Goal: Task Accomplishment & Management: Use online tool/utility

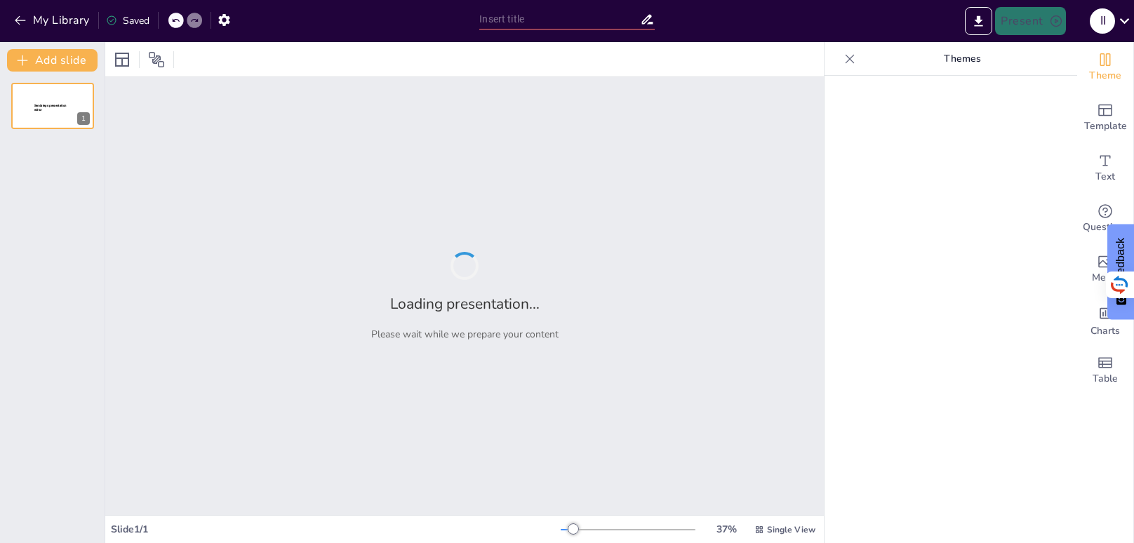
type input "La variable precio en marketing"
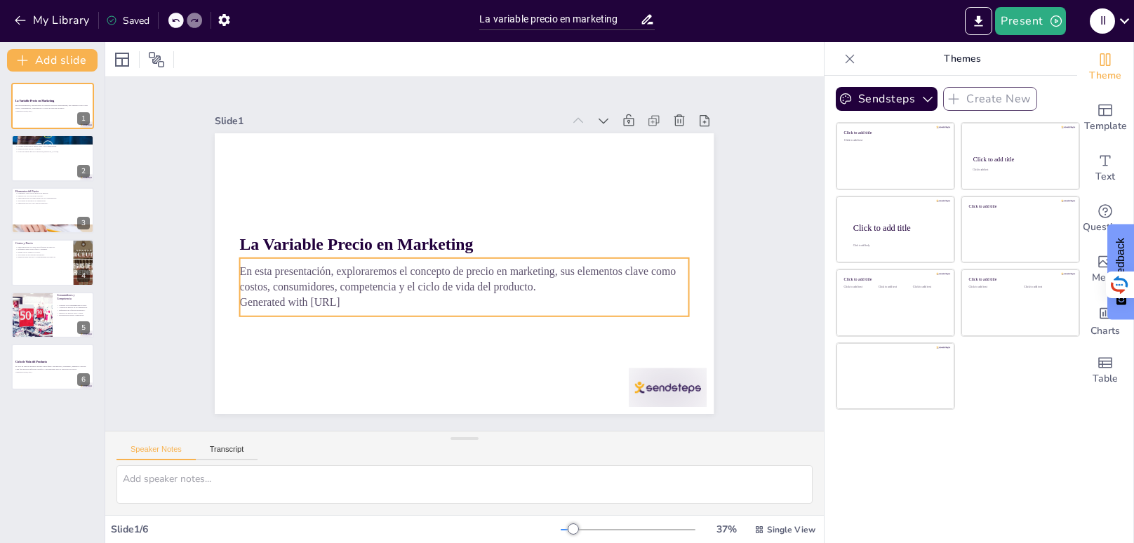
click at [374, 306] on p "Generated with [URL]" at bounding box center [464, 302] width 449 height 15
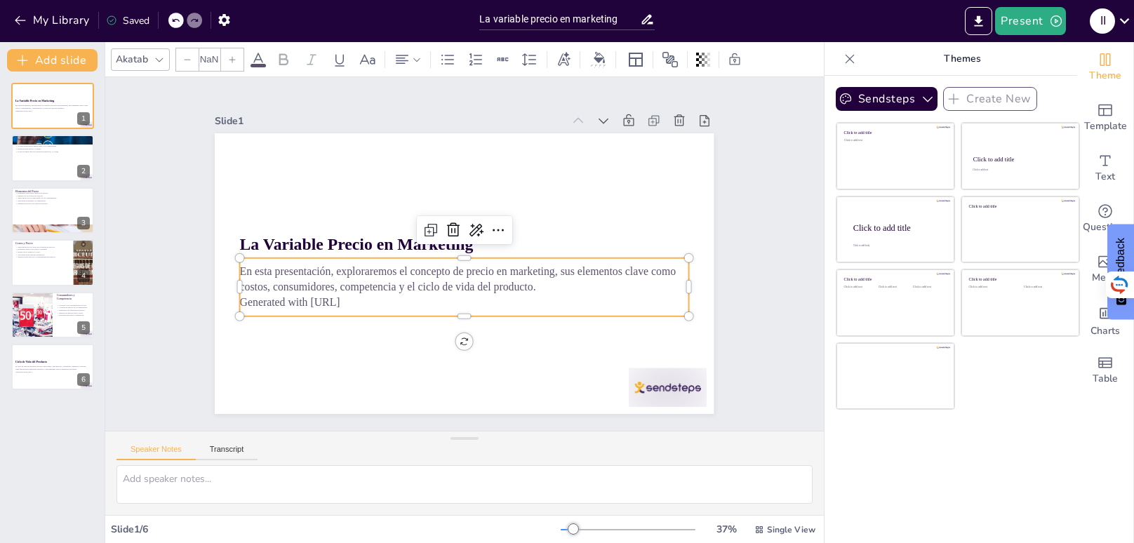
type input "32"
click at [374, 306] on p "Generated with [URL]" at bounding box center [464, 302] width 449 height 15
click at [369, 303] on p "Generated with [URL]" at bounding box center [464, 302] width 449 height 15
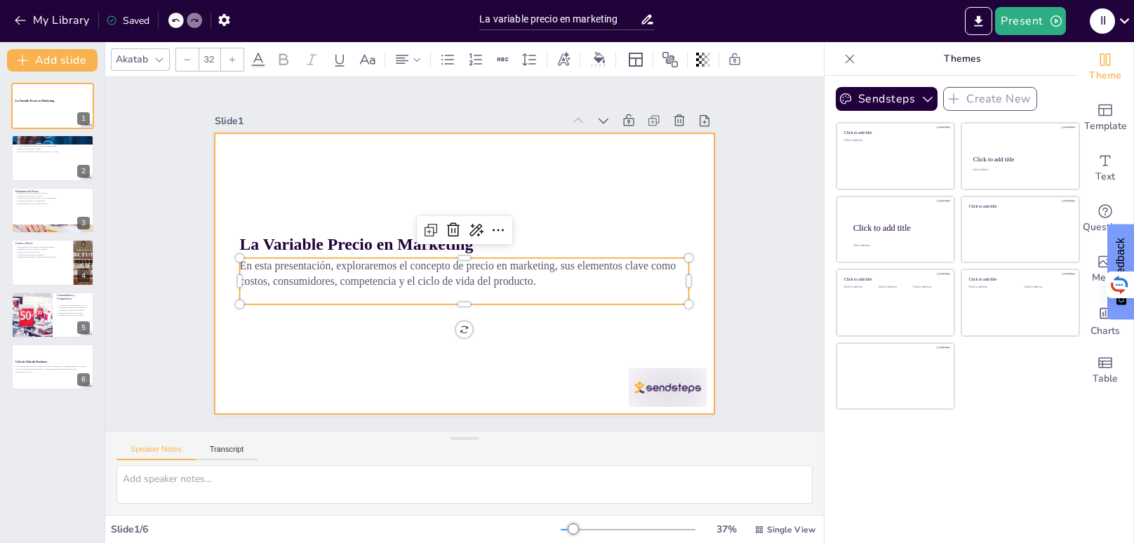
click at [416, 359] on div at bounding box center [464, 273] width 499 height 281
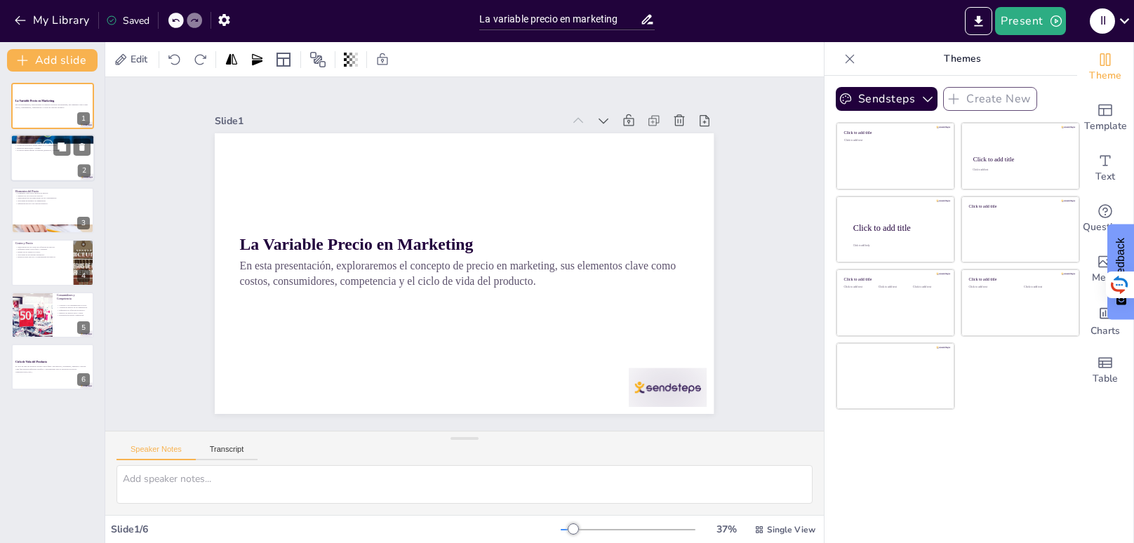
click at [51, 164] on div at bounding box center [53, 159] width 84 height 48
type textarea "El precio es una de las variables más importantes en marketing, ya que puede de…"
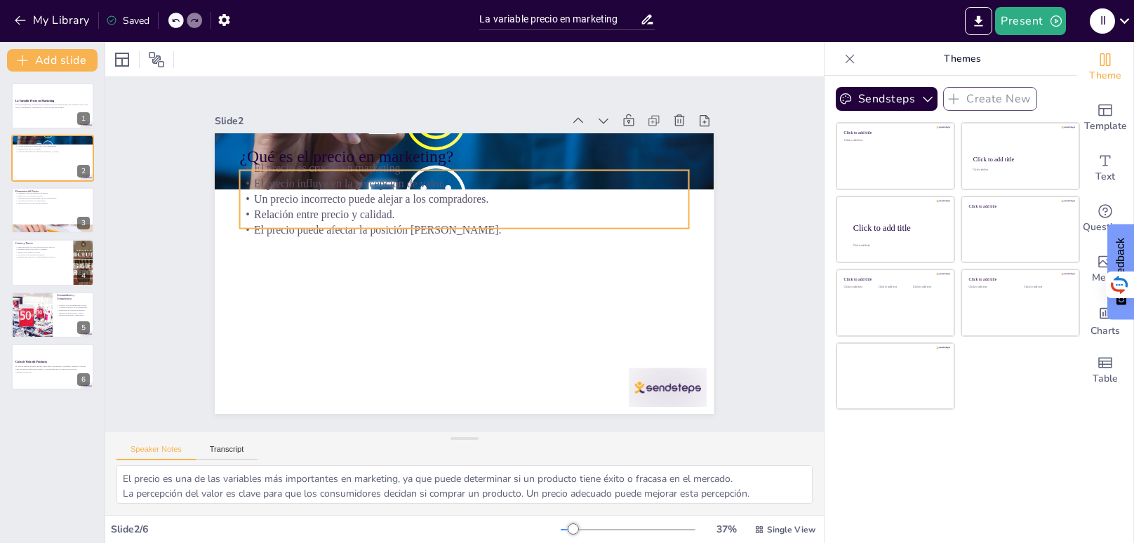
click at [340, 205] on p "Un precio incorrecto puede alejar a los compradores." at bounding box center [470, 199] width 449 height 62
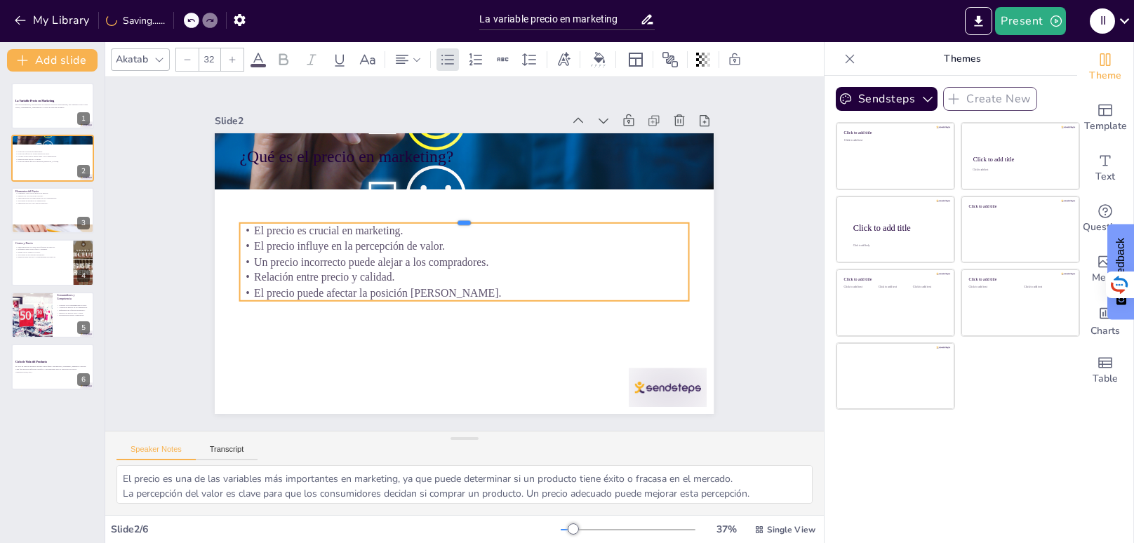
drag, startPoint x: 513, startPoint y: 167, endPoint x: 522, endPoint y: 224, distance: 57.5
click at [522, 224] on div "¿Qué es el precio en marketing? El precio es crucial en marketing. El precio in…" at bounding box center [463, 273] width 526 height 331
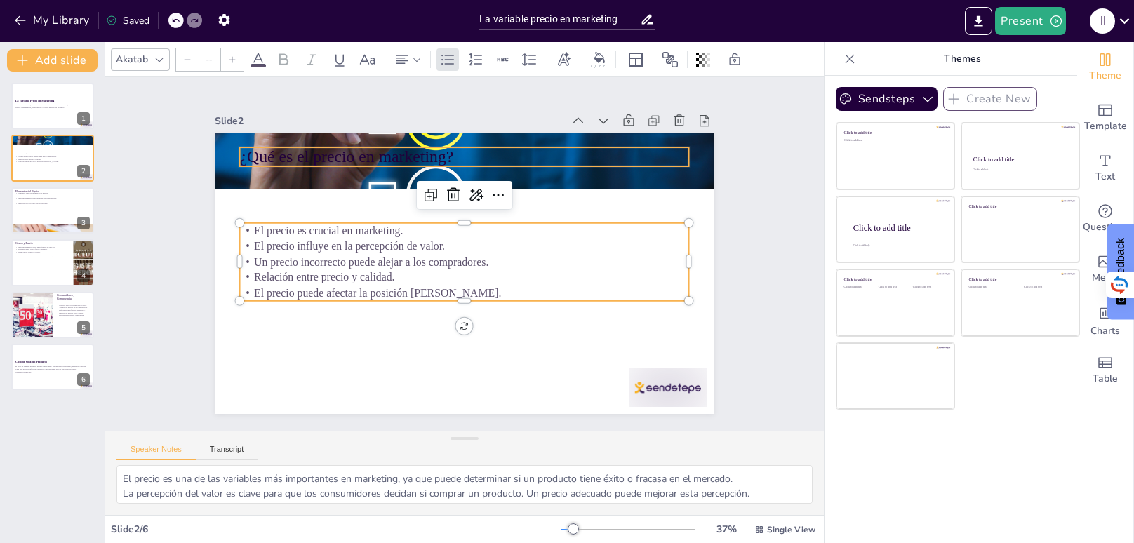
type input "48"
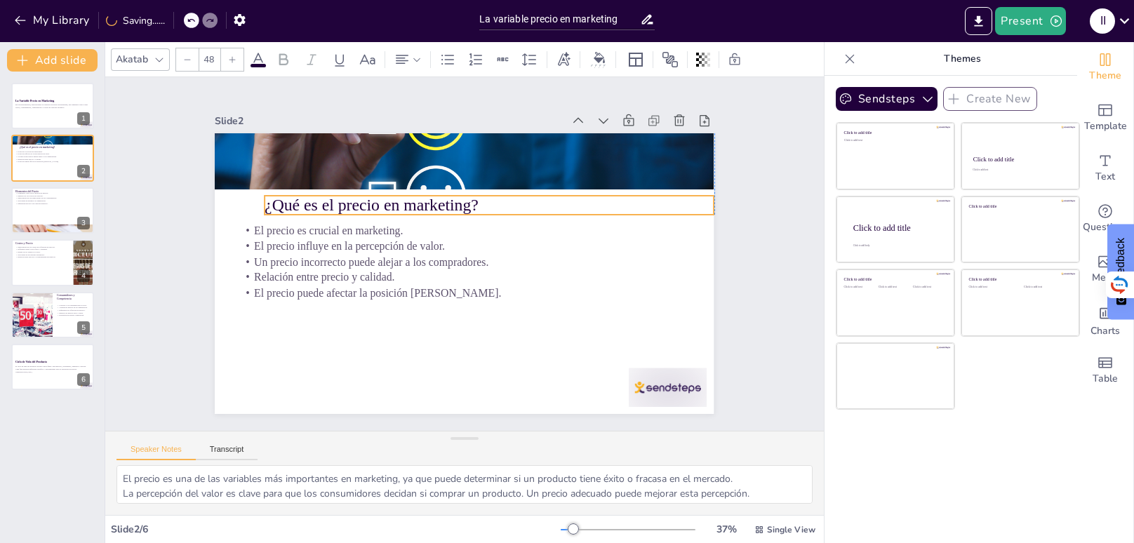
drag, startPoint x: 391, startPoint y: 154, endPoint x: 418, endPoint y: 203, distance: 55.6
click at [418, 203] on p "¿Qué es el precio en marketing?" at bounding box center [489, 205] width 449 height 23
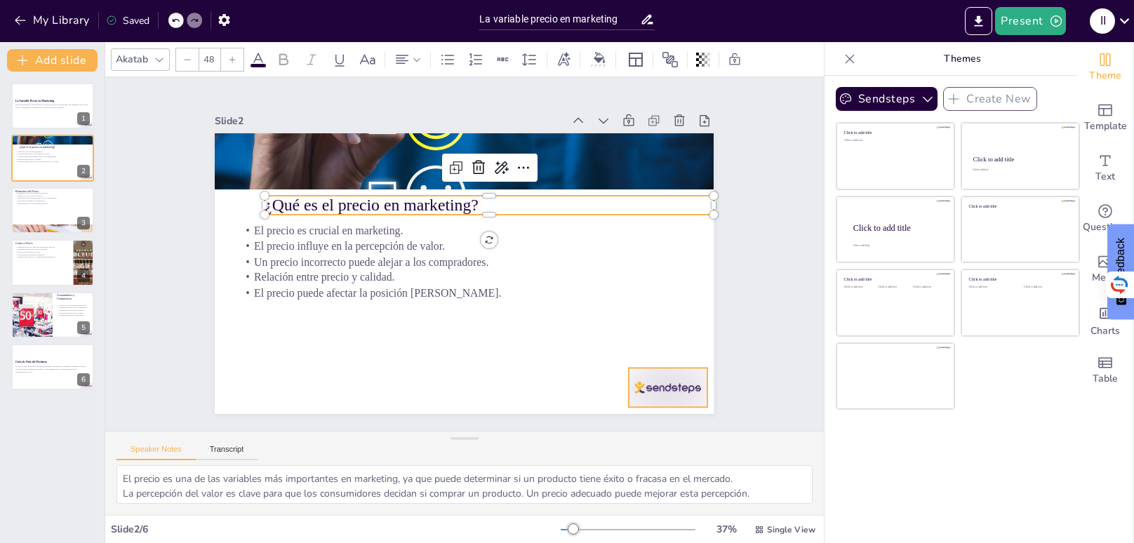
click at [688, 388] on div at bounding box center [668, 387] width 78 height 39
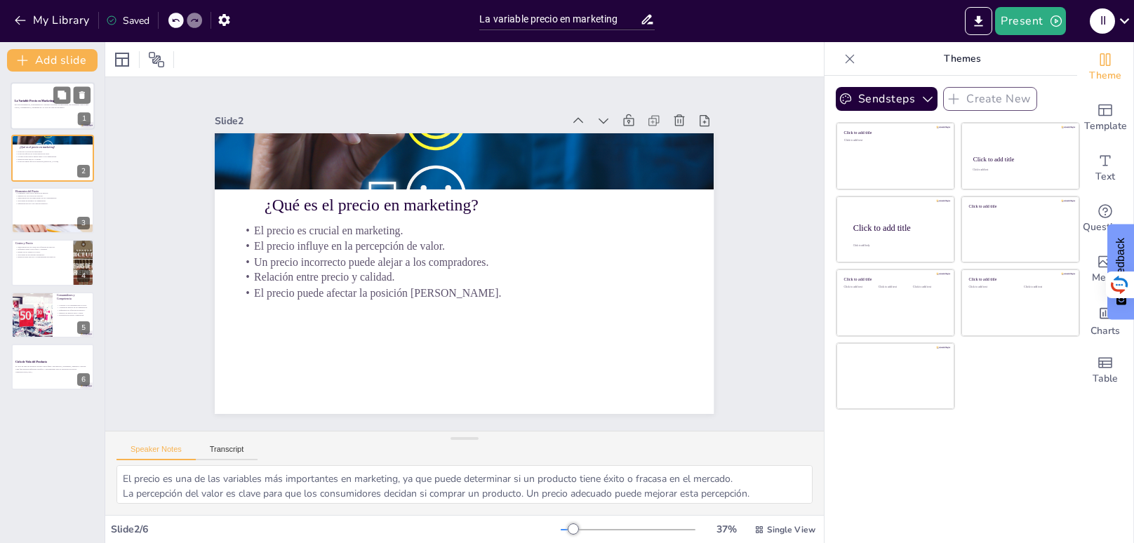
click at [71, 119] on div at bounding box center [53, 106] width 84 height 48
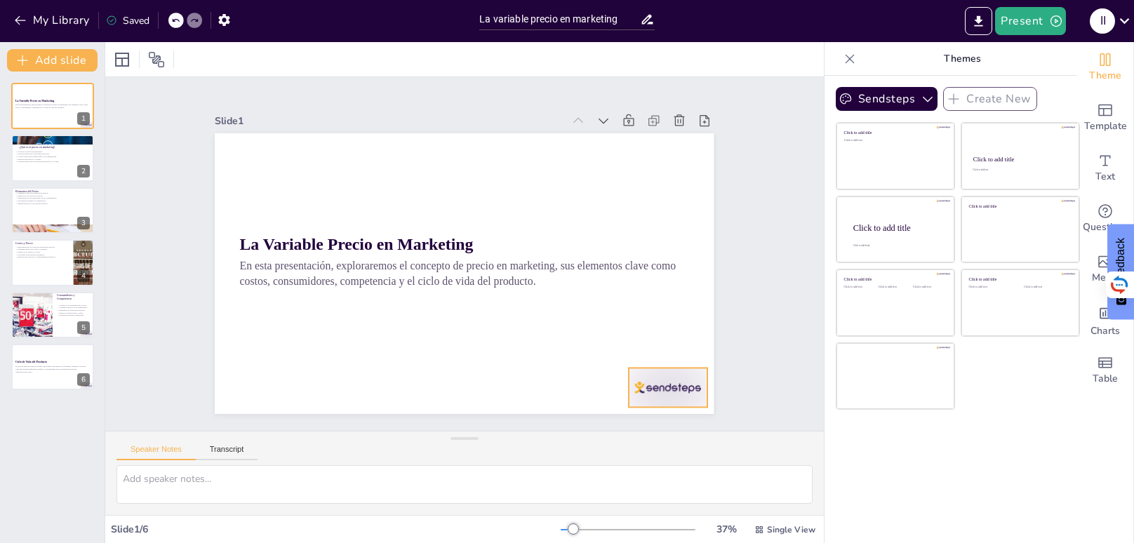
click at [654, 373] on div at bounding box center [668, 387] width 78 height 39
click at [44, 211] on div at bounding box center [53, 211] width 84 height 48
type textarea "Comprender los elementos clave es esencial para desarrollar una estrategia de p…"
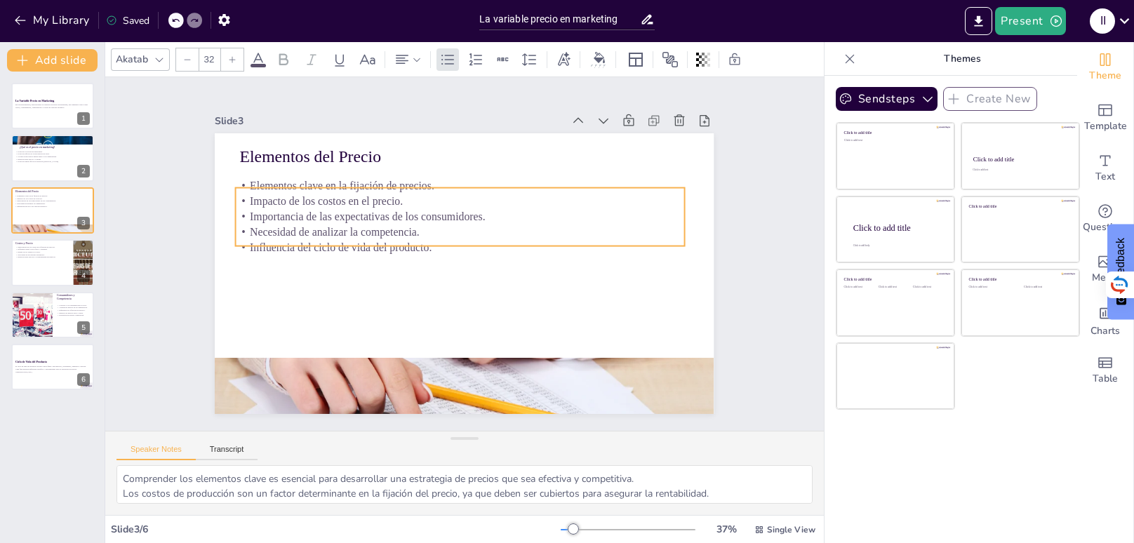
drag, startPoint x: 404, startPoint y: 213, endPoint x: 400, endPoint y: 230, distance: 18.0
click at [400, 230] on p "Necesidad de analizar la competencia." at bounding box center [460, 232] width 449 height 15
click at [46, 112] on div at bounding box center [53, 106] width 84 height 48
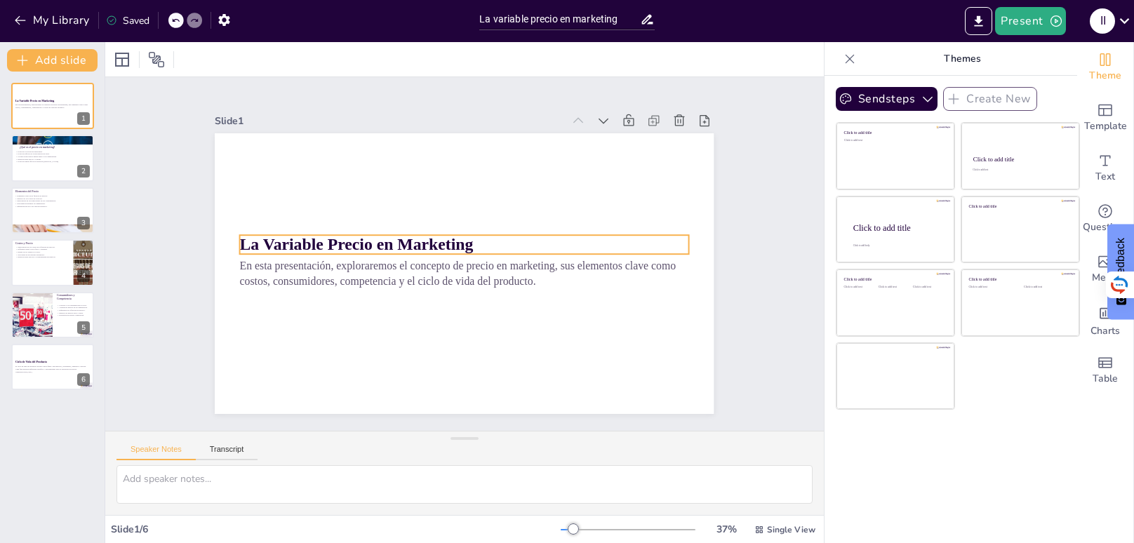
click at [371, 241] on strong "La Variable Precio en Marketing" at bounding box center [357, 244] width 234 height 18
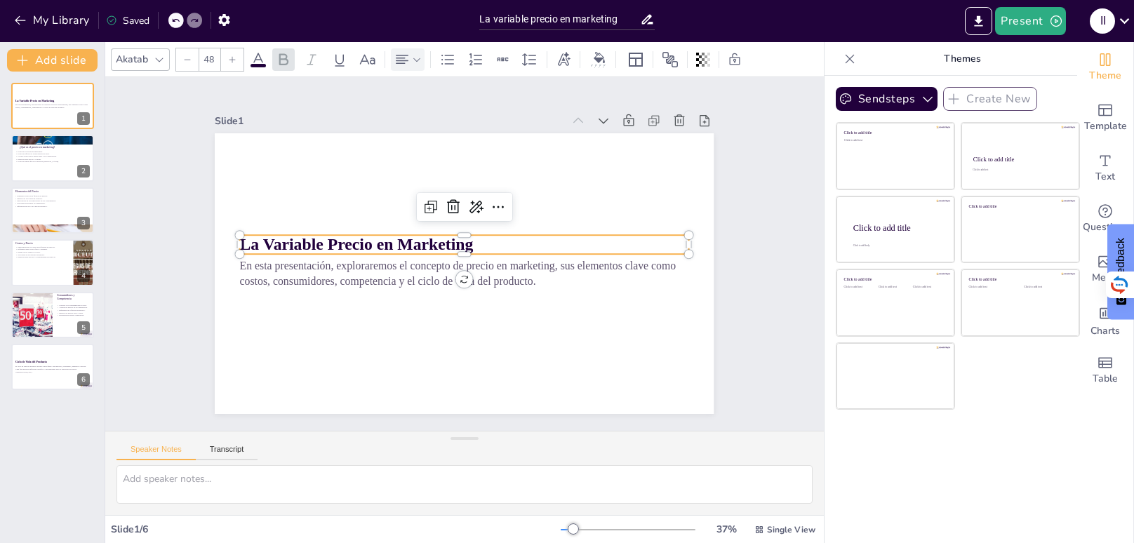
click at [420, 56] on icon at bounding box center [417, 60] width 10 height 10
click at [439, 106] on icon at bounding box center [435, 106] width 17 height 17
click at [246, 54] on div "Akatab 48" at bounding box center [435, 60] width 648 height 24
click at [237, 58] on div at bounding box center [232, 59] width 22 height 22
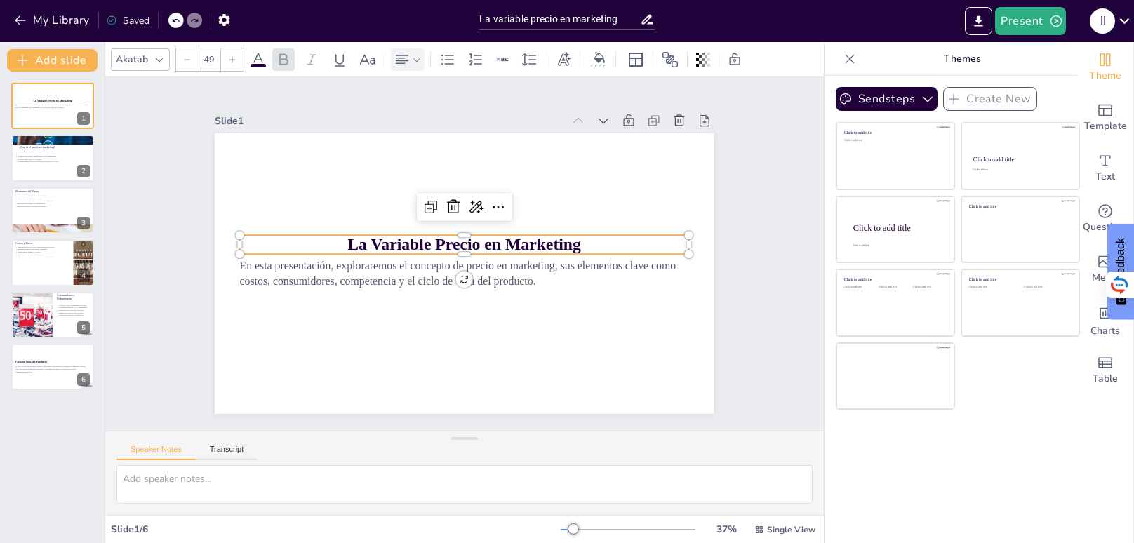
click at [237, 58] on div at bounding box center [232, 59] width 22 height 22
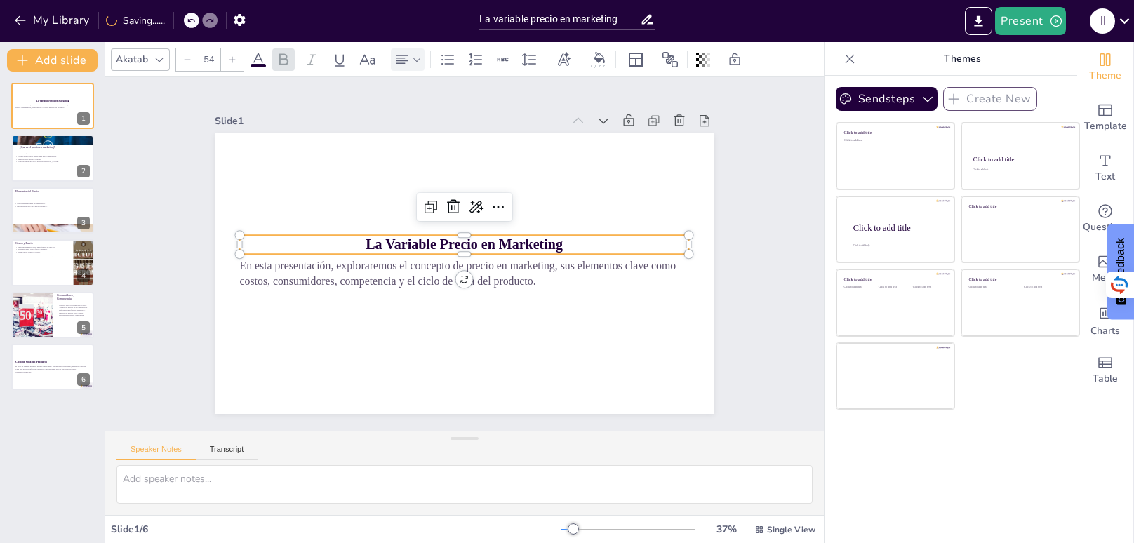
click at [237, 58] on div at bounding box center [232, 59] width 22 height 22
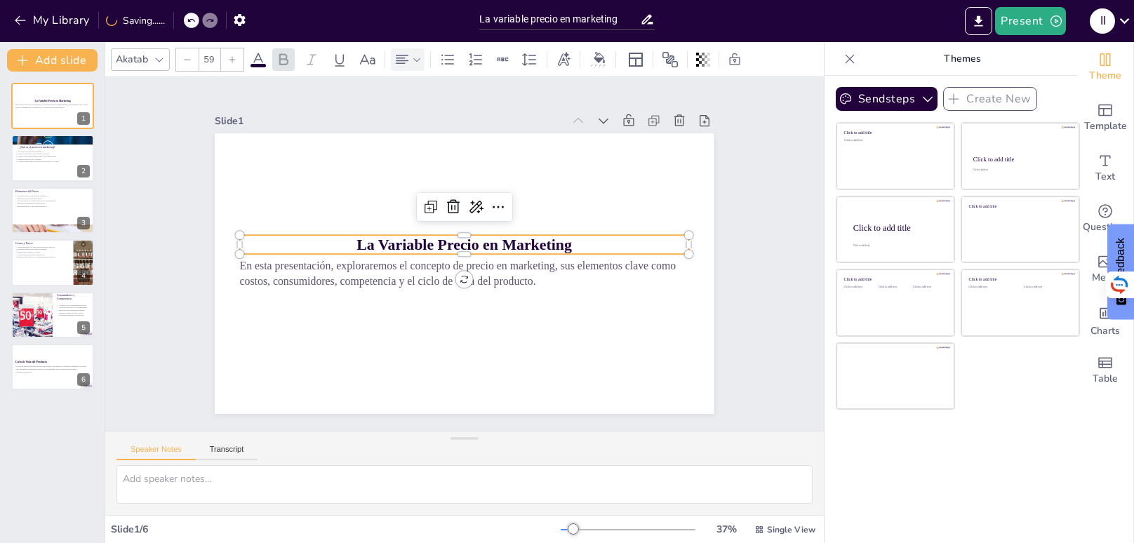
click at [237, 58] on div at bounding box center [232, 59] width 22 height 22
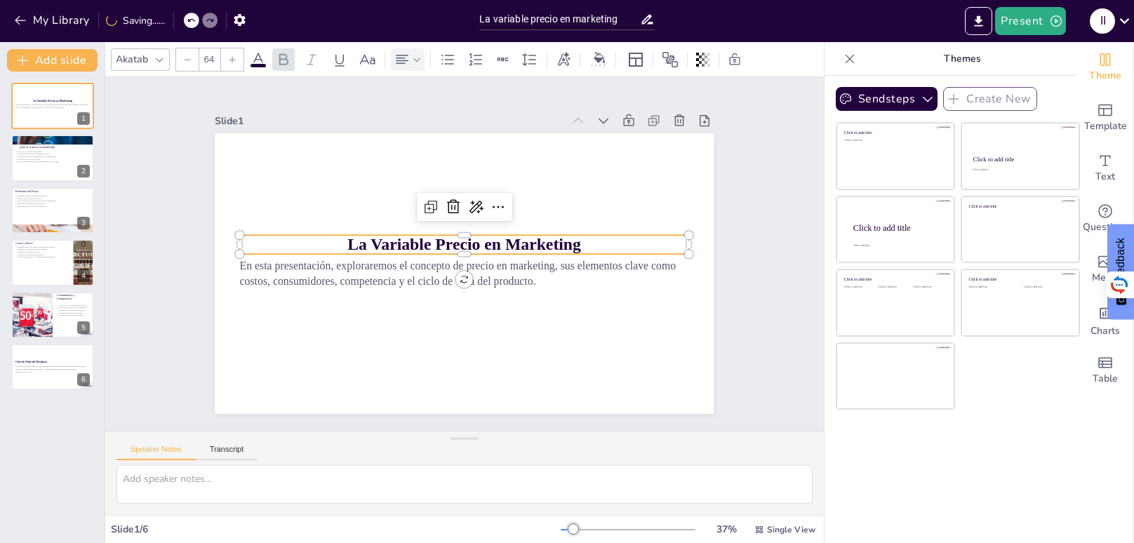
click at [237, 58] on div at bounding box center [232, 59] width 22 height 22
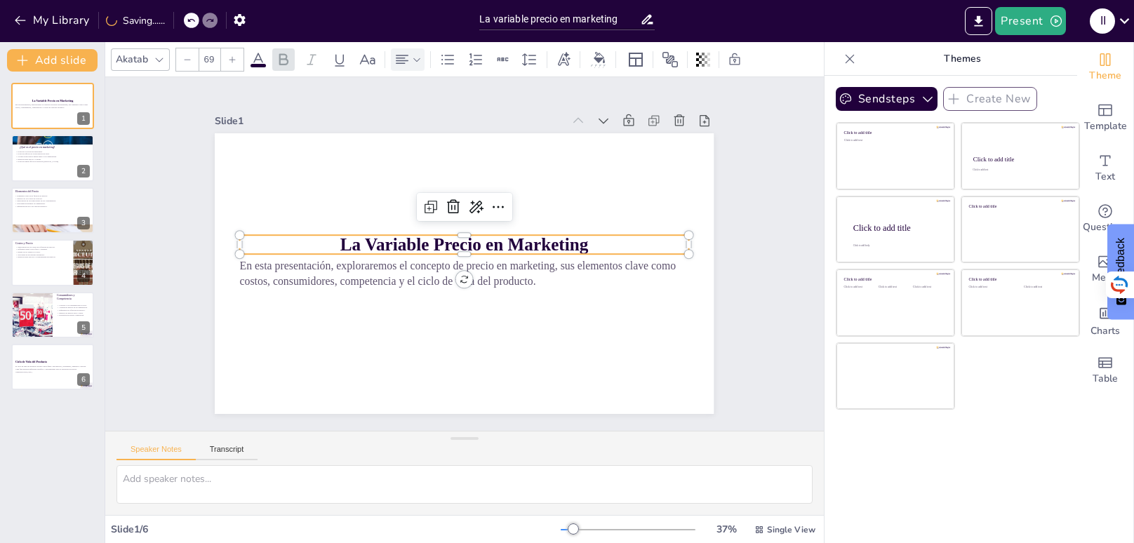
click at [237, 58] on div at bounding box center [232, 59] width 22 height 22
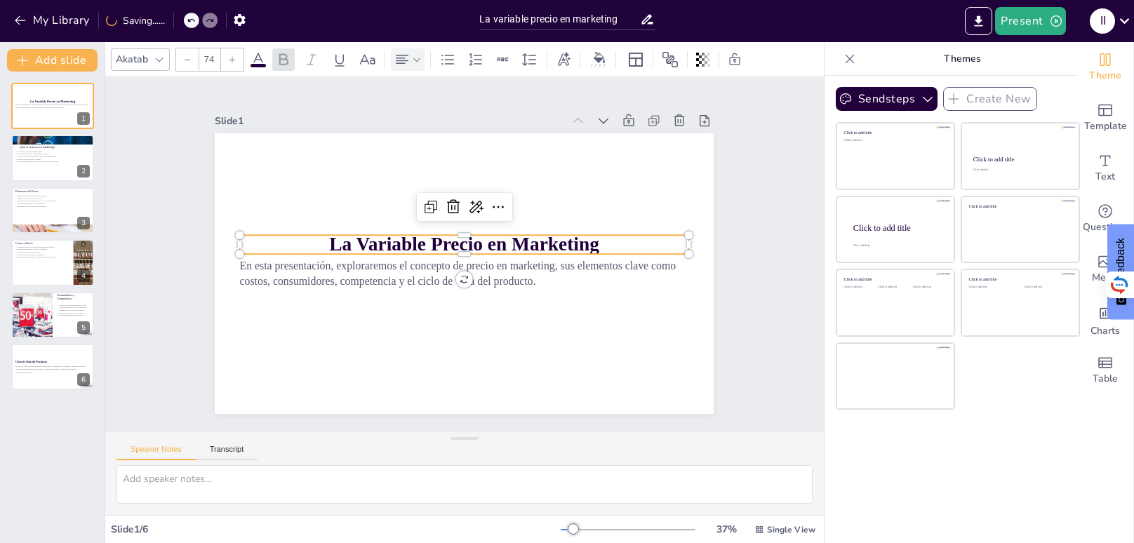
click at [237, 58] on div at bounding box center [232, 59] width 22 height 22
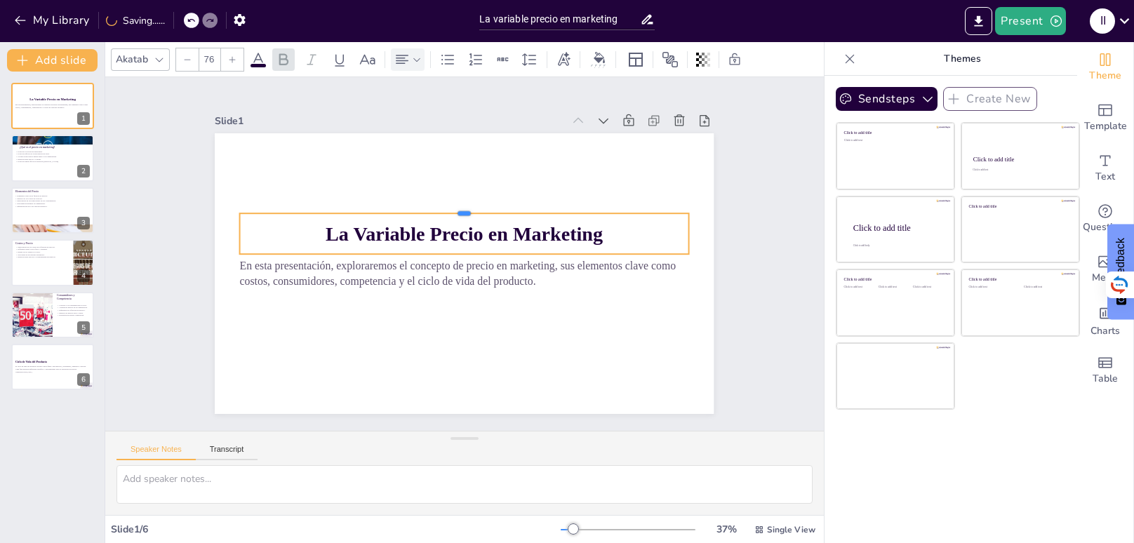
drag, startPoint x: 409, startPoint y: 234, endPoint x: 420, endPoint y: 225, distance: 15.5
click at [420, 225] on div "La Variable Precio en Marketing En esta presentación, exploraremos el concepto …" at bounding box center [464, 273] width 499 height 281
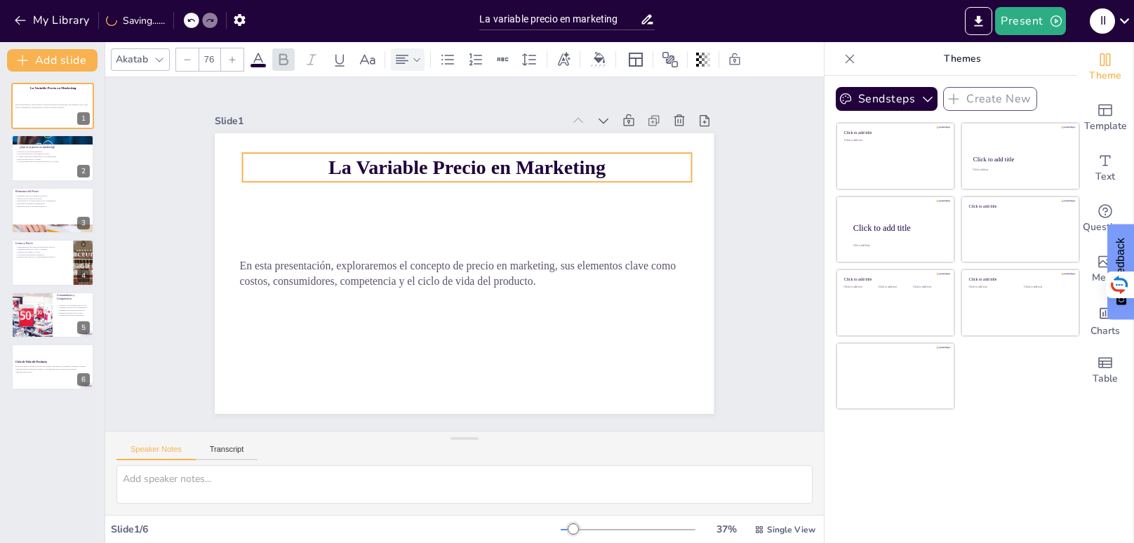
drag, startPoint x: 427, startPoint y: 234, endPoint x: 430, endPoint y: 162, distance: 72.4
click at [430, 162] on strong "La Variable Precio en Marketing" at bounding box center [467, 168] width 277 height 22
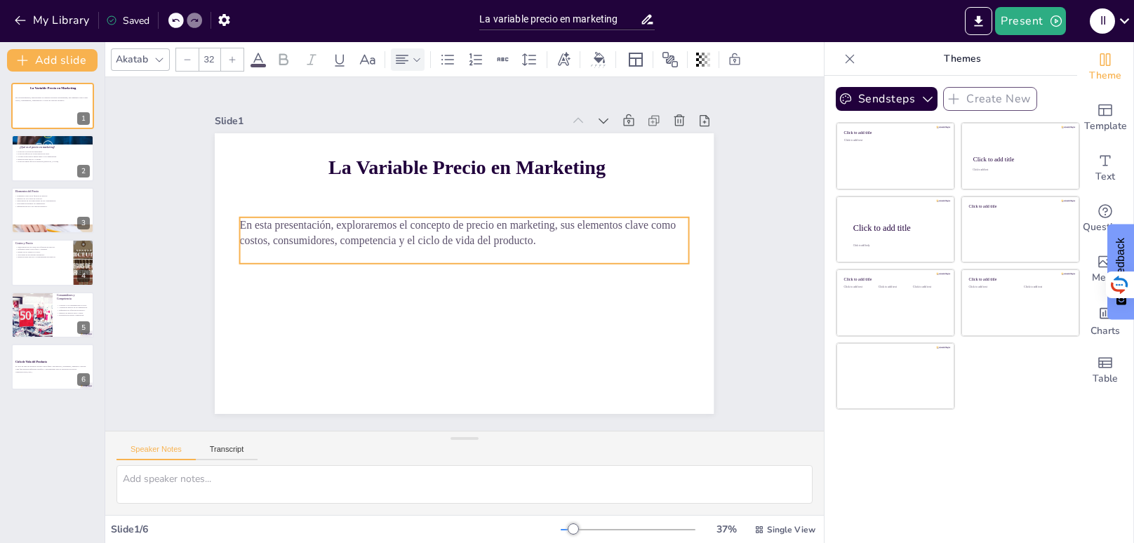
drag, startPoint x: 424, startPoint y: 274, endPoint x: 423, endPoint y: 232, distance: 42.8
click at [423, 232] on p "En esta presentación, exploraremos el concepto de precio en marketing, sus elem…" at bounding box center [464, 233] width 449 height 31
click at [232, 53] on div at bounding box center [232, 59] width 22 height 22
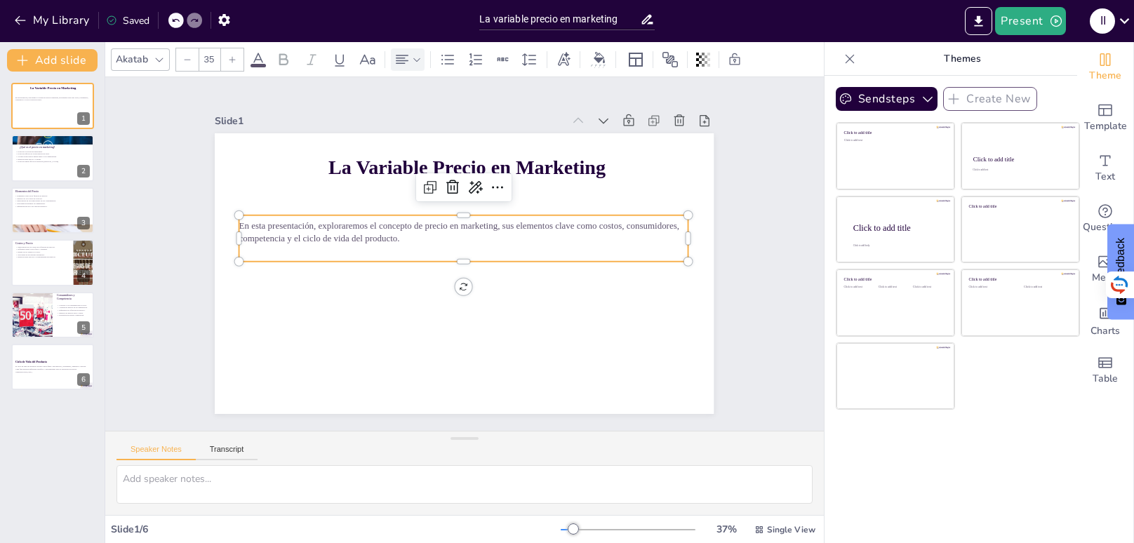
click at [232, 53] on div at bounding box center [232, 59] width 22 height 22
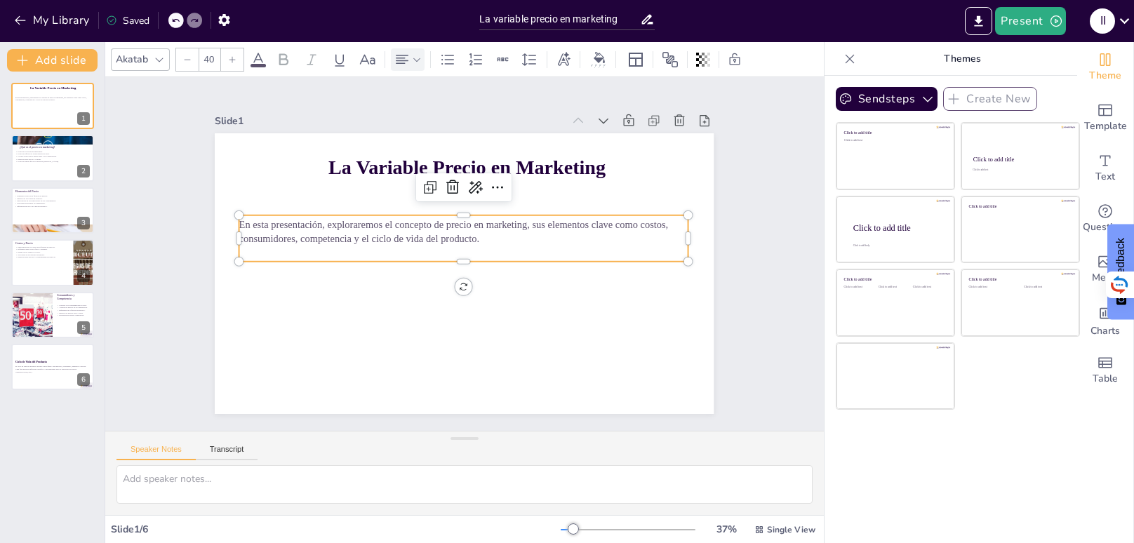
click at [232, 53] on div at bounding box center [232, 59] width 22 height 22
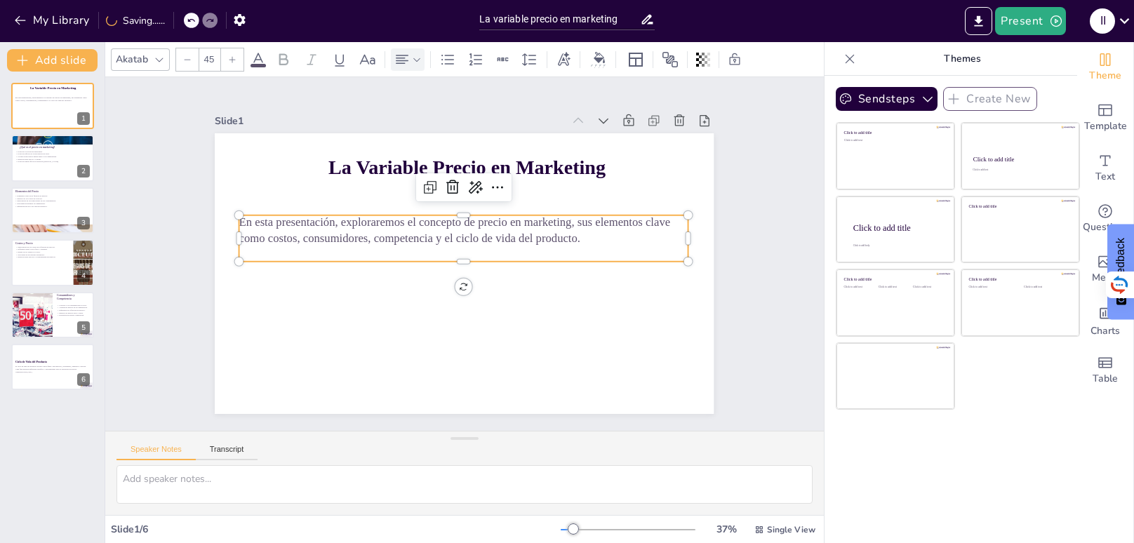
click at [232, 53] on div at bounding box center [232, 59] width 22 height 22
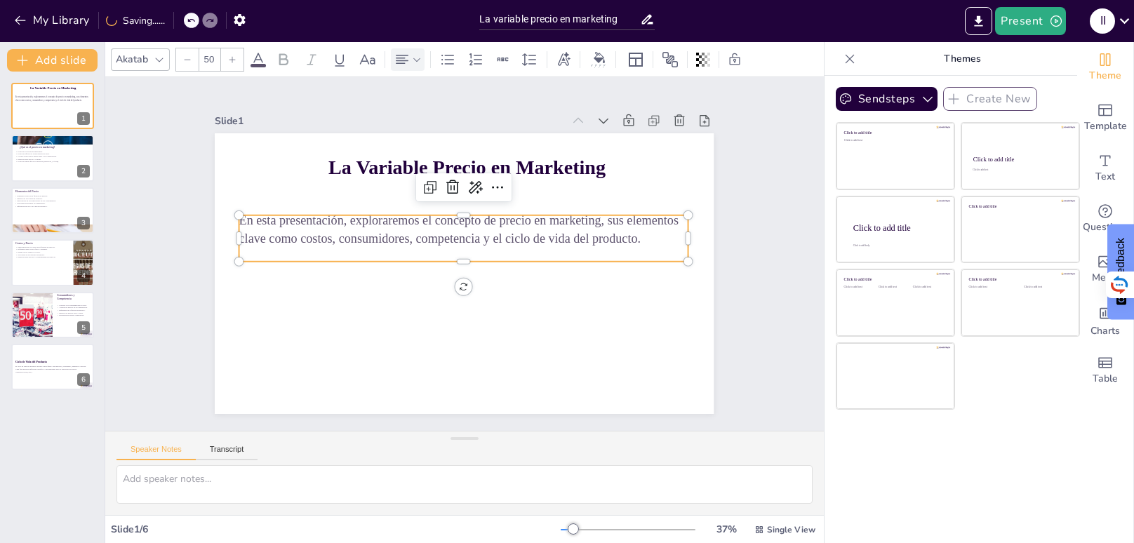
click at [232, 53] on div at bounding box center [232, 59] width 22 height 22
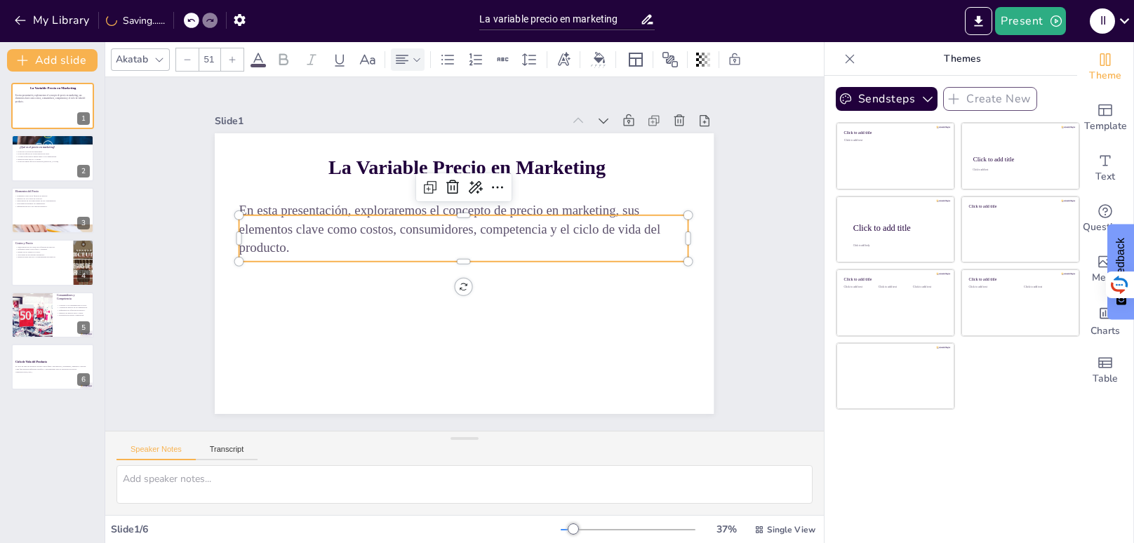
click at [232, 53] on div at bounding box center [232, 59] width 22 height 22
type input "55"
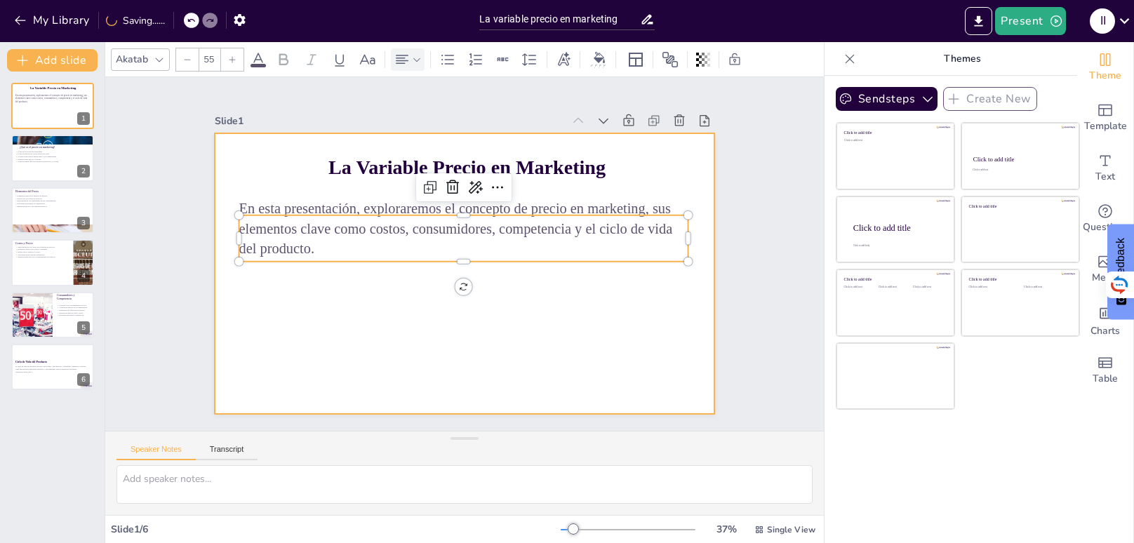
click at [374, 280] on div at bounding box center [464, 273] width 499 height 281
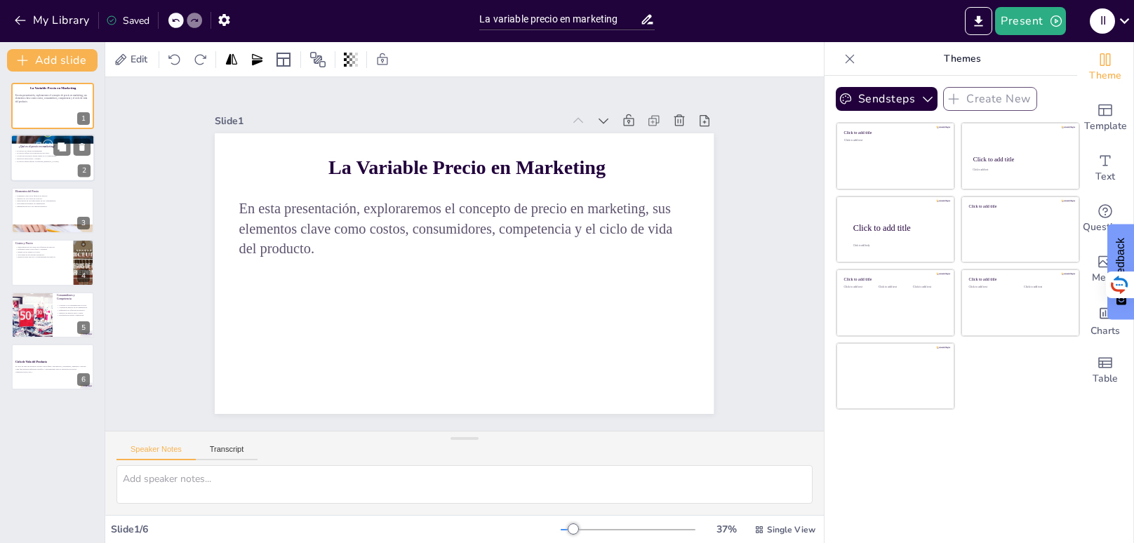
click at [40, 152] on p "El precio es crucial en marketing." at bounding box center [53, 151] width 76 height 3
type textarea "El precio es una de las variables más importantes en marketing, ya que puede de…"
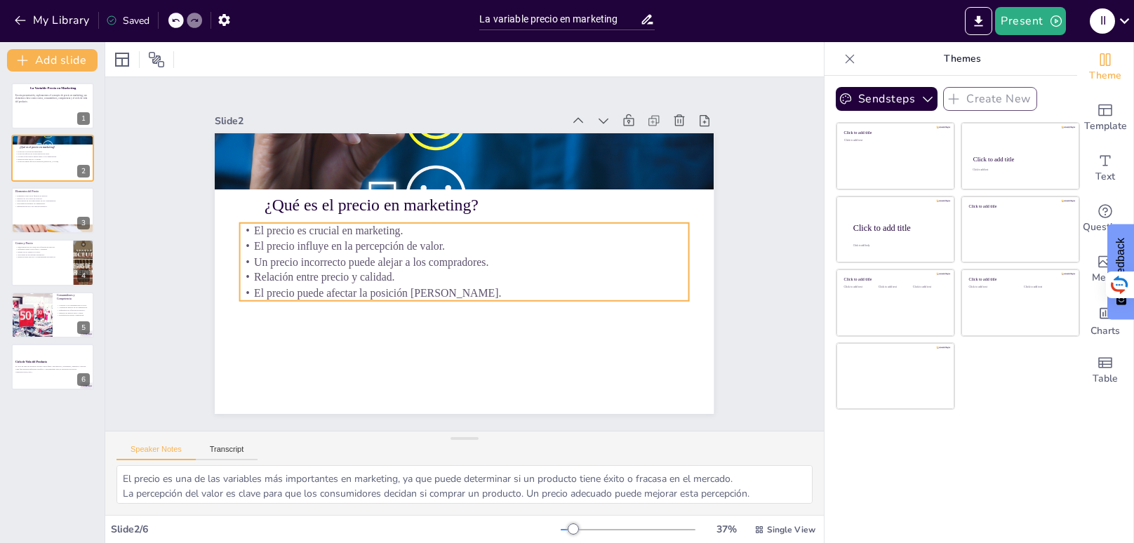
click at [343, 240] on p "El precio influye en la percepción de valor." at bounding box center [464, 246] width 449 height 15
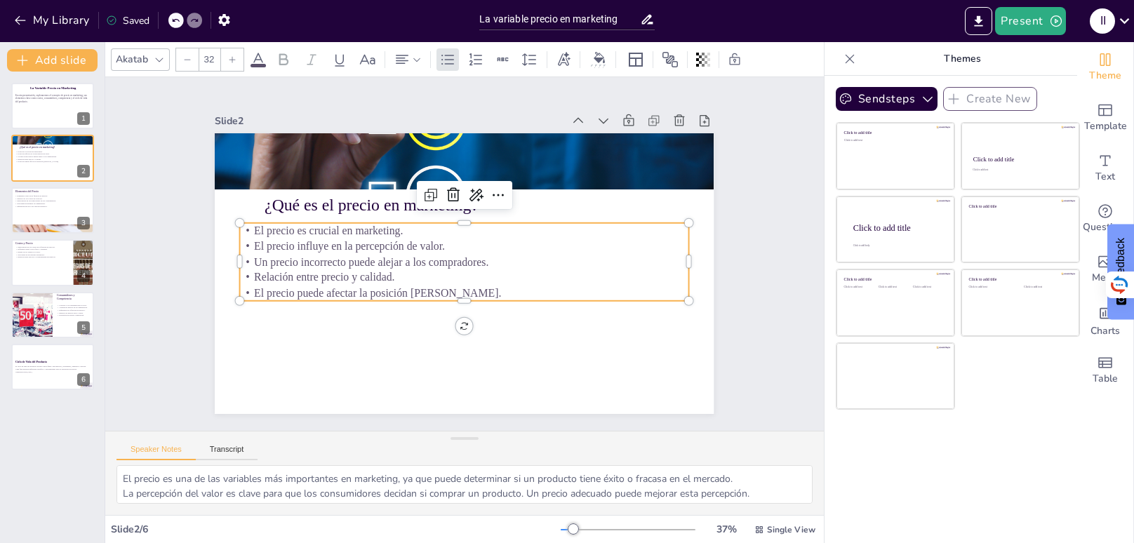
click at [211, 58] on input "32" at bounding box center [209, 59] width 20 height 22
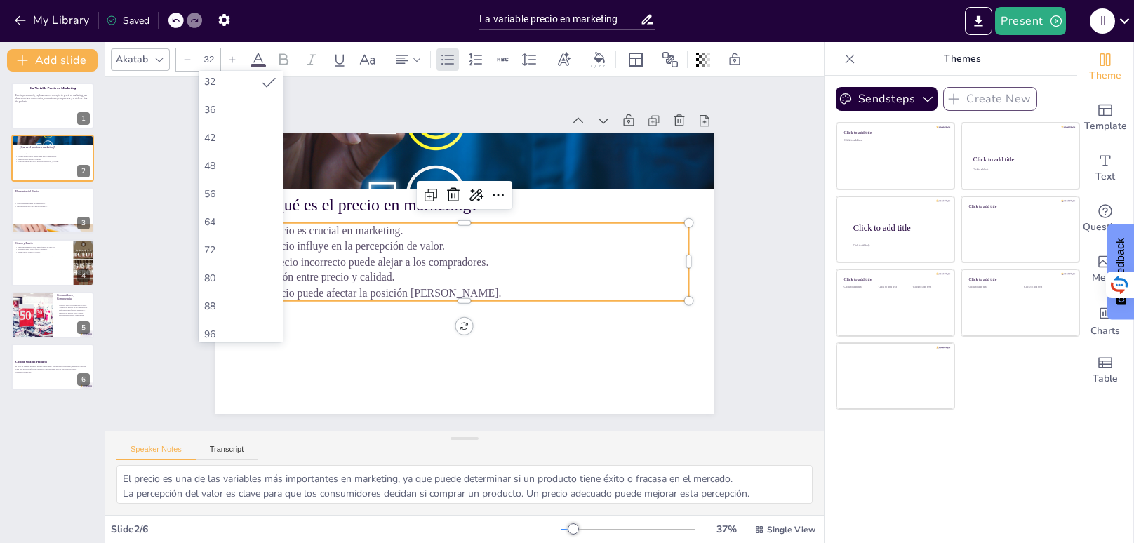
scroll to position [373, 0]
click at [251, 140] on div "64" at bounding box center [241, 133] width 84 height 28
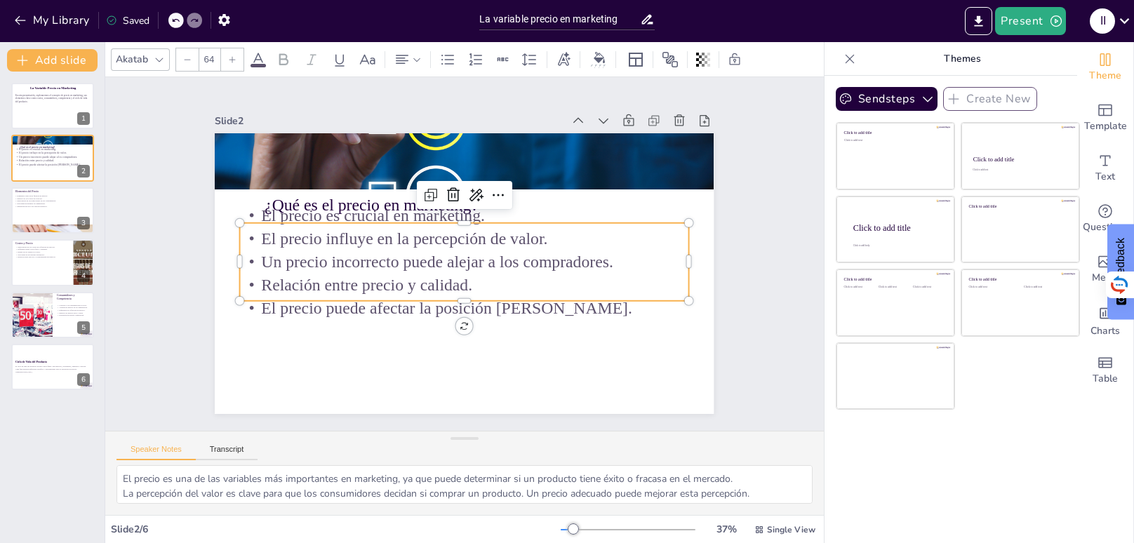
click at [208, 58] on input "64" at bounding box center [209, 59] width 20 height 22
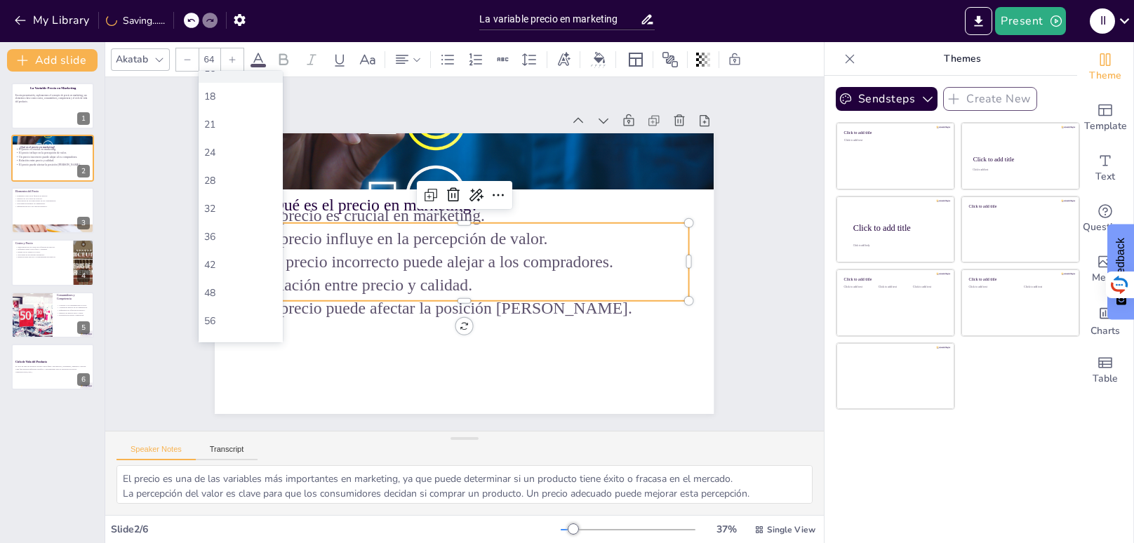
scroll to position [159, 0]
click at [249, 230] on div "36" at bounding box center [240, 234] width 73 height 13
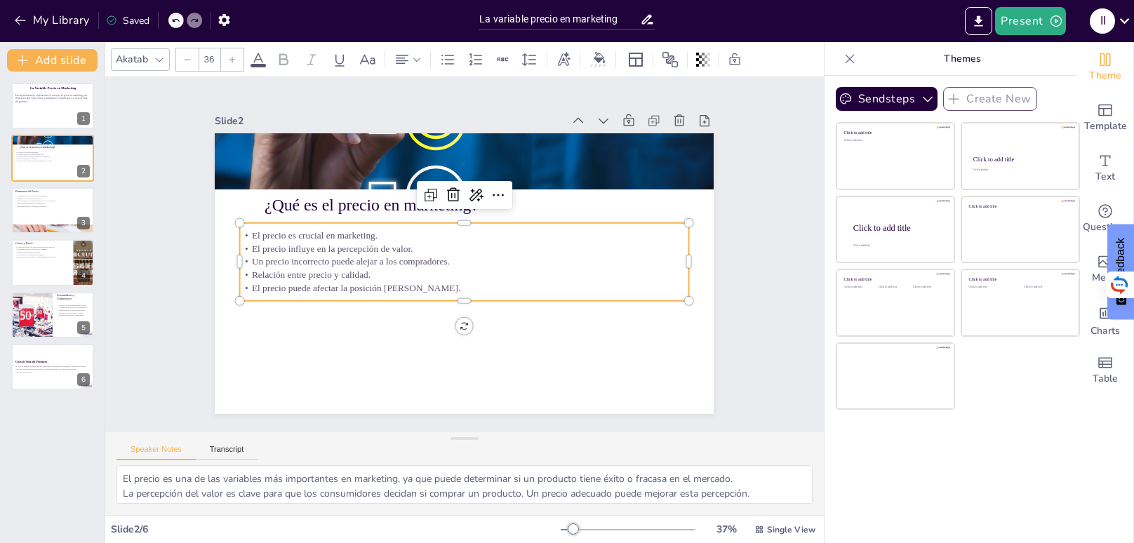
click at [213, 58] on input "36" at bounding box center [209, 59] width 20 height 22
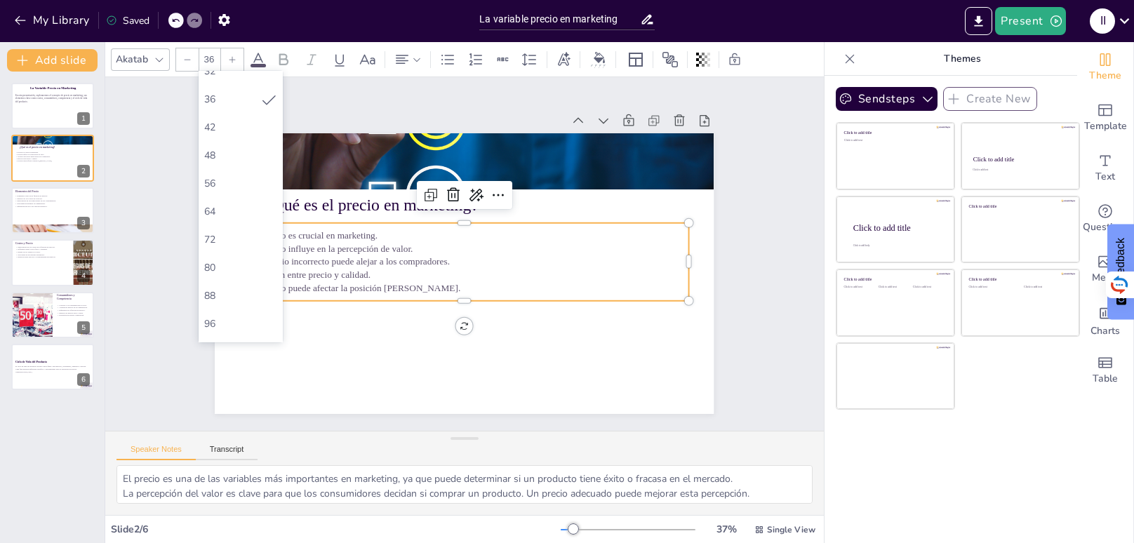
scroll to position [298, 0]
click at [243, 154] on div "48" at bounding box center [240, 151] width 73 height 13
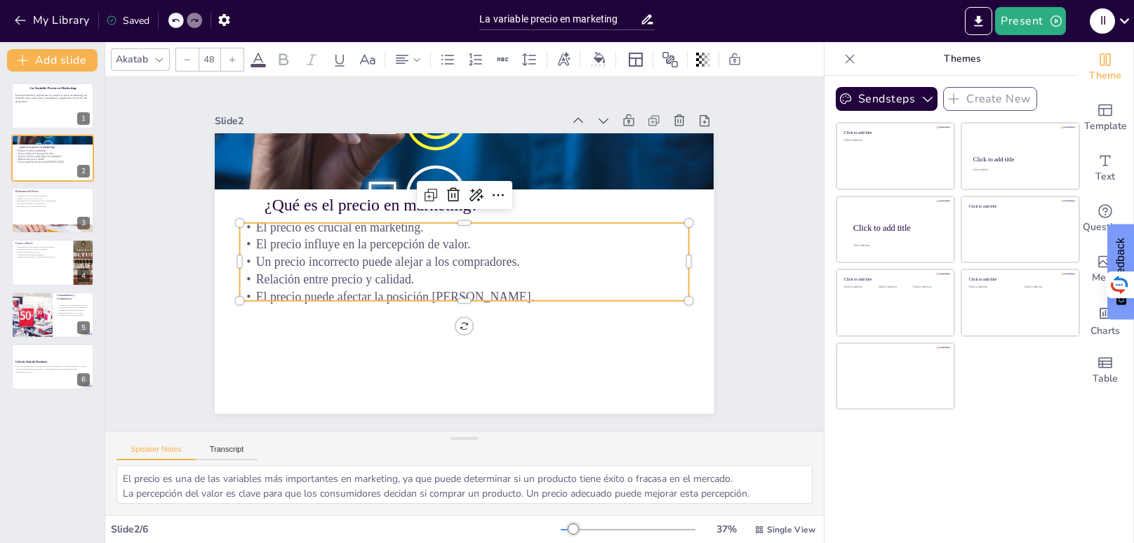
click at [208, 62] on input "48" at bounding box center [209, 59] width 20 height 22
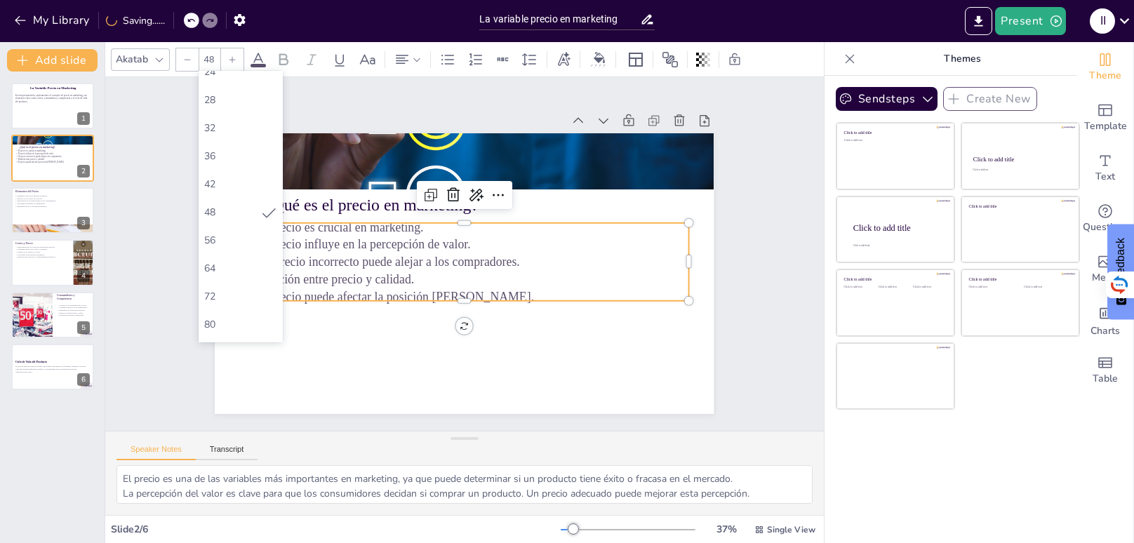
scroll to position [241, 0]
click at [248, 240] on div "56" at bounding box center [240, 236] width 73 height 13
type input "56"
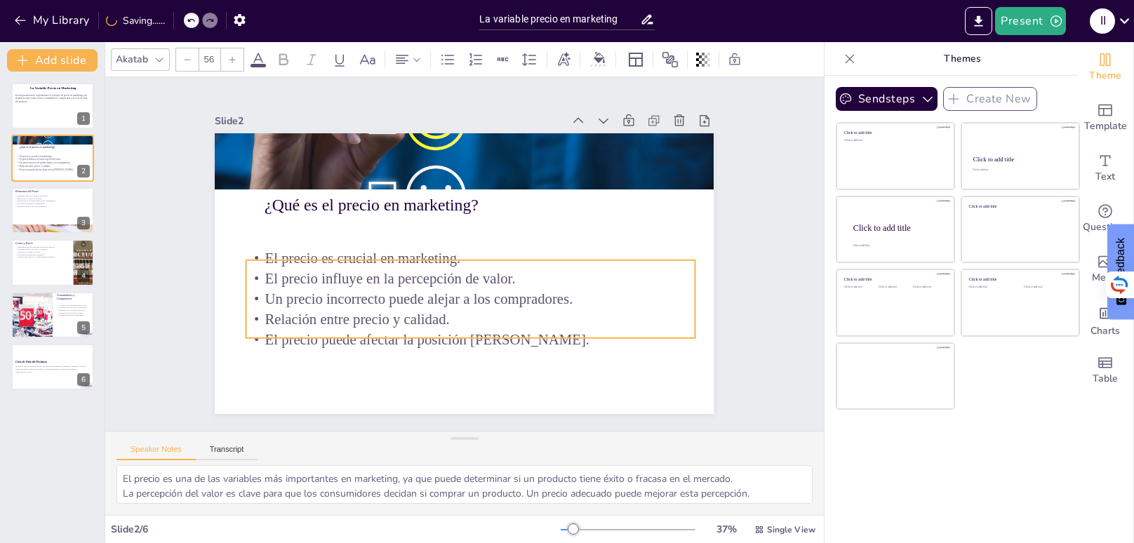
drag, startPoint x: 336, startPoint y: 269, endPoint x: 343, endPoint y: 306, distance: 37.7
click at [343, 306] on p "Un precio incorrecto puede alejar a los compradores." at bounding box center [470, 299] width 449 height 20
click at [336, 293] on p "Un precio incorrecto puede alejar a los compradores." at bounding box center [464, 299] width 449 height 20
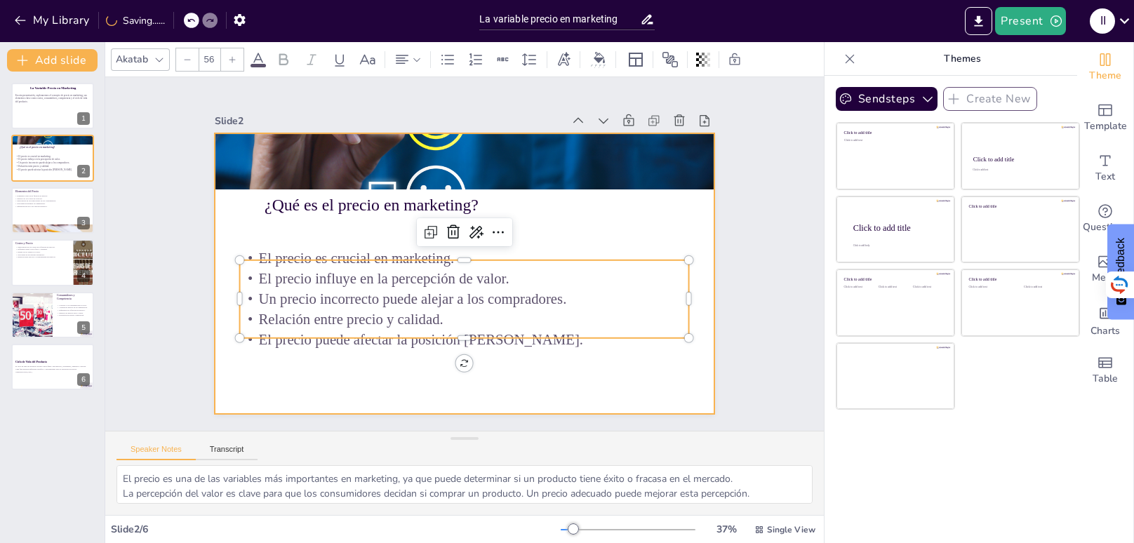
click at [245, 229] on div at bounding box center [463, 273] width 526 height 331
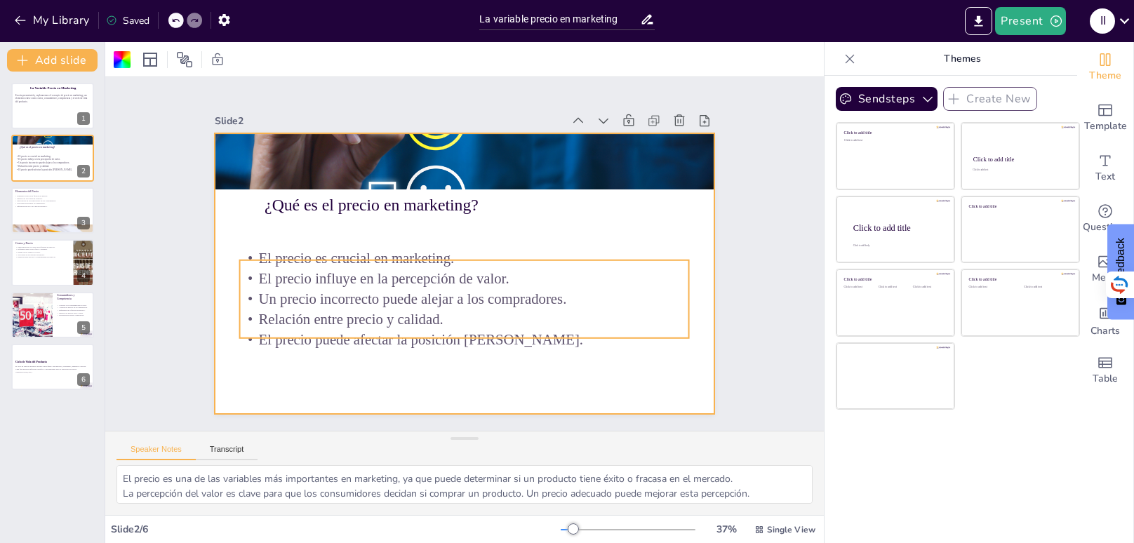
click at [484, 319] on p "Relación entre precio y calidad." at bounding box center [457, 319] width 449 height 67
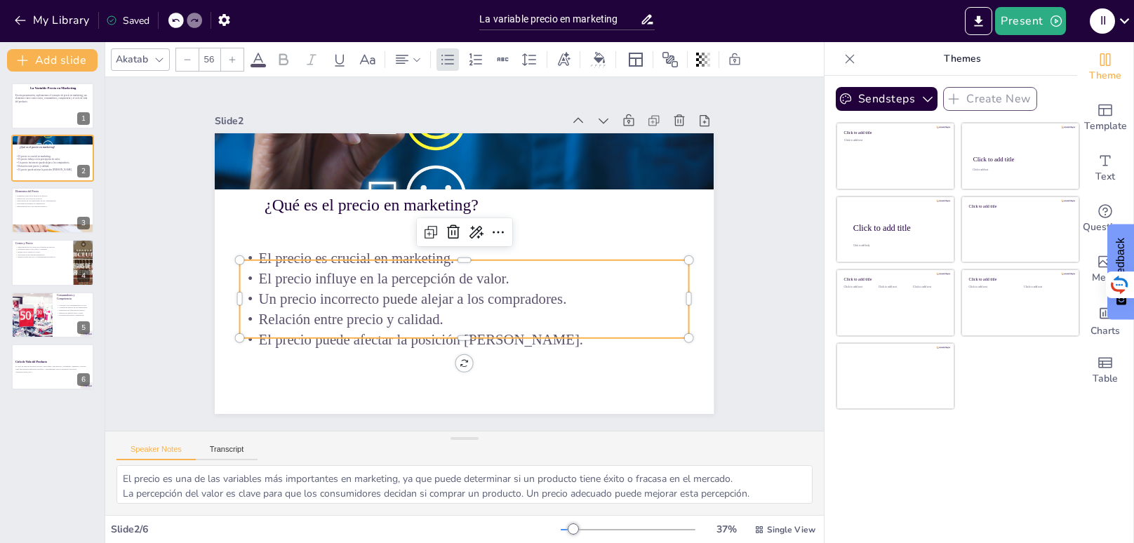
click at [484, 319] on p "Relación entre precio y calidad." at bounding box center [457, 319] width 449 height 67
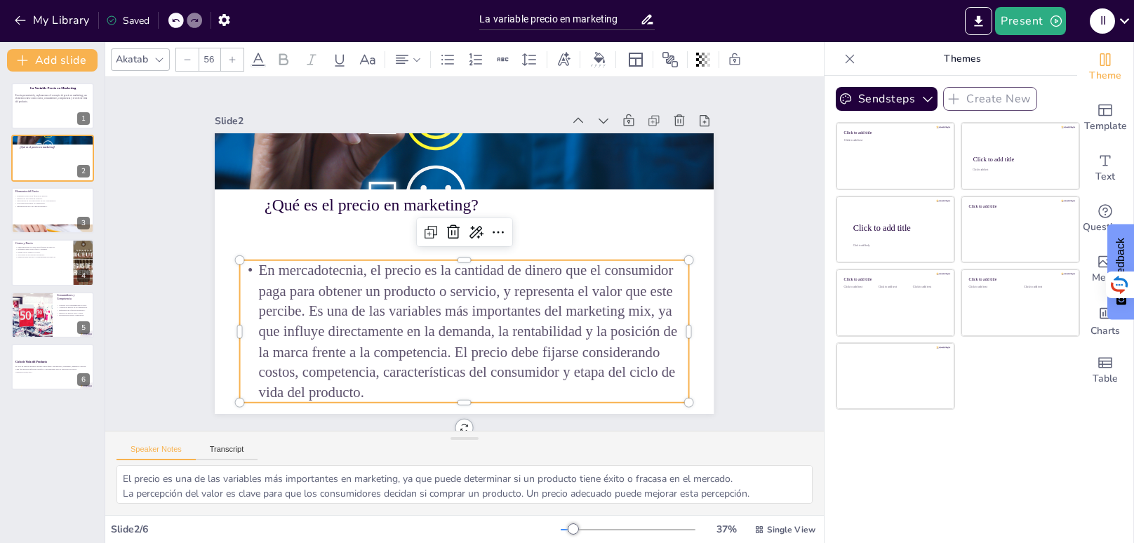
click at [259, 265] on p "En mercadotecnia, el precio es la cantidad de dinero que el consumidor paga par…" at bounding box center [464, 331] width 449 height 142
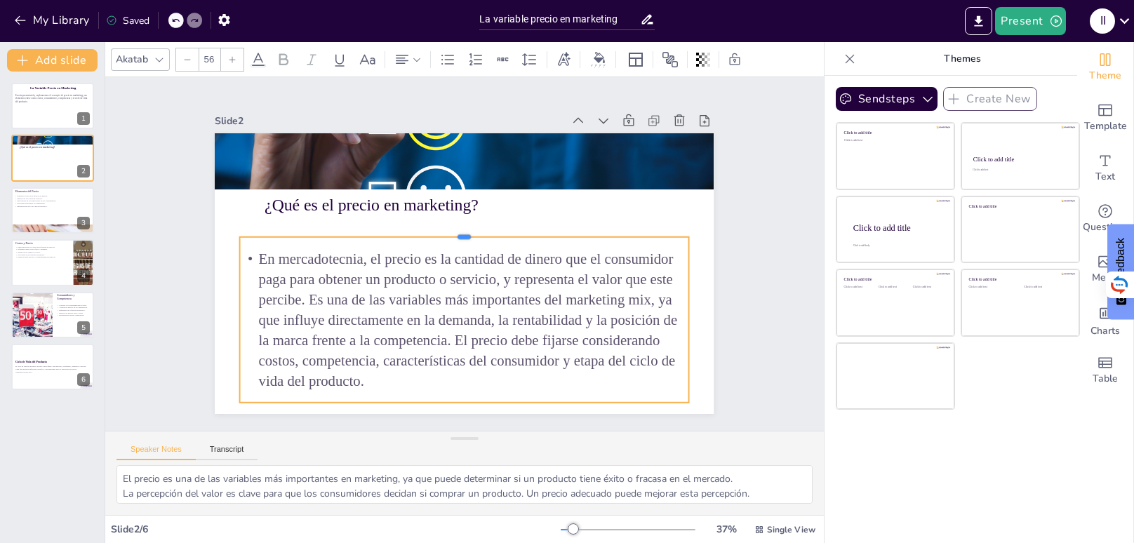
drag, startPoint x: 322, startPoint y: 260, endPoint x: 312, endPoint y: 237, distance: 25.4
click at [312, 237] on div at bounding box center [479, 237] width 341 height 309
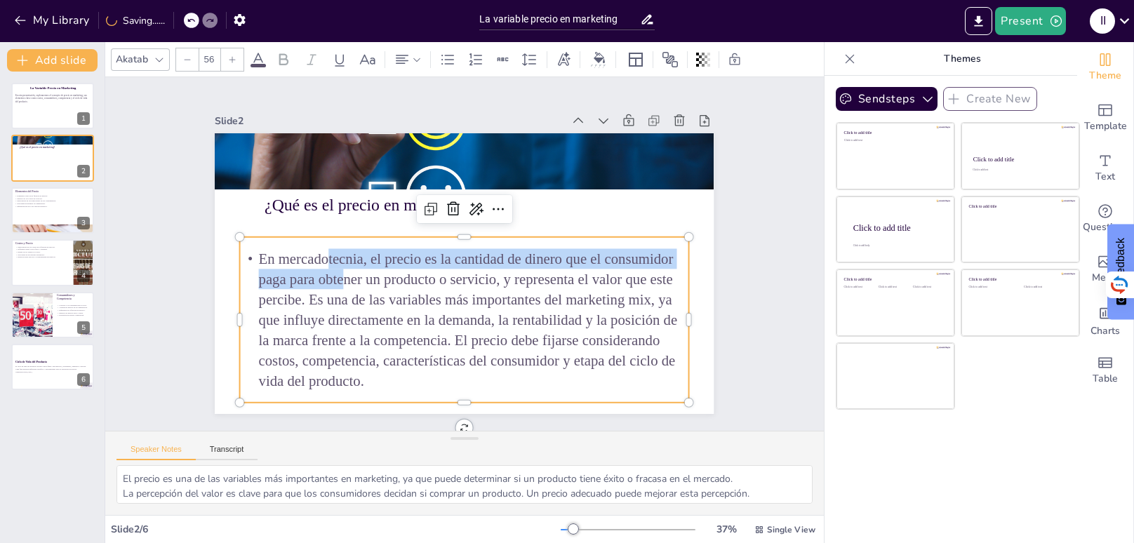
drag, startPoint x: 340, startPoint y: 277, endPoint x: 329, endPoint y: 254, distance: 25.4
click at [329, 254] on p "En mercadotecnia, el precio es la cantidad de dinero que el consumidor paga par…" at bounding box center [464, 319] width 449 height 142
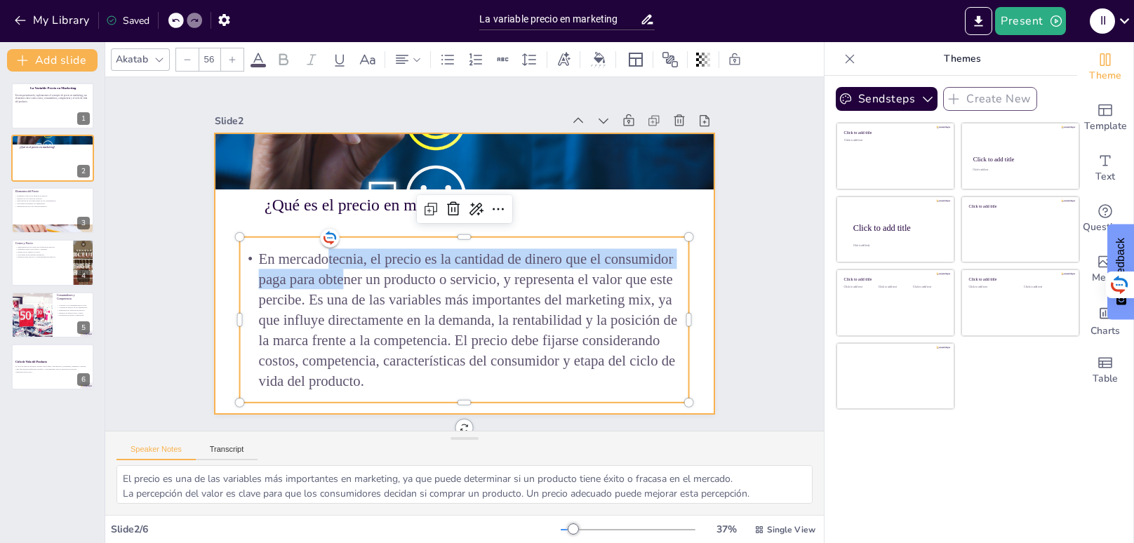
click at [234, 286] on div at bounding box center [464, 273] width 499 height 281
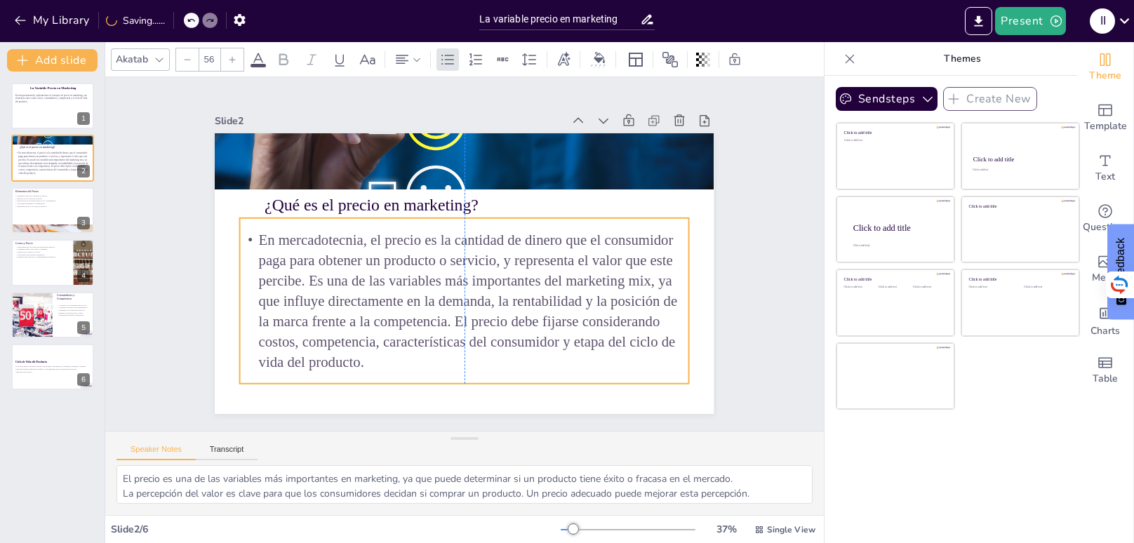
drag, startPoint x: 338, startPoint y: 286, endPoint x: 340, endPoint y: 267, distance: 19.1
click at [340, 267] on p "En mercadotecnia, el precio es la cantidad de dinero que el consumidor paga par…" at bounding box center [454, 300] width 469 height 233
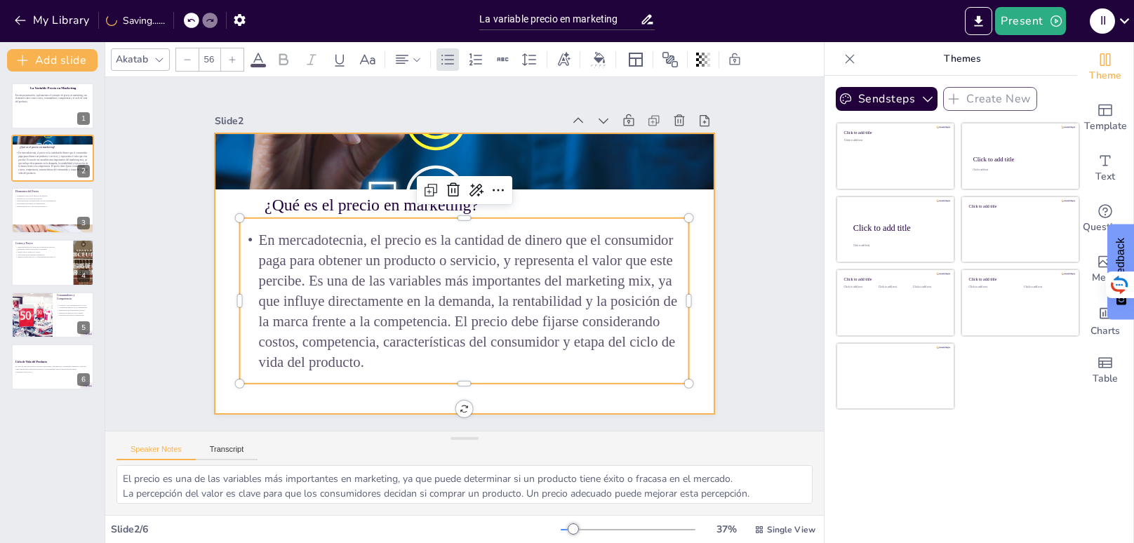
click at [229, 260] on div at bounding box center [460, 273] width 547 height 378
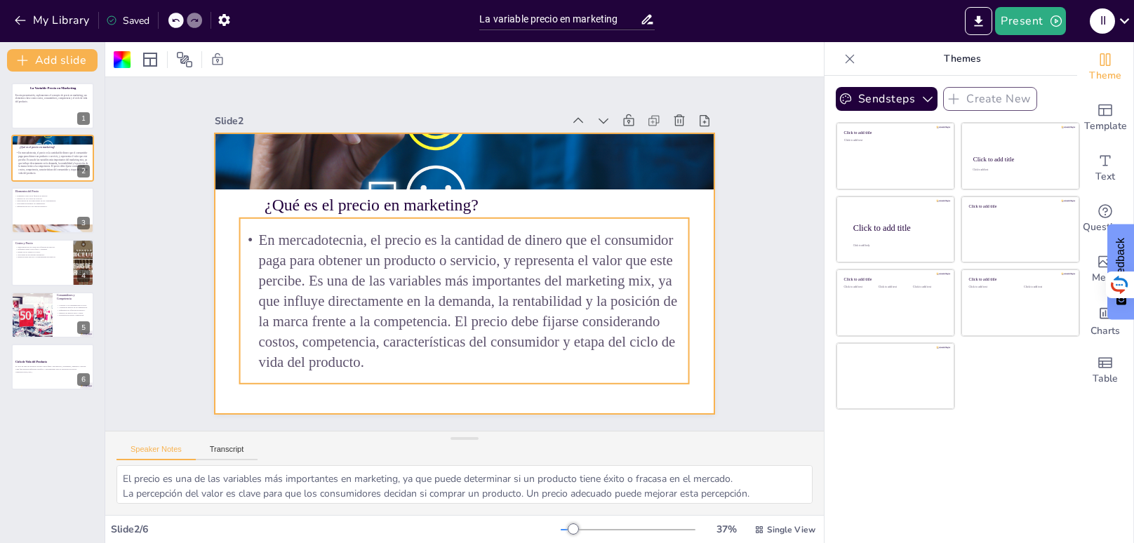
click at [656, 278] on p "En mercadotecnia, el precio es la cantidad de dinero que el consumidor paga par…" at bounding box center [464, 301] width 449 height 142
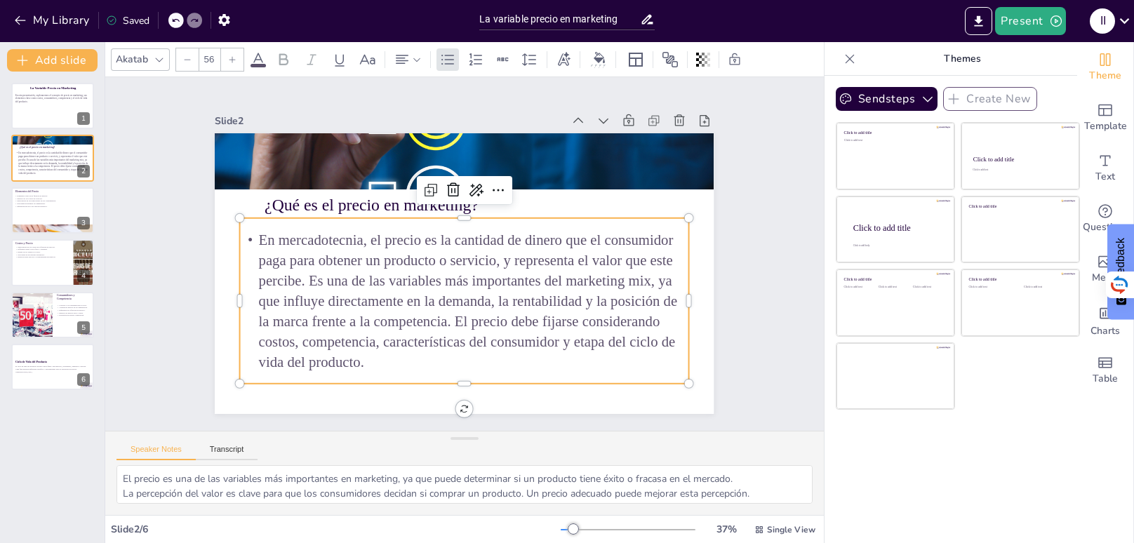
click at [656, 278] on p "En mercadotecnia, el precio es la cantidad de dinero que el consumidor paga par…" at bounding box center [460, 300] width 462 height 189
click at [649, 283] on p "En mercadotecnia, el precio es la cantidad de dinero que el consumidor paga par…" at bounding box center [441, 295] width 460 height 348
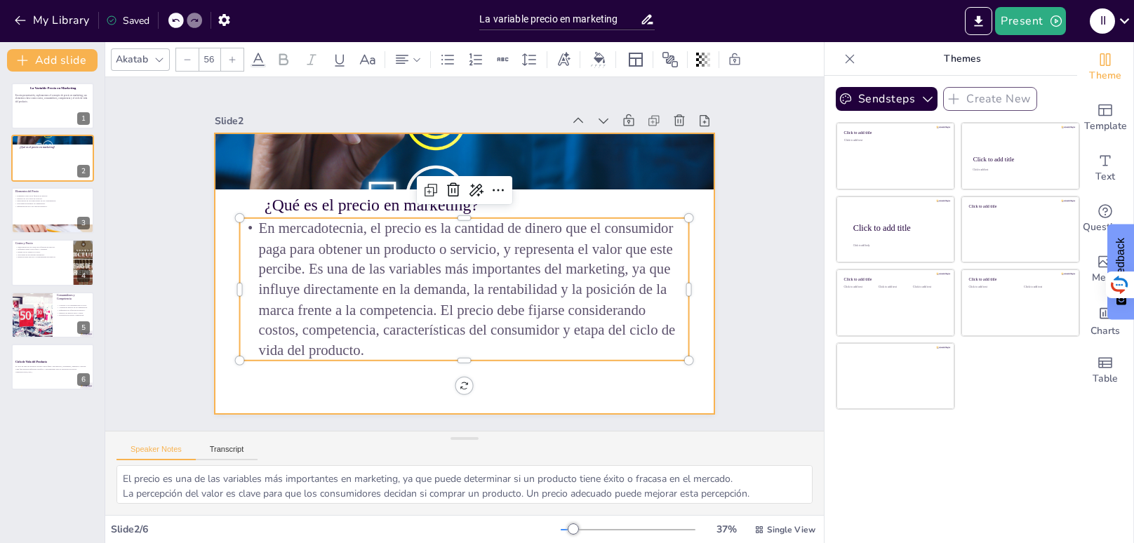
click at [529, 390] on div at bounding box center [464, 273] width 499 height 281
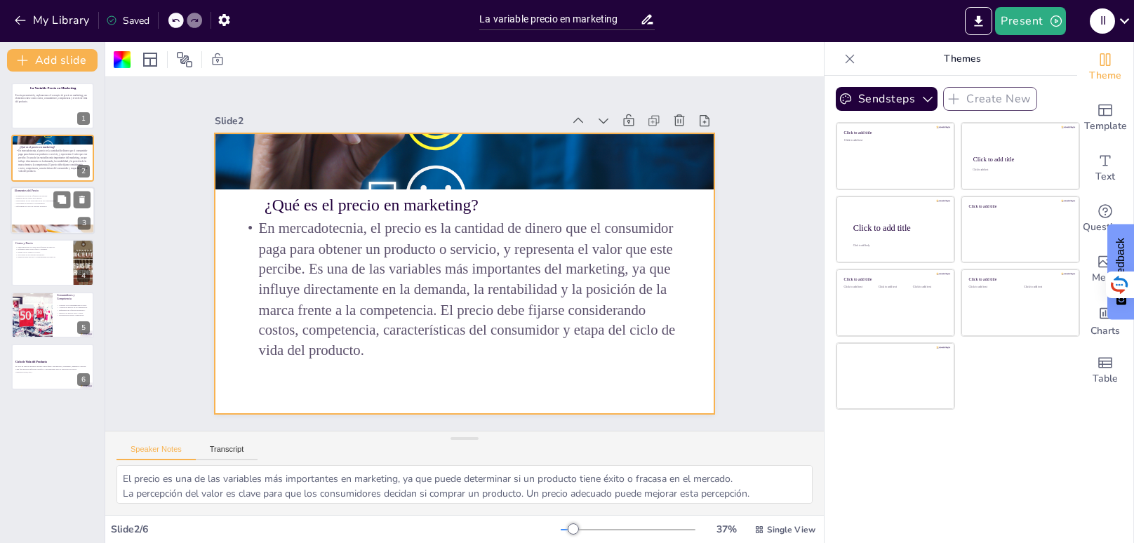
click at [58, 210] on div at bounding box center [53, 211] width 84 height 48
type textarea "Comprender los elementos clave es esencial para desarrollar una estrategia de p…"
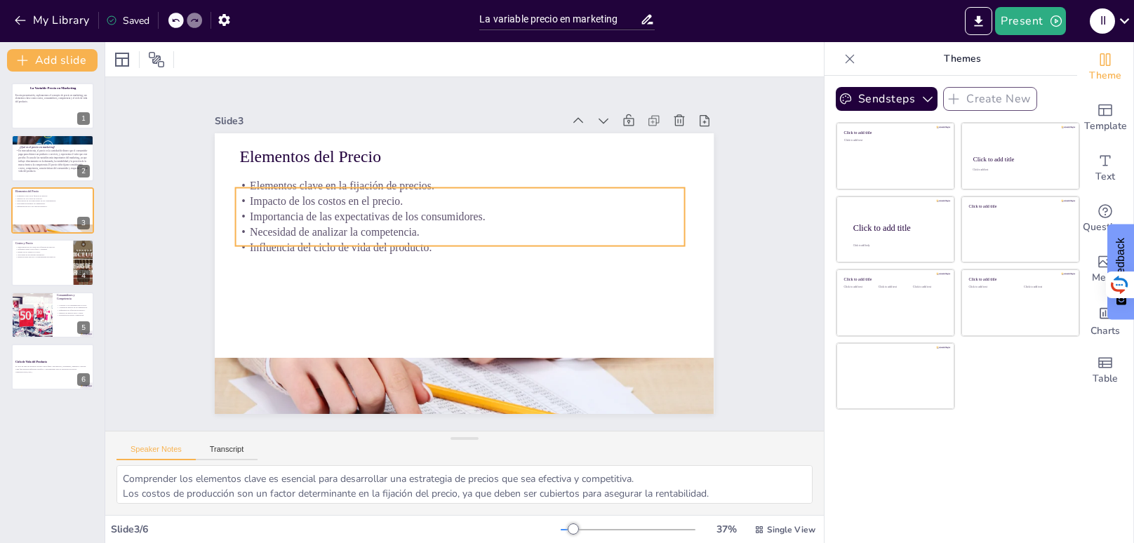
click at [457, 224] on p "Necesidad de analizar la competencia." at bounding box center [463, 232] width 449 height 62
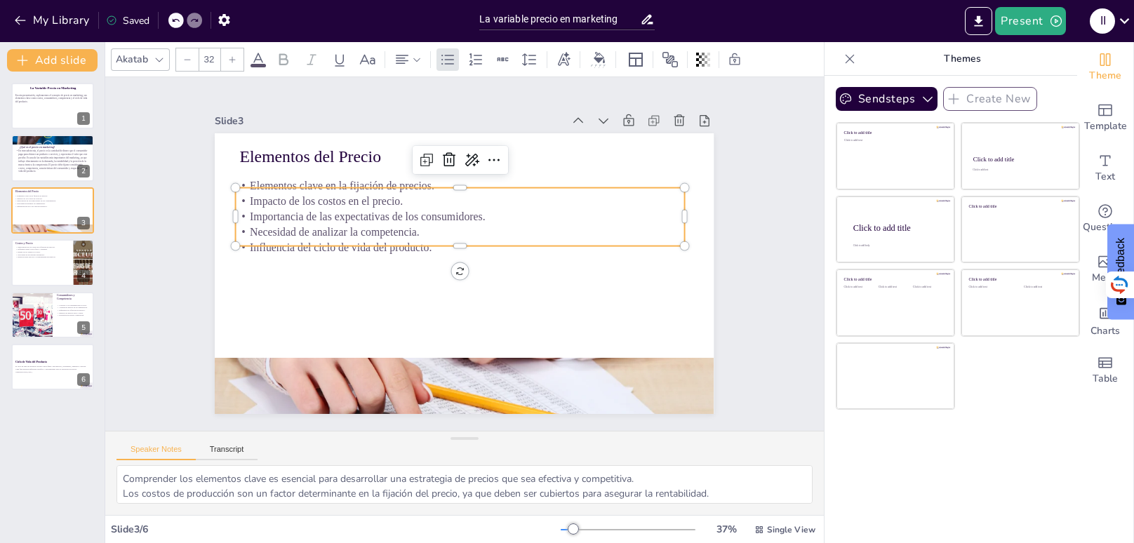
click at [426, 232] on p "Necesidad de analizar la competencia." at bounding box center [460, 232] width 449 height 15
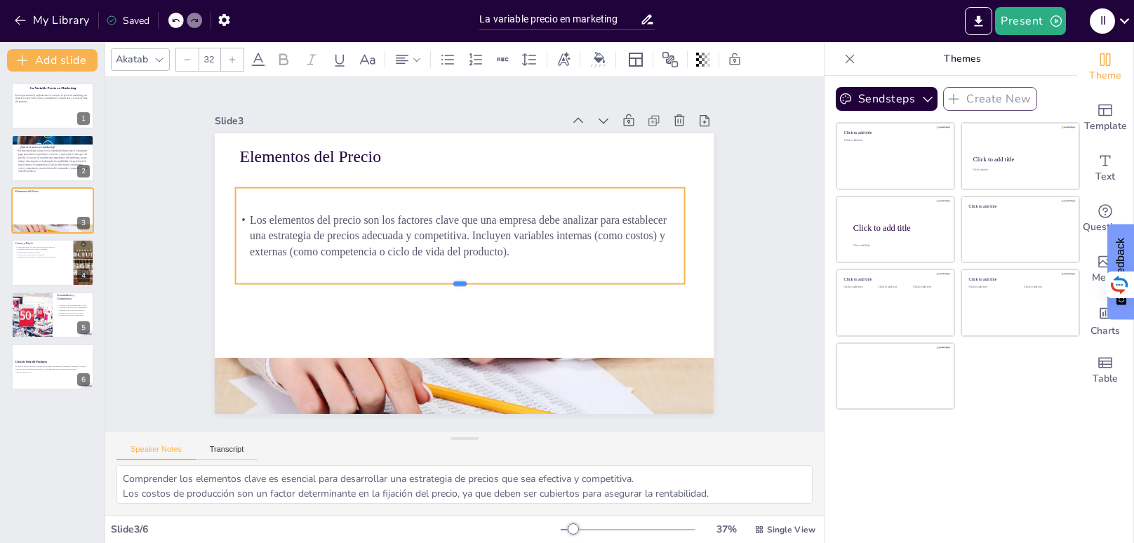
drag, startPoint x: 492, startPoint y: 237, endPoint x: 496, endPoint y: 290, distance: 52.8
click at [496, 290] on div at bounding box center [460, 289] width 449 height 11
click at [213, 63] on input "32" at bounding box center [209, 59] width 20 height 22
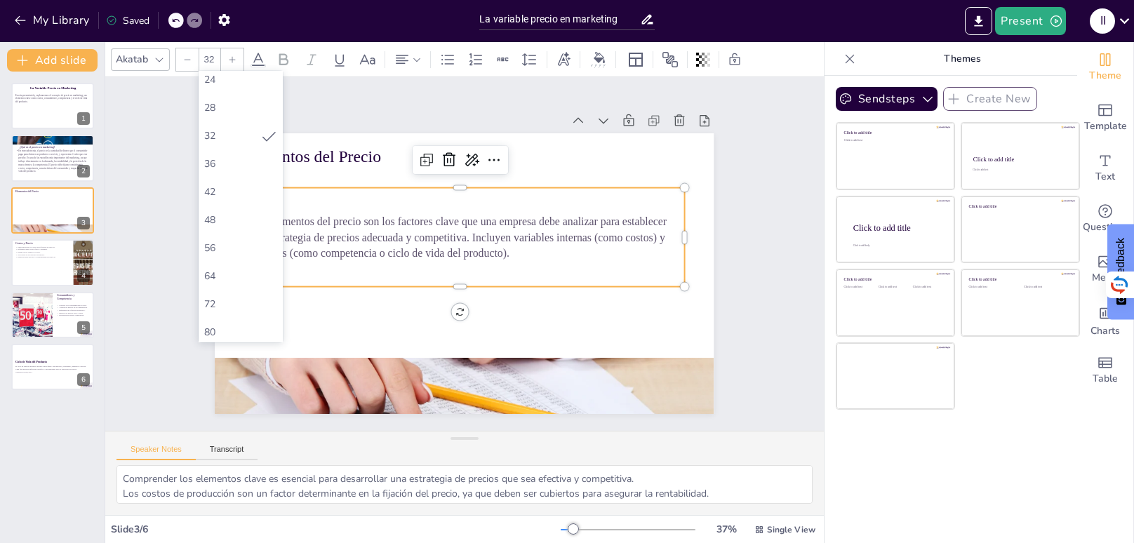
scroll to position [231, 0]
click at [226, 216] on div "48" at bounding box center [240, 218] width 73 height 13
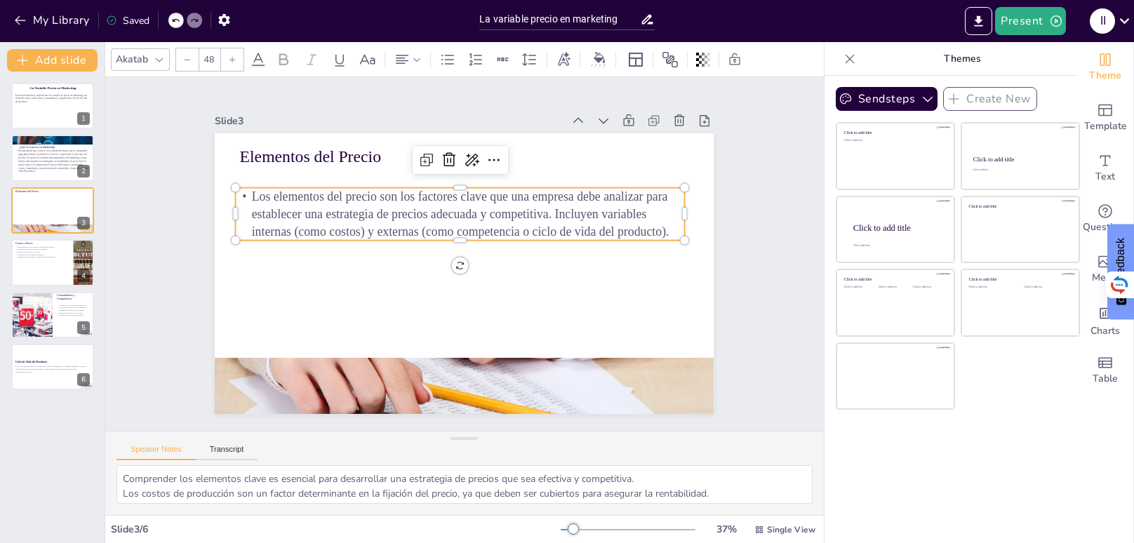
click at [215, 62] on input "48" at bounding box center [209, 59] width 20 height 22
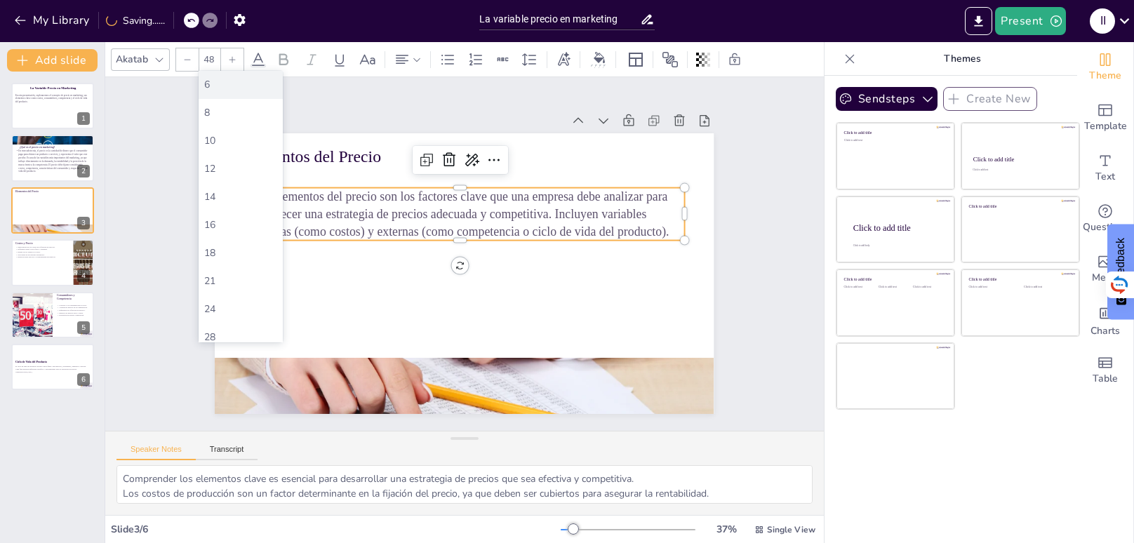
scroll to position [373, 0]
click at [223, 93] on div "56" at bounding box center [241, 105] width 84 height 28
type input "56"
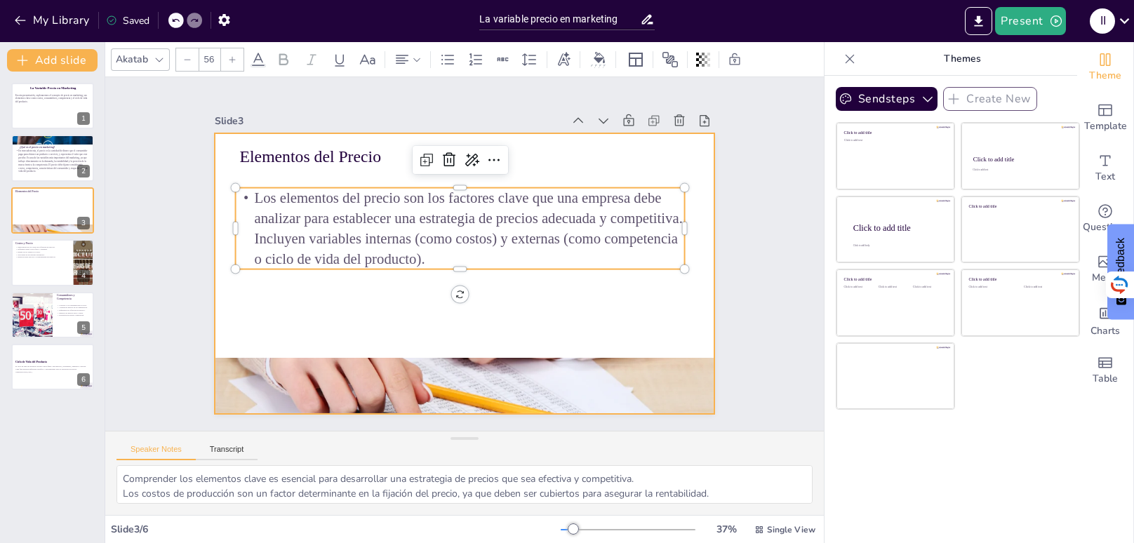
click at [310, 293] on div at bounding box center [462, 273] width 526 height 331
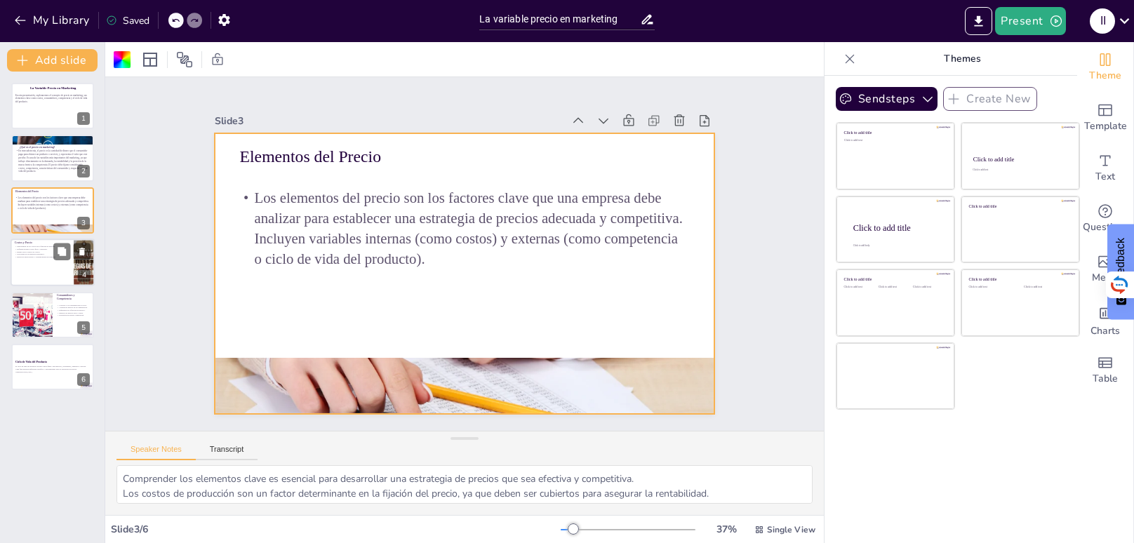
click at [48, 251] on p "Riesgo de no cubrir los costos." at bounding box center [42, 252] width 55 height 3
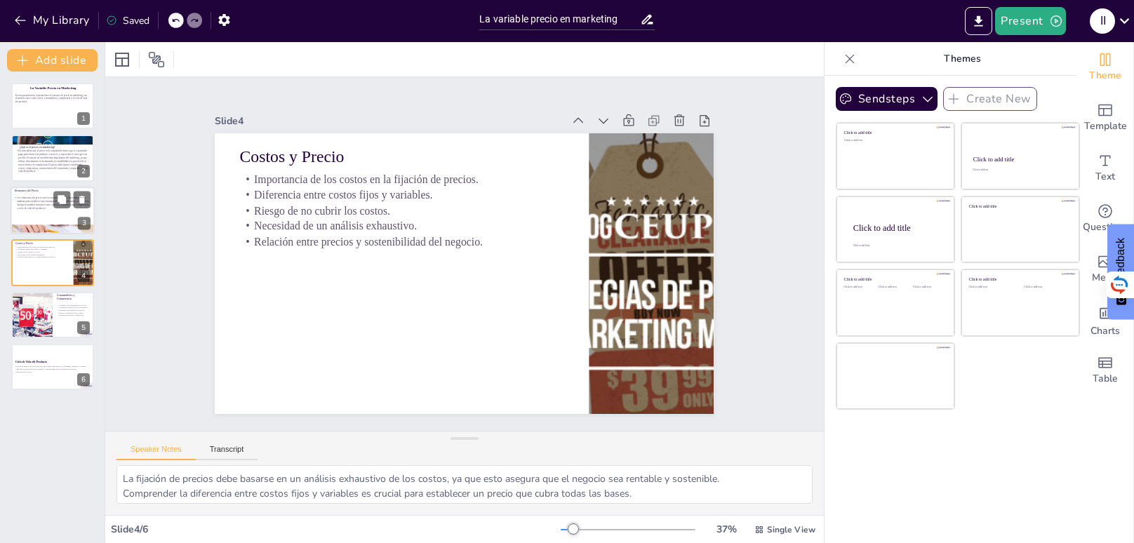
click at [43, 199] on p "Los elementos del precio son los factores clave que una empresa debe analizar p…" at bounding box center [52, 203] width 76 height 14
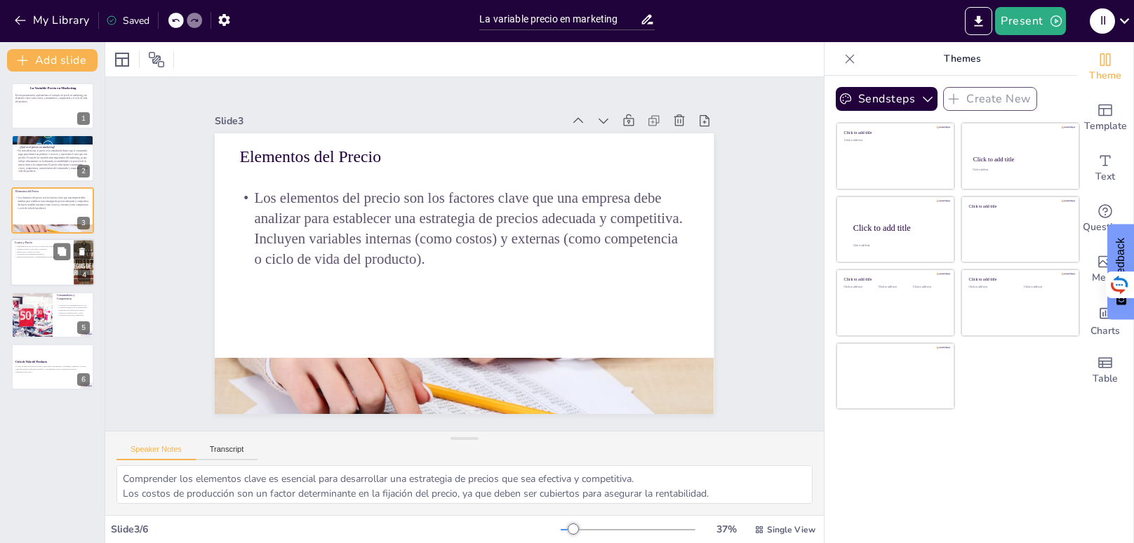
click at [32, 263] on div at bounding box center [53, 263] width 84 height 48
type textarea "La fijación de precios debe basarse en un análisis exhaustivo de los costos, ya…"
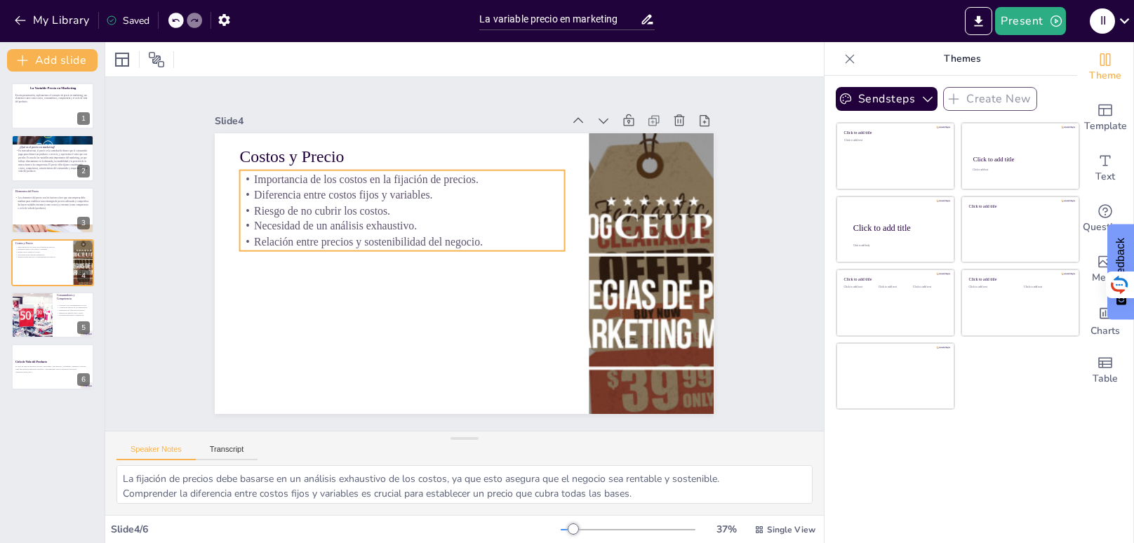
click at [326, 206] on p "Riesgo de no cubrir los costos." at bounding box center [402, 210] width 324 height 15
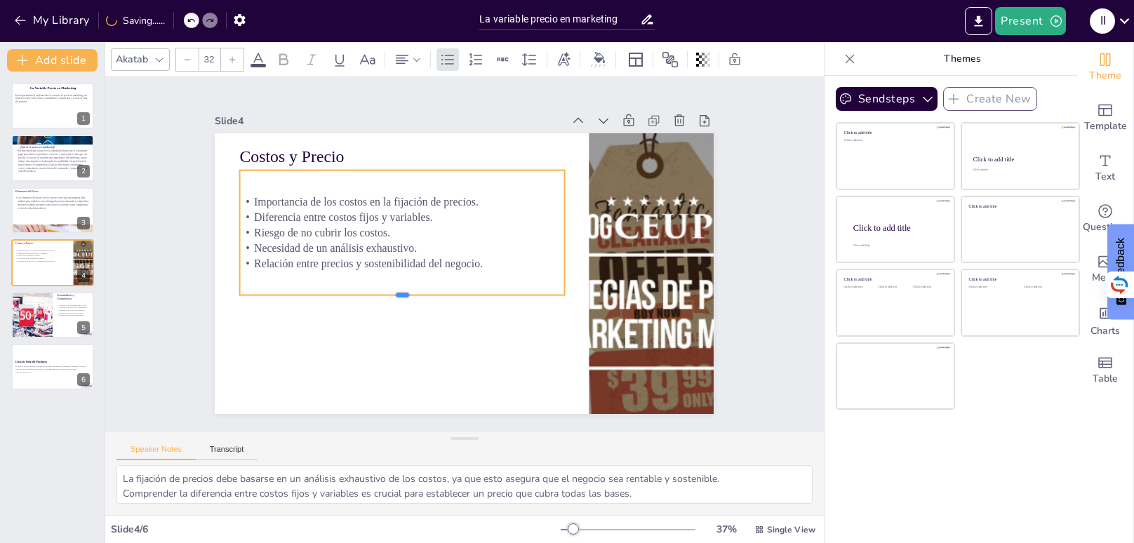
drag, startPoint x: 376, startPoint y: 251, endPoint x: 371, endPoint y: 297, distance: 45.8
click at [371, 297] on div at bounding box center [402, 301] width 324 height 11
click at [511, 269] on p "Relación entre precios y sostenibilidad del negocio." at bounding box center [402, 264] width 324 height 15
click at [511, 269] on p "Relación entre precios y sostenibilidad del negocio." at bounding box center [401, 257] width 324 height 49
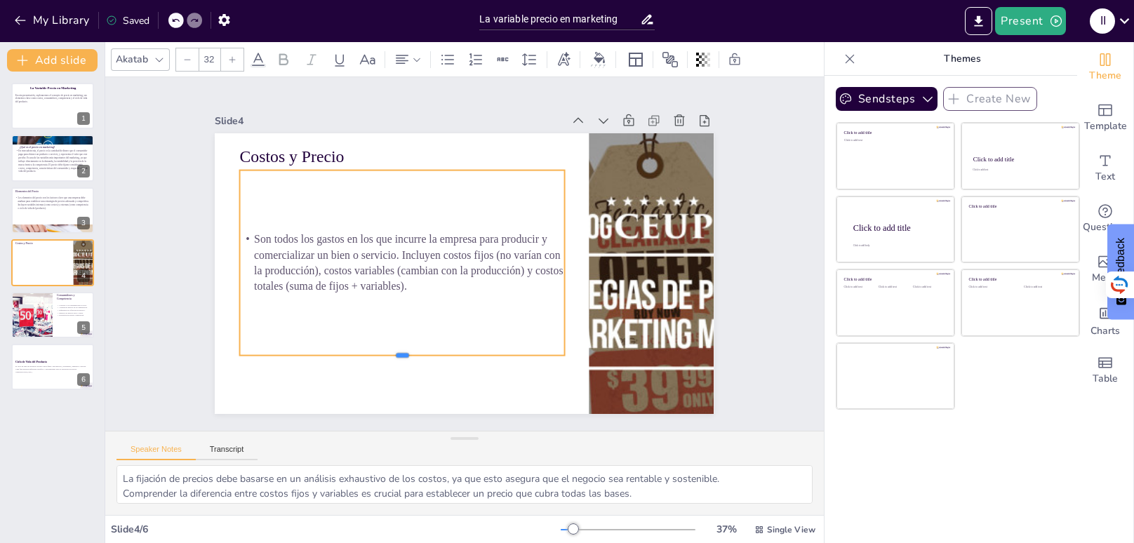
drag, startPoint x: 458, startPoint y: 232, endPoint x: 456, endPoint y: 356, distance: 124.3
click at [456, 356] on div at bounding box center [392, 353] width 324 height 45
click at [213, 67] on input "32" at bounding box center [209, 59] width 20 height 22
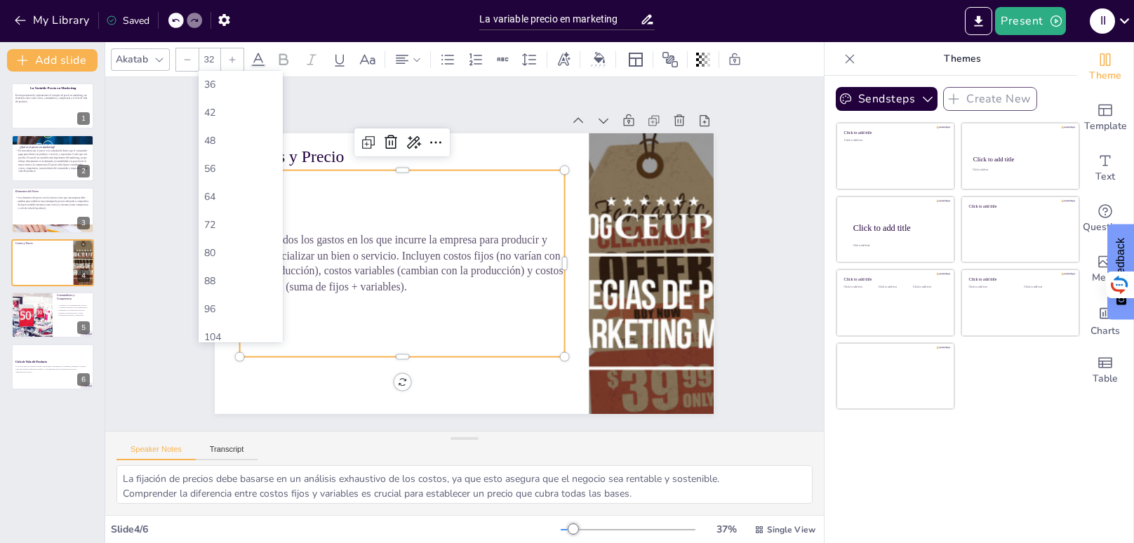
scroll to position [310, 0]
click at [220, 164] on div "56" at bounding box center [240, 167] width 73 height 13
type input "56"
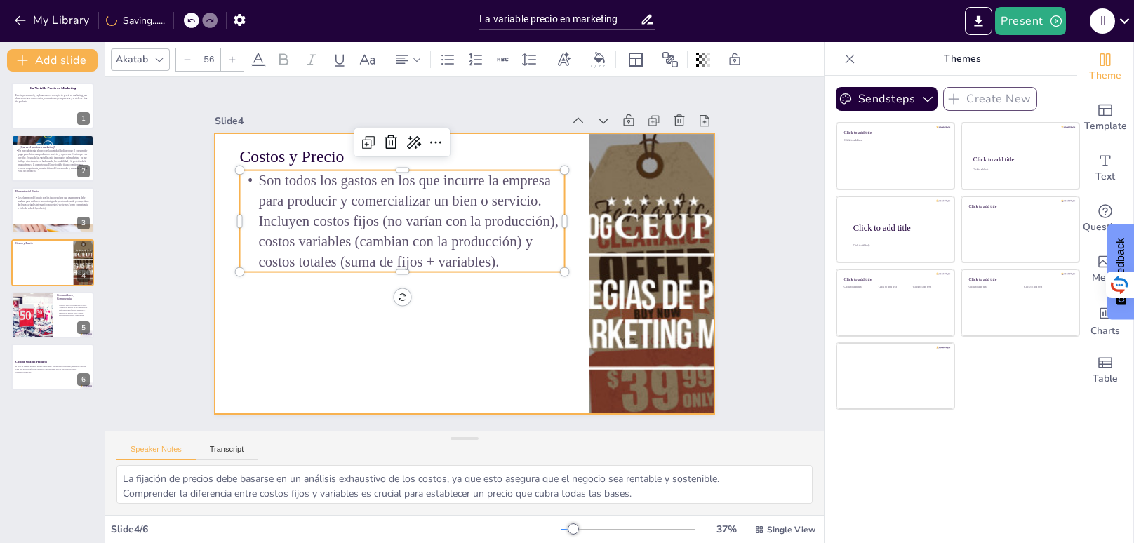
click at [216, 224] on div at bounding box center [464, 273] width 499 height 281
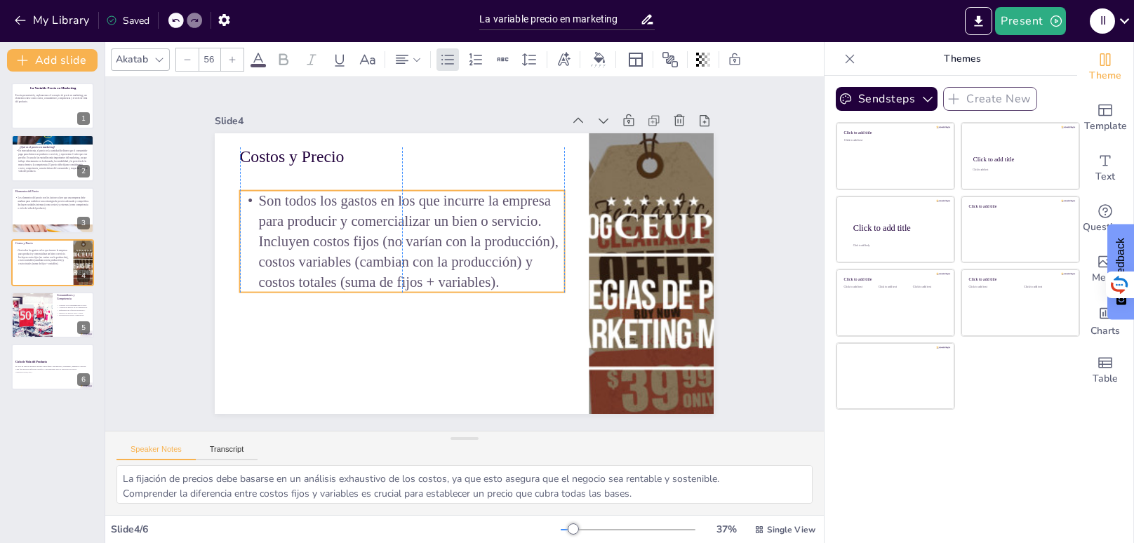
drag, startPoint x: 331, startPoint y: 211, endPoint x: 329, endPoint y: 236, distance: 25.4
click at [329, 236] on p "Son todos los gastos en los que incurre la empresa para producir y comercializa…" at bounding box center [402, 242] width 324 height 102
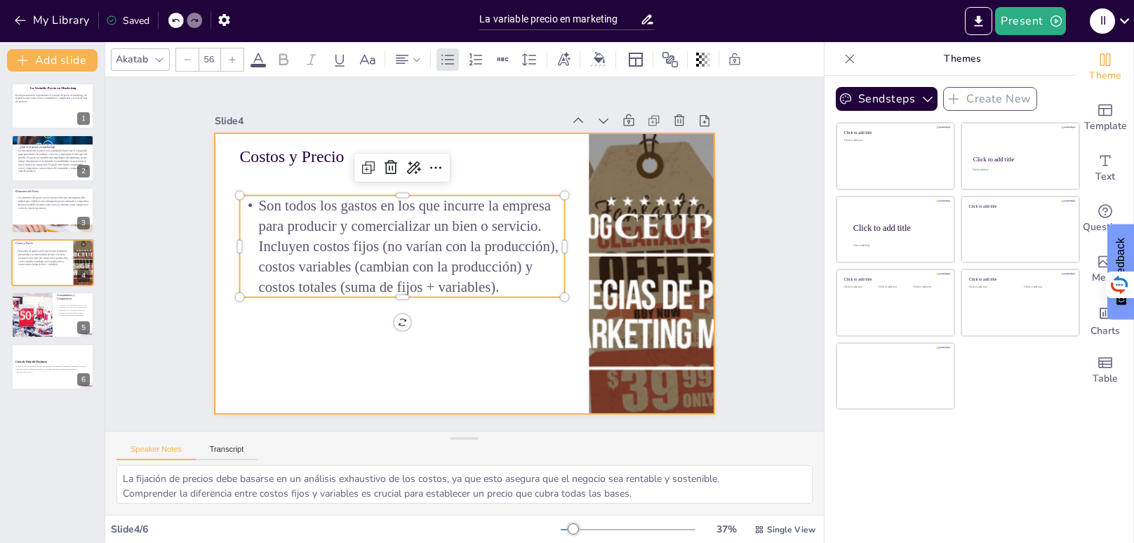
click at [303, 178] on div at bounding box center [463, 273] width 526 height 331
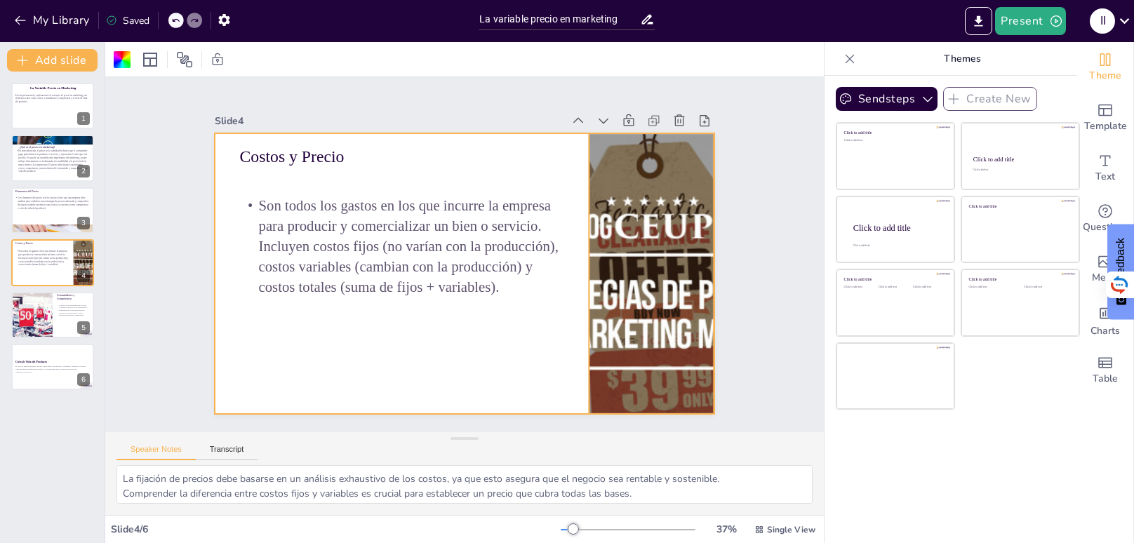
click at [614, 249] on div at bounding box center [648, 293] width 493 height 329
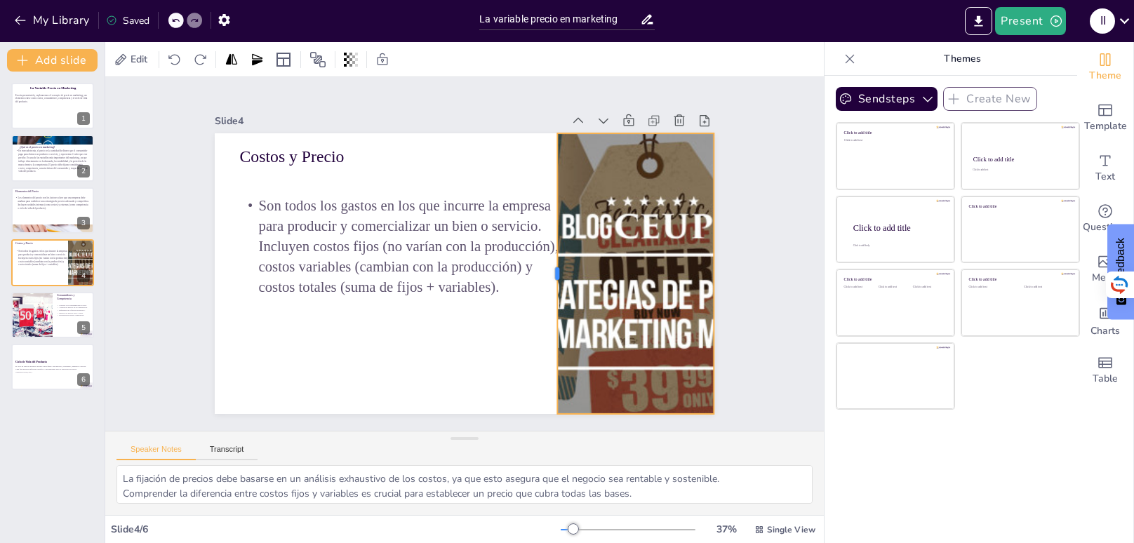
drag, startPoint x: 585, startPoint y: 246, endPoint x: 551, endPoint y: 244, distance: 34.4
click at [551, 244] on div at bounding box center [552, 273] width 11 height 281
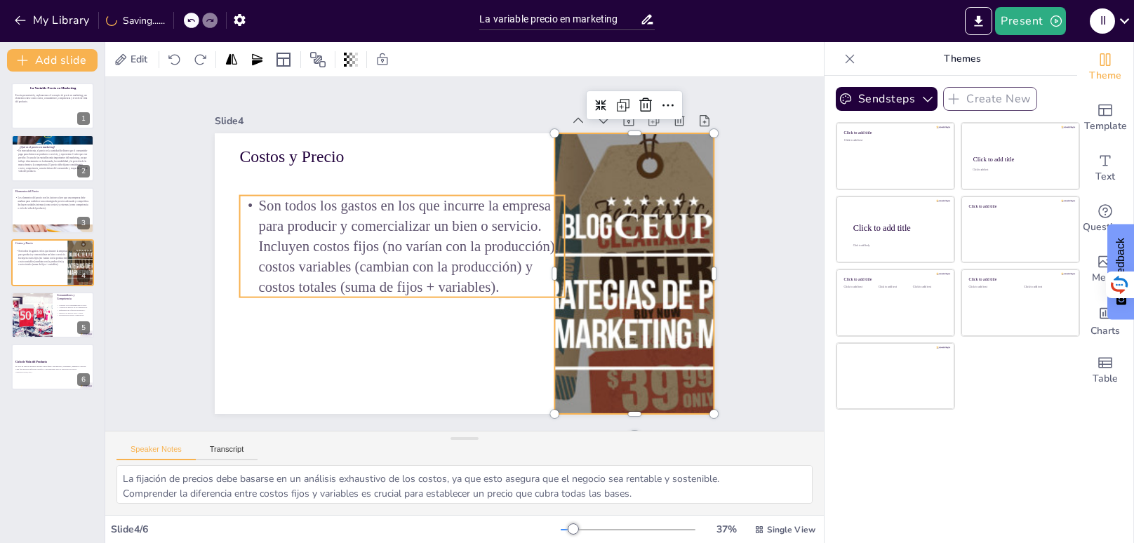
click at [508, 239] on p "Son todos los gastos en los que incurre la empresa para producir y comercializa…" at bounding box center [402, 247] width 324 height 102
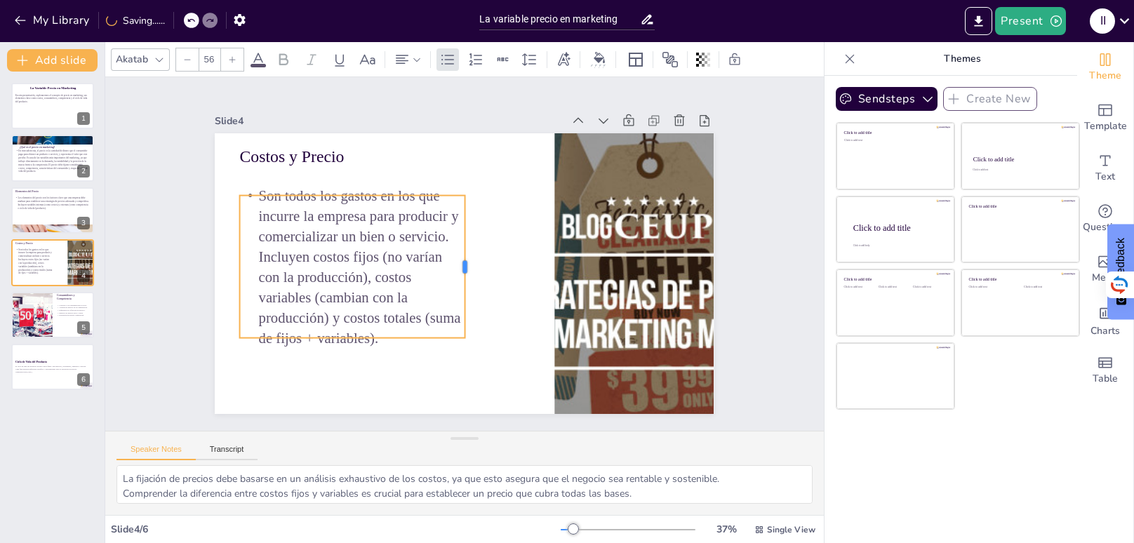
drag, startPoint x: 564, startPoint y: 248, endPoint x: 458, endPoint y: 246, distance: 106.0
click at [458, 246] on div "Costos y Precio Son todos los gastos en los que incurre la empresa para produci…" at bounding box center [463, 273] width 526 height 331
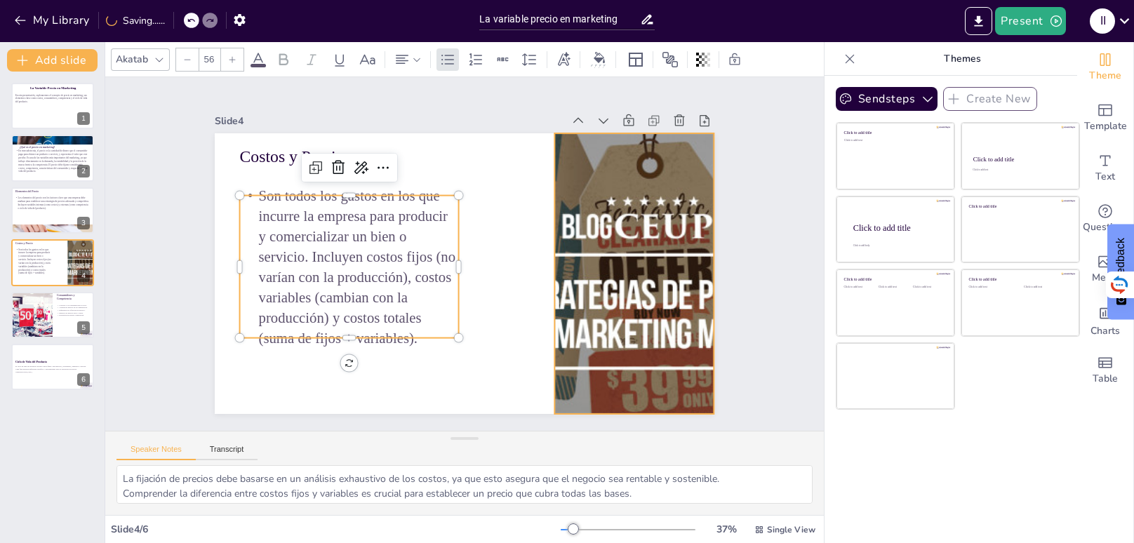
click at [557, 252] on div at bounding box center [651, 273] width 466 height 281
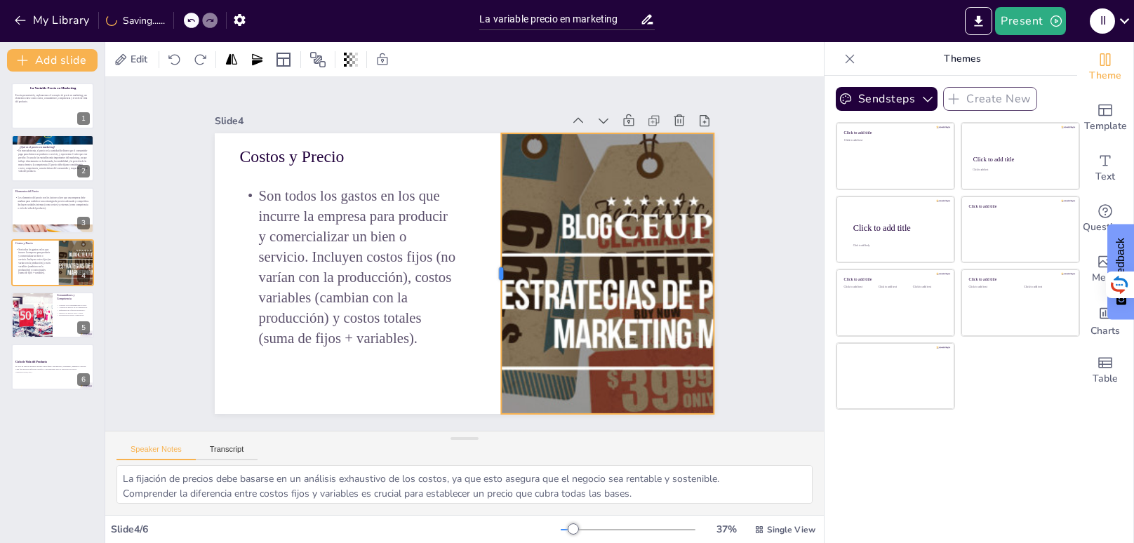
drag, startPoint x: 553, startPoint y: 272, endPoint x: 500, endPoint y: 268, distance: 53.5
click at [500, 268] on div at bounding box center [494, 277] width 41 height 280
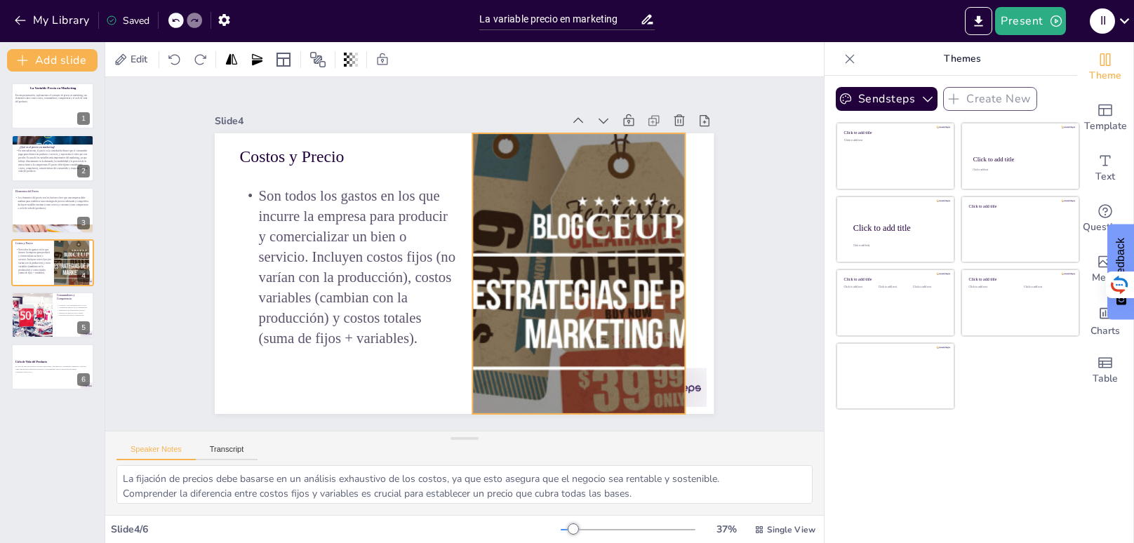
drag, startPoint x: 561, startPoint y: 241, endPoint x: 527, endPoint y: 241, distance: 33.7
click at [527, 241] on div at bounding box center [623, 273] width 466 height 281
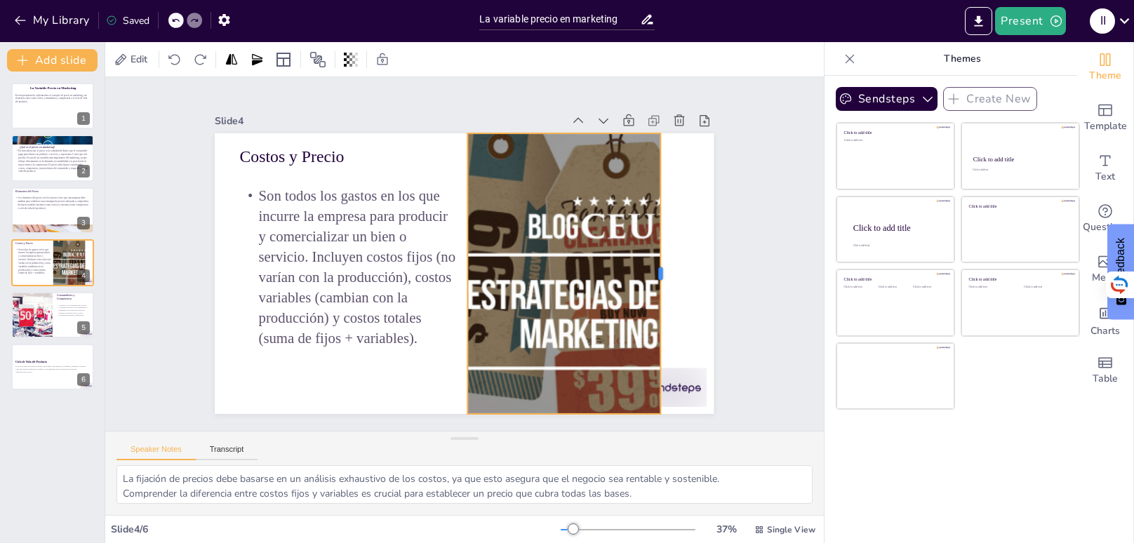
drag, startPoint x: 682, startPoint y: 271, endPoint x: 663, endPoint y: 277, distance: 20.4
click at [663, 277] on div at bounding box center [666, 273] width 11 height 281
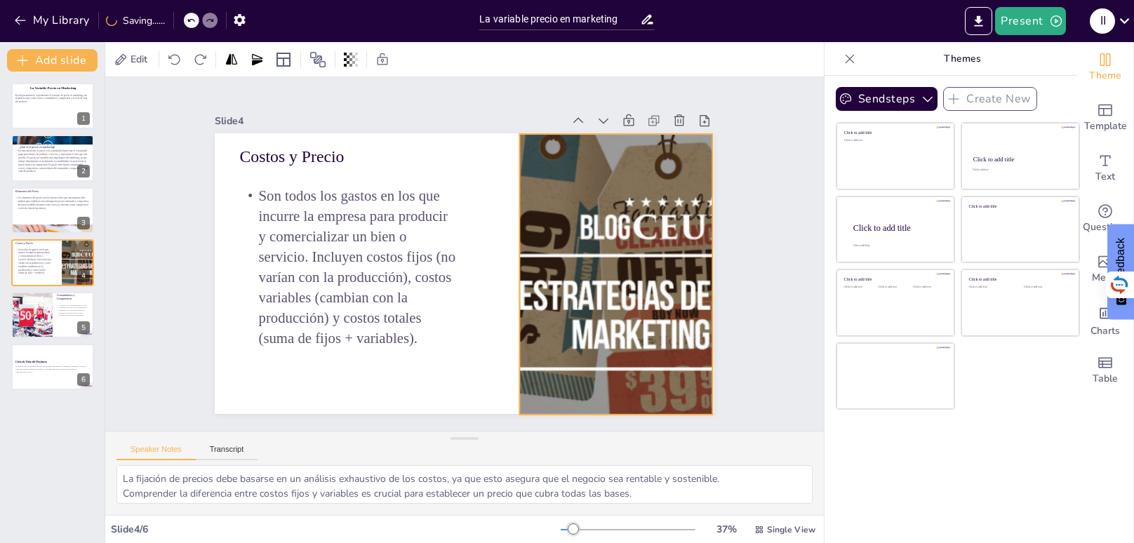
drag, startPoint x: 627, startPoint y: 218, endPoint x: 679, endPoint y: 218, distance: 51.9
click at [679, 218] on div at bounding box center [661, 316] width 515 height 371
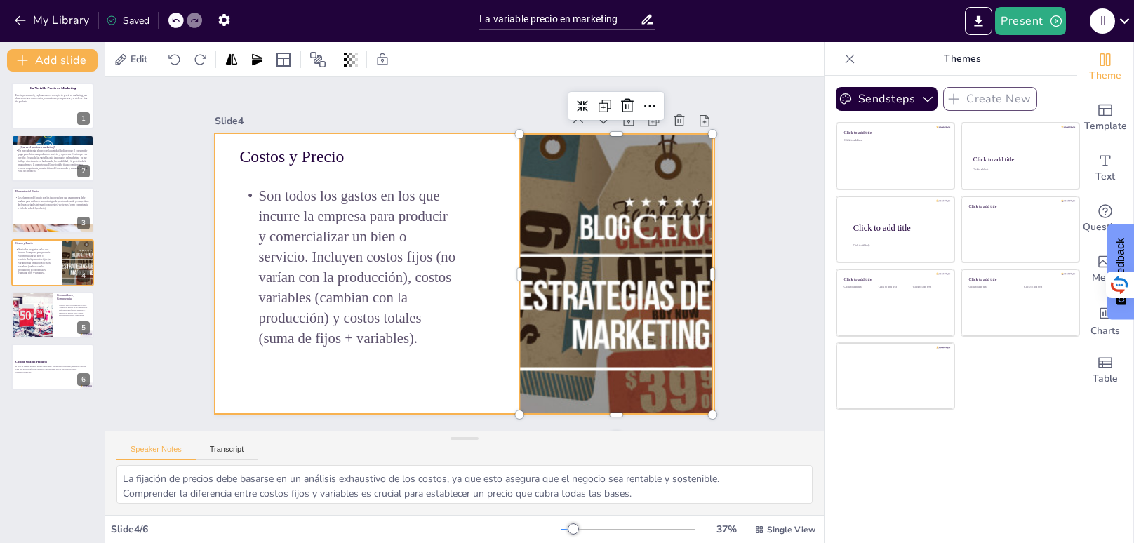
click at [487, 317] on div at bounding box center [464, 273] width 499 height 281
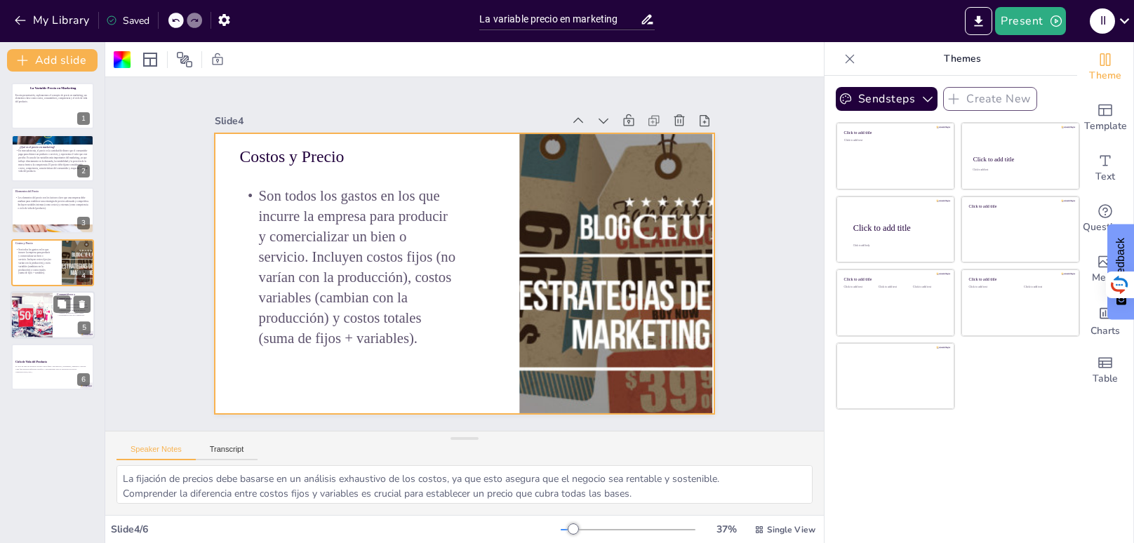
click at [41, 310] on div at bounding box center [32, 315] width 72 height 48
type textarea "Entender las necesidades y expectativas de los consumidores es fundamental para…"
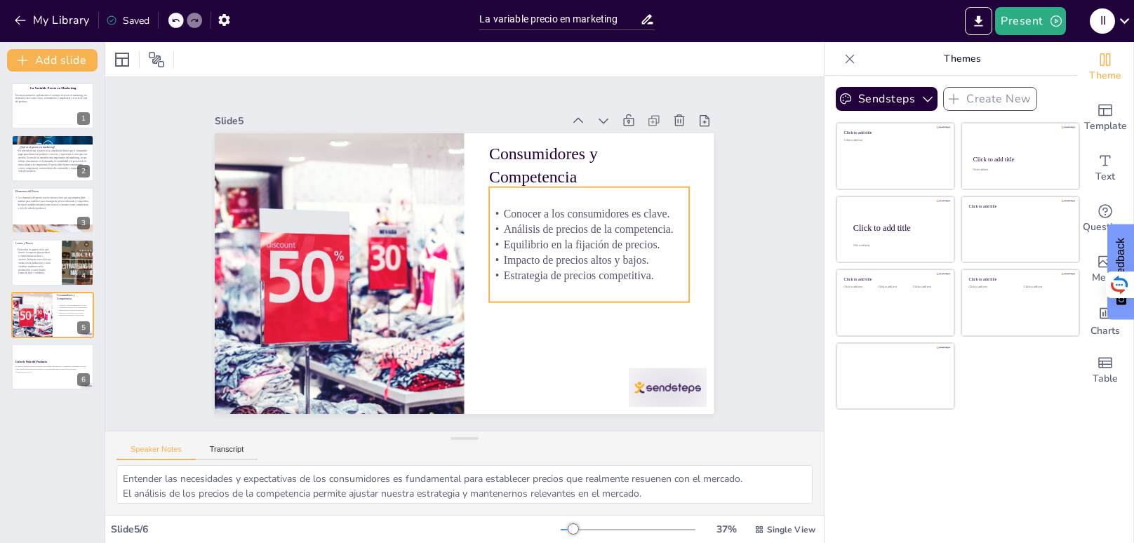
click at [606, 258] on p "Impacto de precios altos y bajos." at bounding box center [588, 273] width 200 height 37
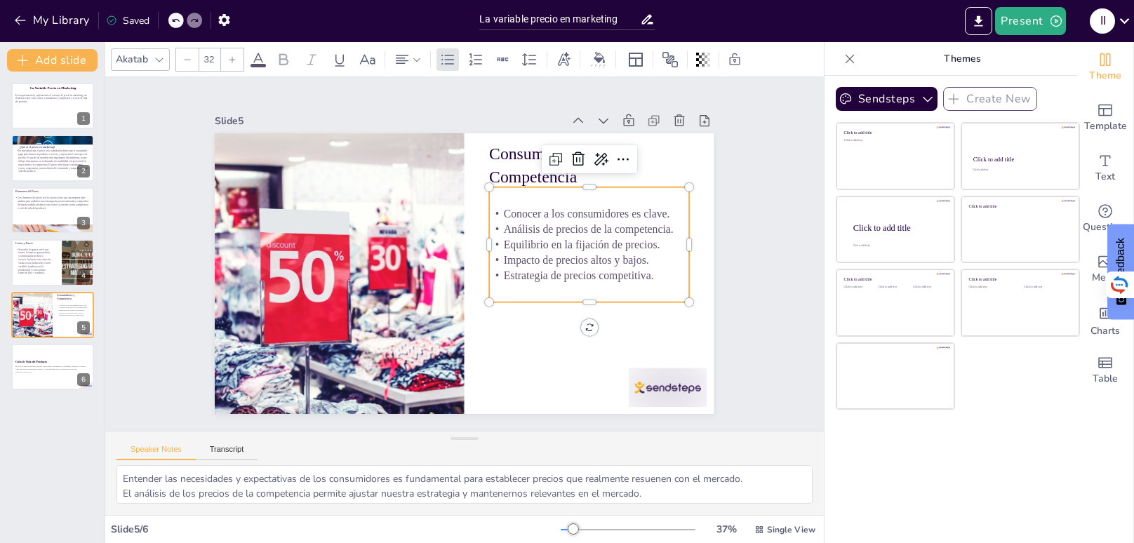
click at [606, 258] on p "Impacto de precios altos y bajos." at bounding box center [588, 273] width 200 height 37
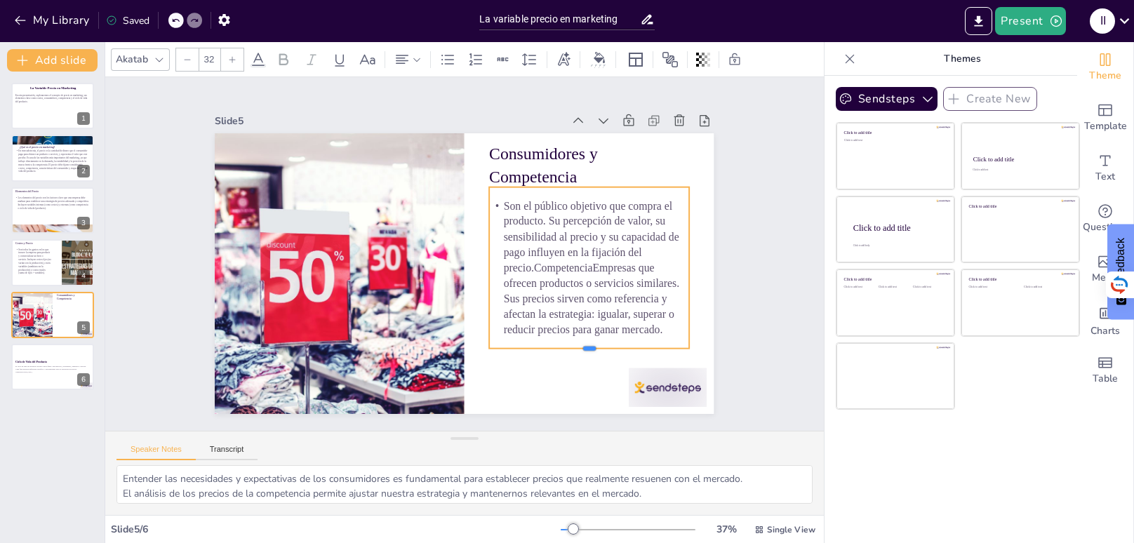
drag, startPoint x: 557, startPoint y: 326, endPoint x: 553, endPoint y: 350, distance: 24.2
click at [553, 350] on div "Consumidores y Competencia Son el público objetivo que compra el producto. Su p…" at bounding box center [464, 273] width 499 height 281
click at [536, 269] on p "Son el público objetivo que compra el producto. Su percepción de valor, su sens…" at bounding box center [589, 269] width 199 height 140
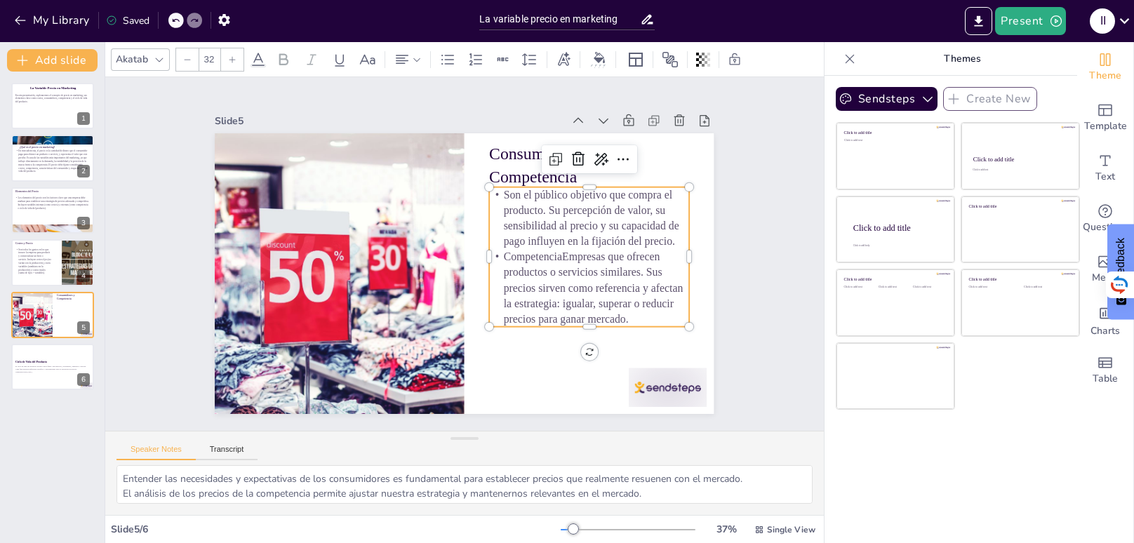
click at [562, 259] on p "CompetenciaEmpresas que ofrecen productos o servicios similares. Sus precios si…" at bounding box center [585, 301] width 206 height 98
click at [506, 200] on p "Son el público objetivo que compra el producto. Su percepción de valor, su sens…" at bounding box center [589, 218] width 199 height 62
click at [651, 169] on p "Consumidores y Competencia" at bounding box center [617, 239] width 197 height 140
click at [506, 194] on p "Son el público objetivo que compra el producto. Su percepción de valor, su sens…" at bounding box center [592, 231] width 205 height 83
type input "32"
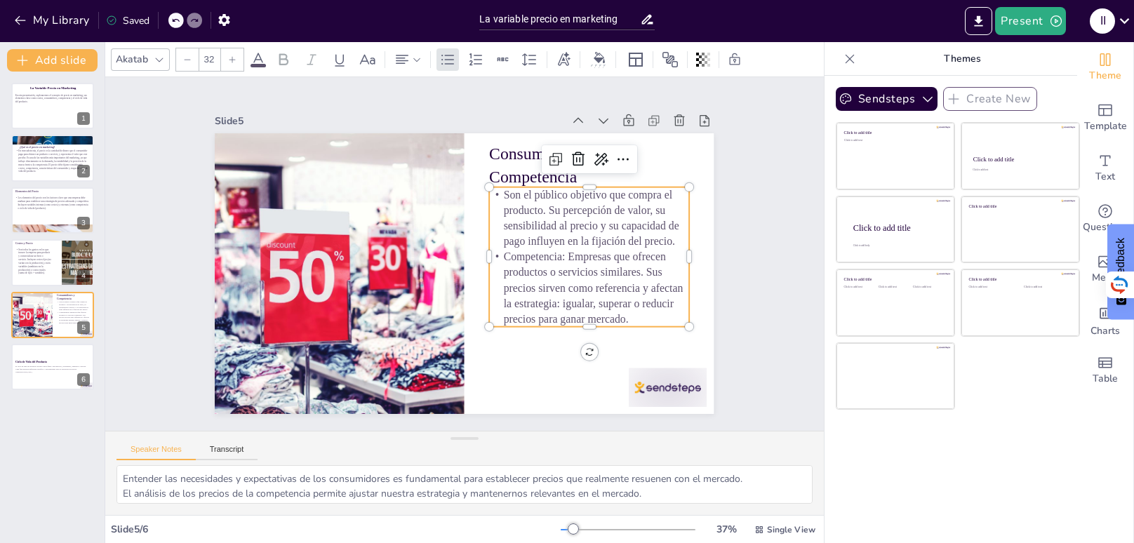
click at [506, 194] on p "Son el público objetivo que compra el producto. Su percepción de valor, su sens…" at bounding box center [592, 231] width 205 height 83
click at [506, 208] on p "Son el público objetivo que compra el producto. Su percepción de valor, su sens…" at bounding box center [591, 285] width 204 height 154
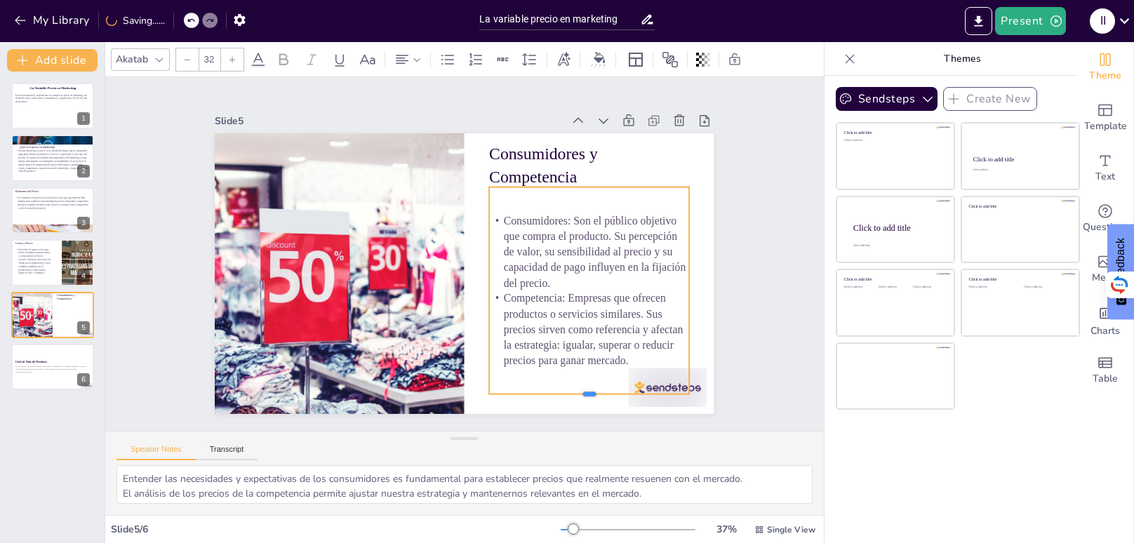
drag, startPoint x: 569, startPoint y: 343, endPoint x: 569, endPoint y: 397, distance: 53.4
click at [569, 397] on div at bounding box center [589, 399] width 199 height 11
click at [694, 385] on div at bounding box center [652, 408] width 81 height 47
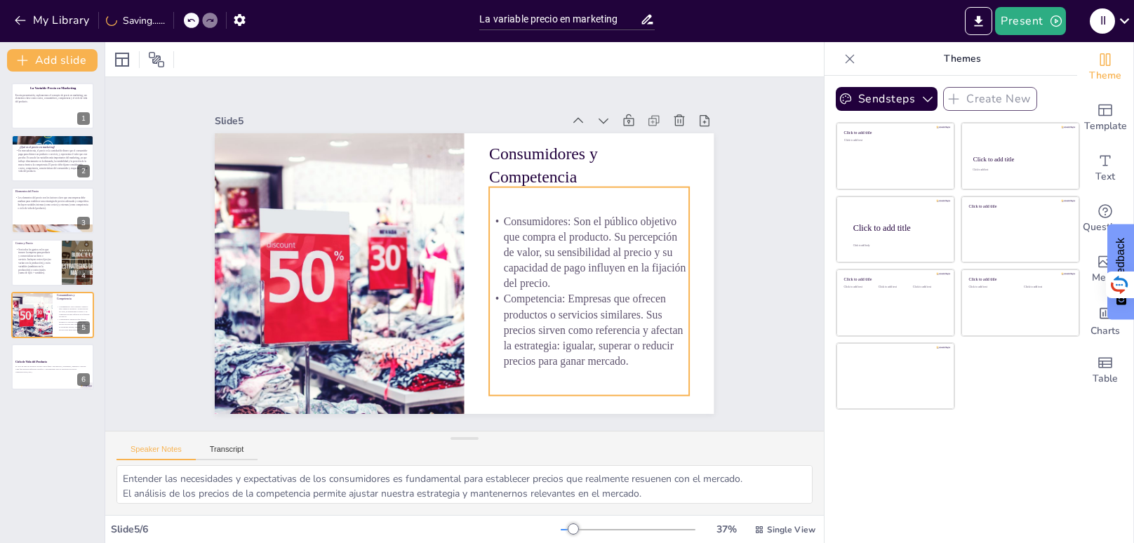
click at [577, 289] on p "Consumidores: Son el público objetivo que compra el producto. Su percepción de …" at bounding box center [589, 253] width 199 height 78
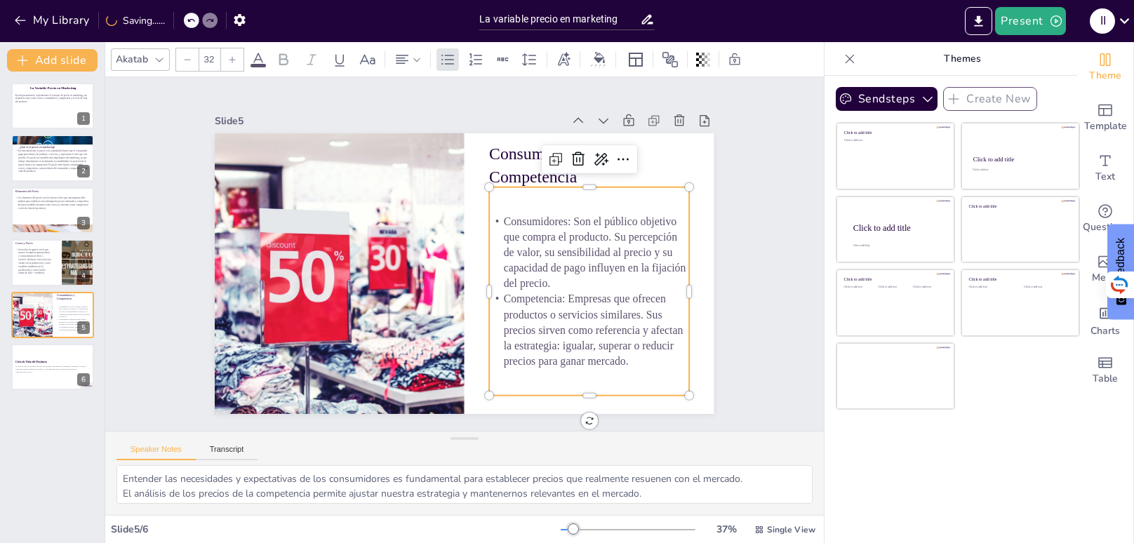
click at [236, 60] on div at bounding box center [232, 59] width 22 height 22
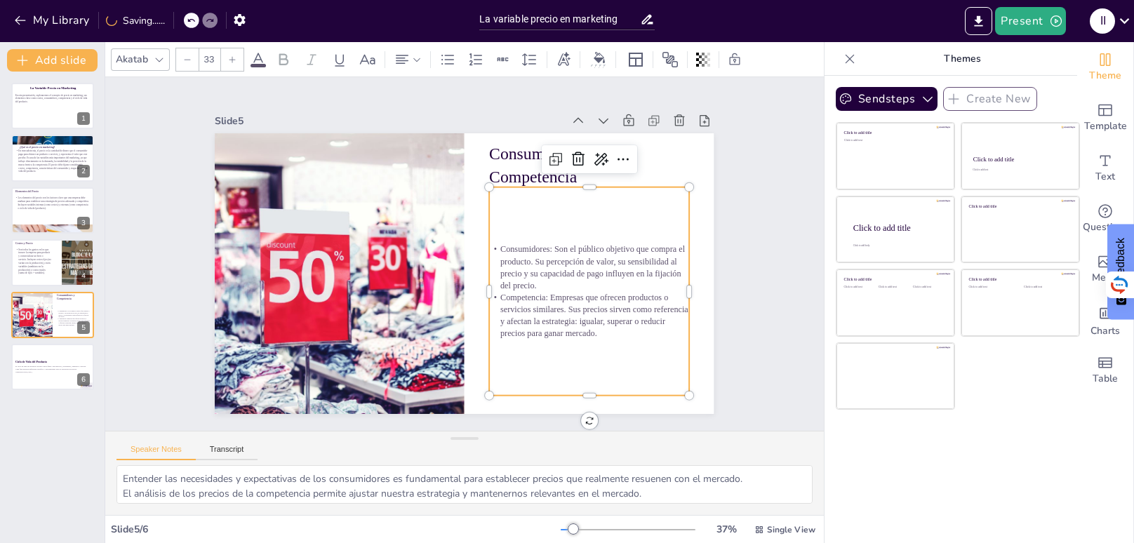
click at [236, 60] on div at bounding box center [232, 59] width 22 height 22
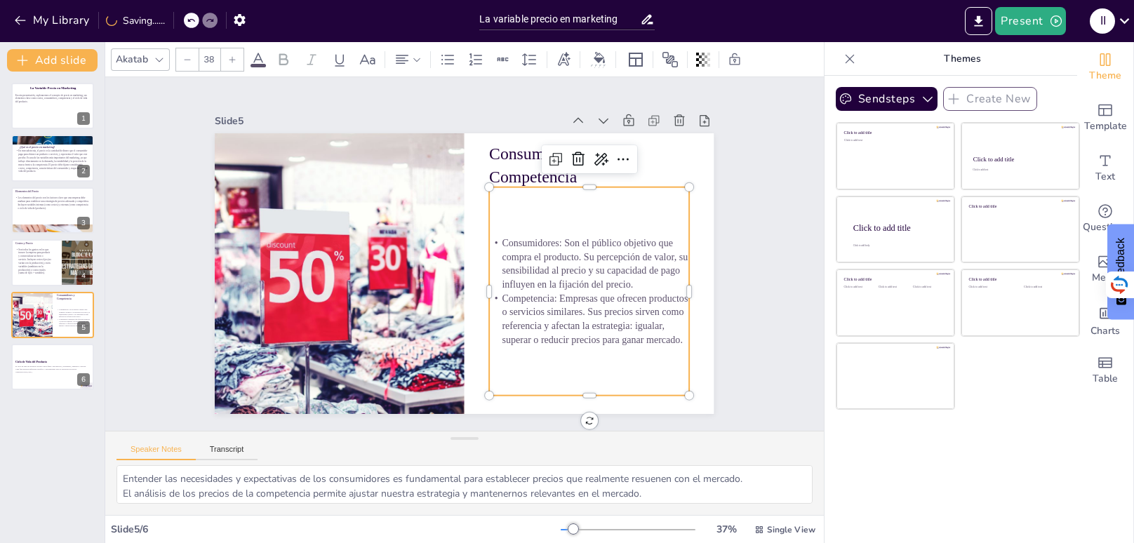
click at [236, 60] on div at bounding box center [232, 59] width 22 height 22
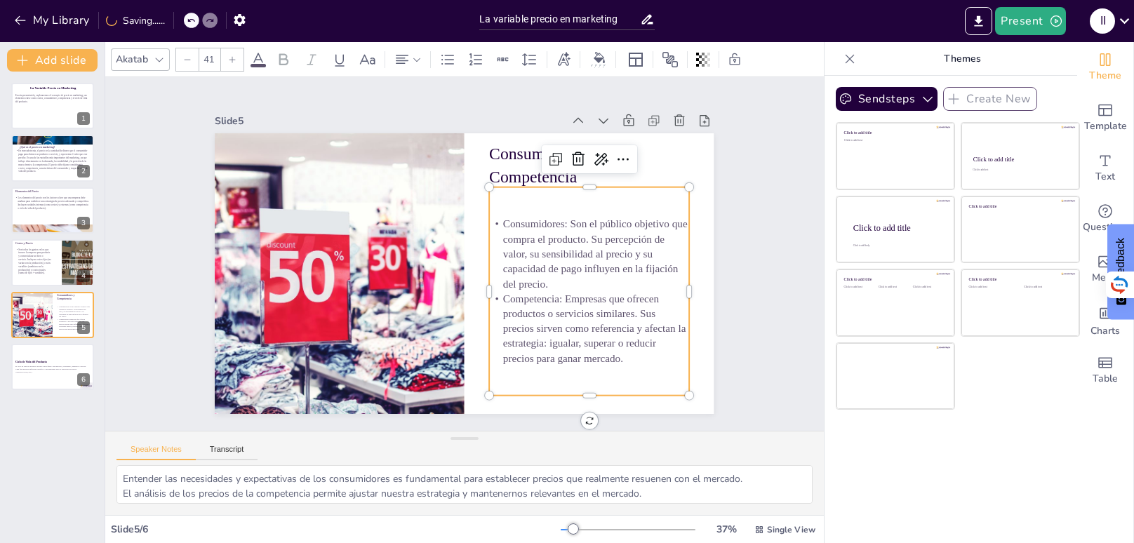
click at [236, 60] on div at bounding box center [232, 59] width 22 height 22
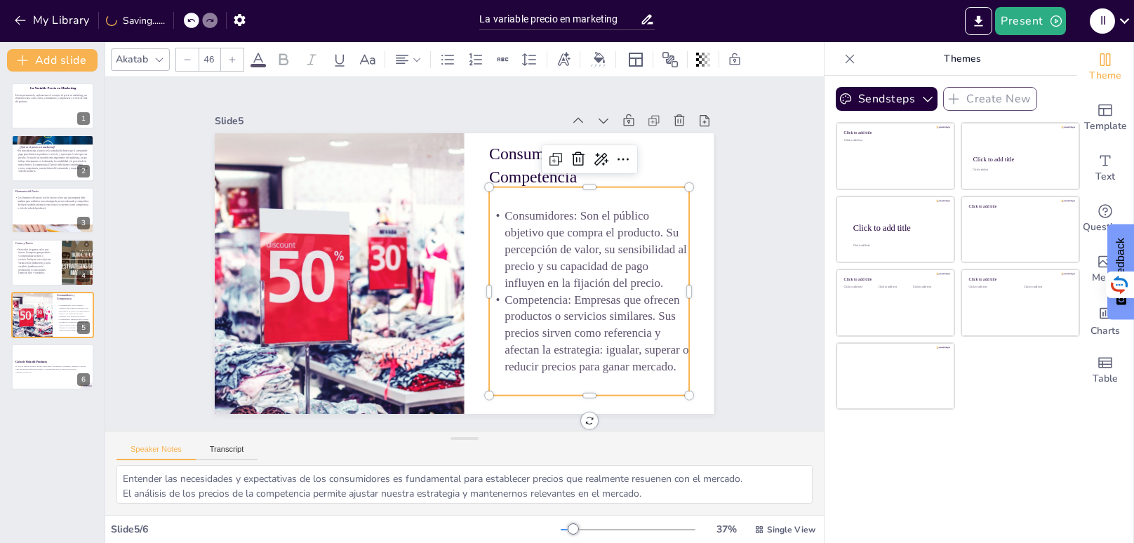
click at [236, 60] on div at bounding box center [232, 59] width 22 height 22
type input "47"
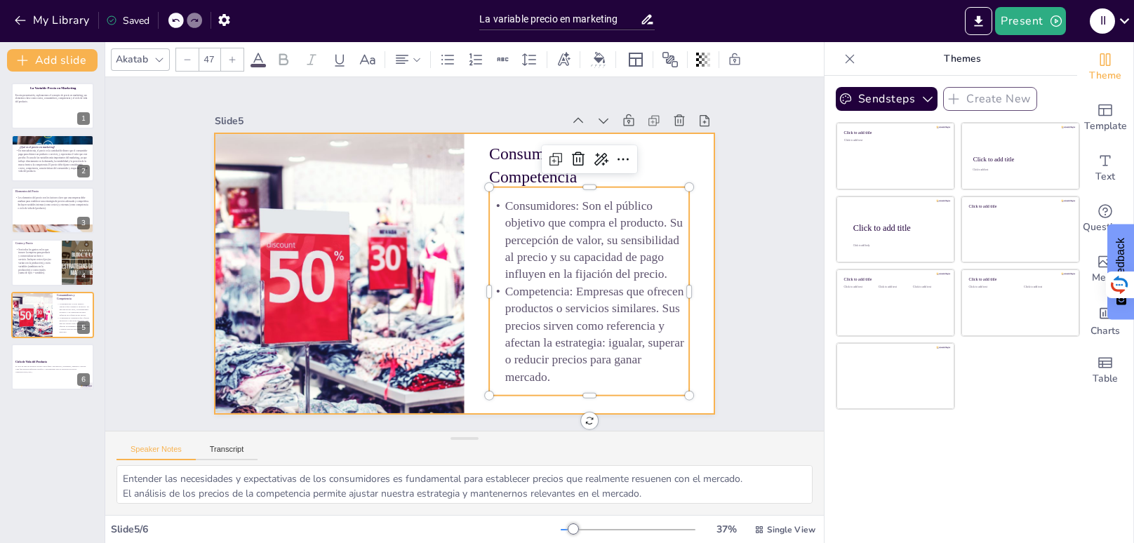
click at [472, 241] on div at bounding box center [463, 273] width 526 height 331
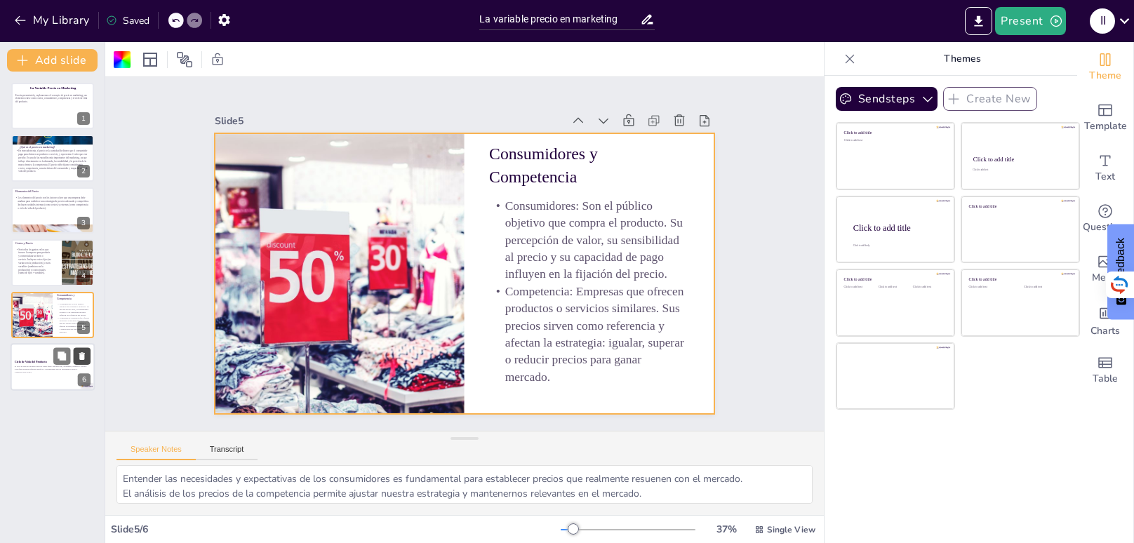
click at [74, 358] on button at bounding box center [82, 355] width 17 height 17
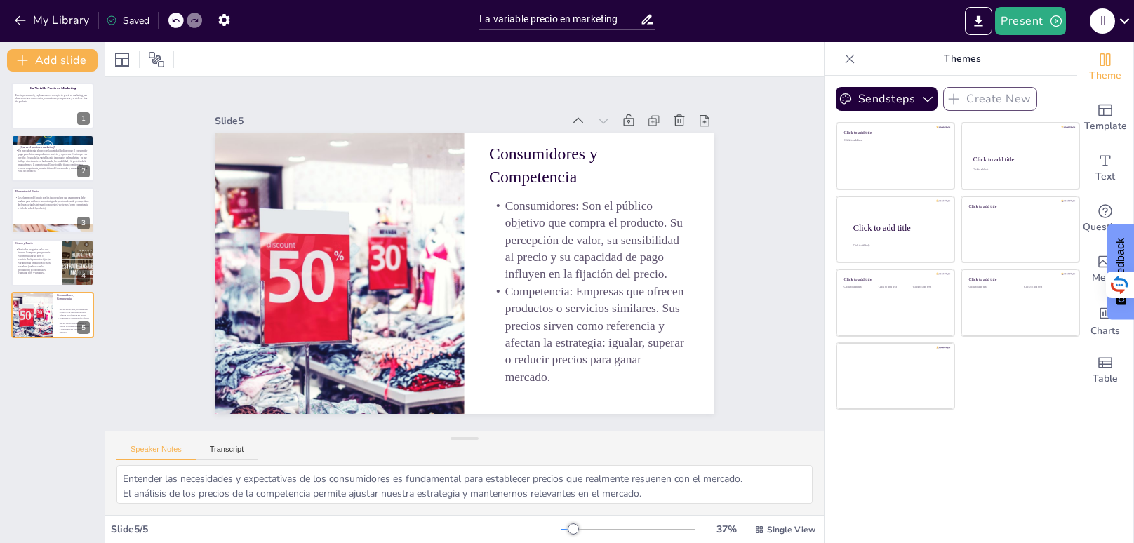
click at [59, 351] on div "La Variable Precio en Marketing En esta presentación, exploraremos el concepto …" at bounding box center [52, 308] width 105 height 472
click at [51, 345] on div "La Variable Precio en Marketing En esta presentación, exploraremos el concepto …" at bounding box center [52, 308] width 105 height 472
click at [173, 23] on icon at bounding box center [175, 20] width 8 height 8
click at [54, 358] on button at bounding box center [61, 355] width 17 height 17
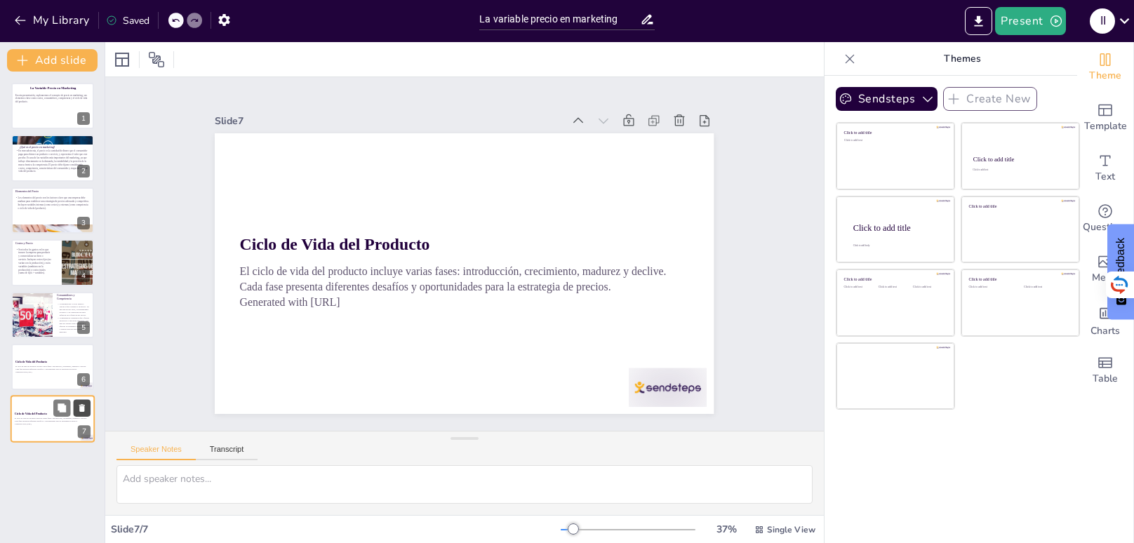
click at [86, 404] on icon at bounding box center [82, 409] width 10 height 10
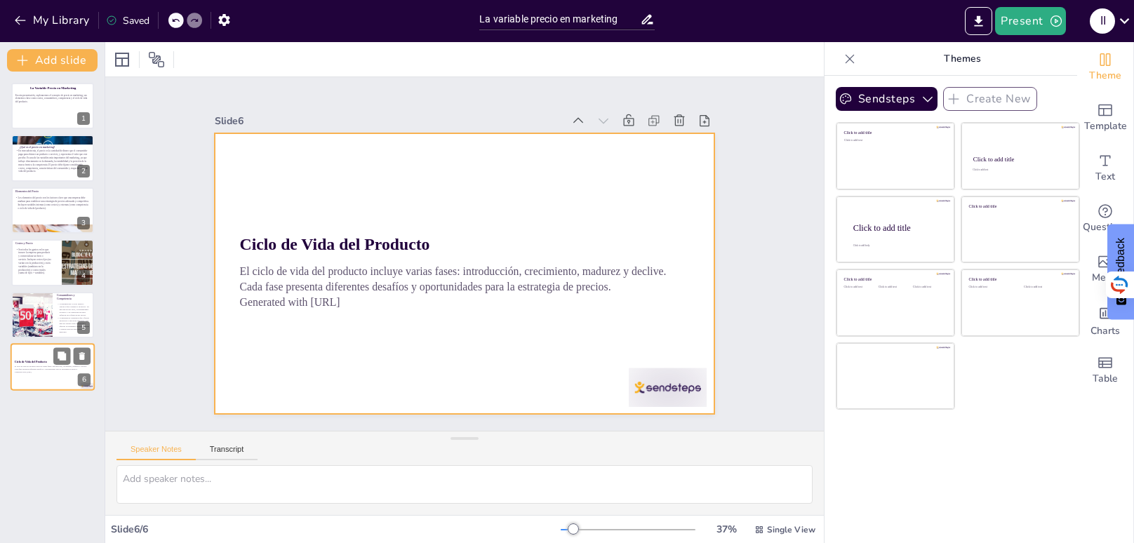
click at [34, 361] on strong "Ciclo de Vida del Producto" at bounding box center [31, 362] width 32 height 3
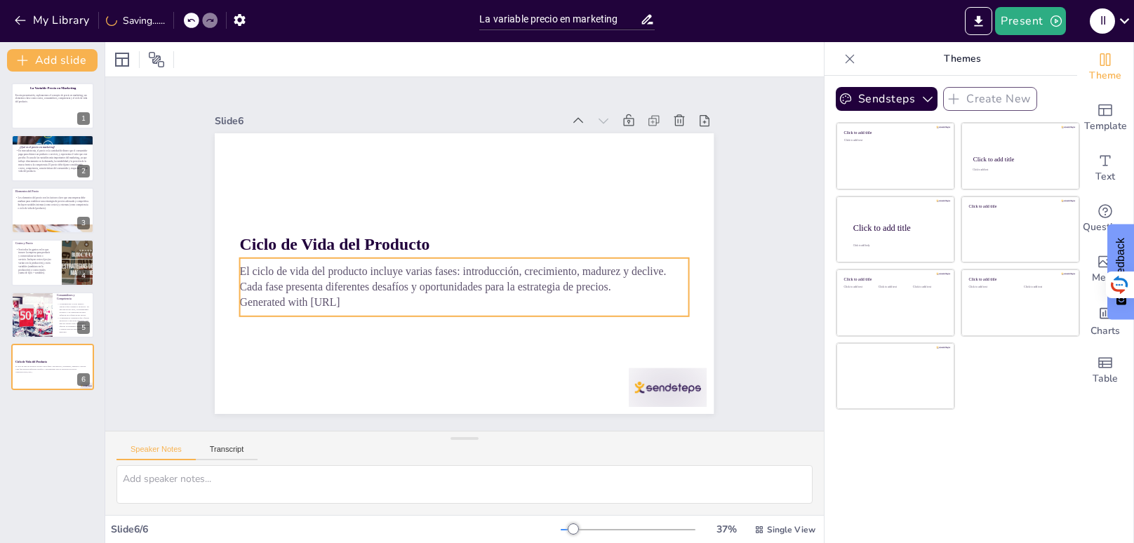
click at [360, 284] on p "El ciclo de vida del producto incluye varias fases: introducción, crecimiento, …" at bounding box center [462, 279] width 450 height 78
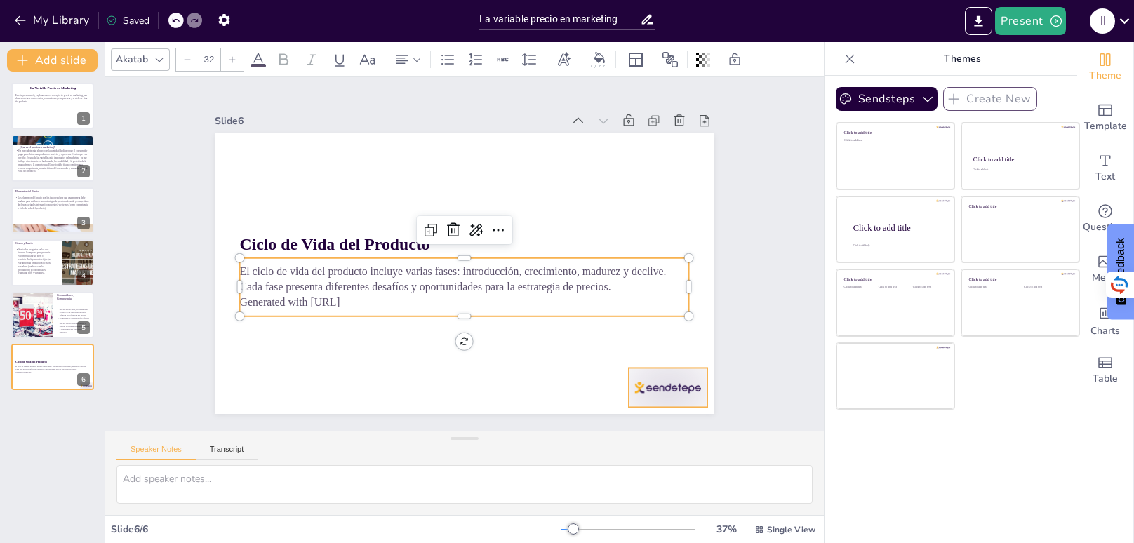
click at [694, 385] on div at bounding box center [652, 408] width 81 height 47
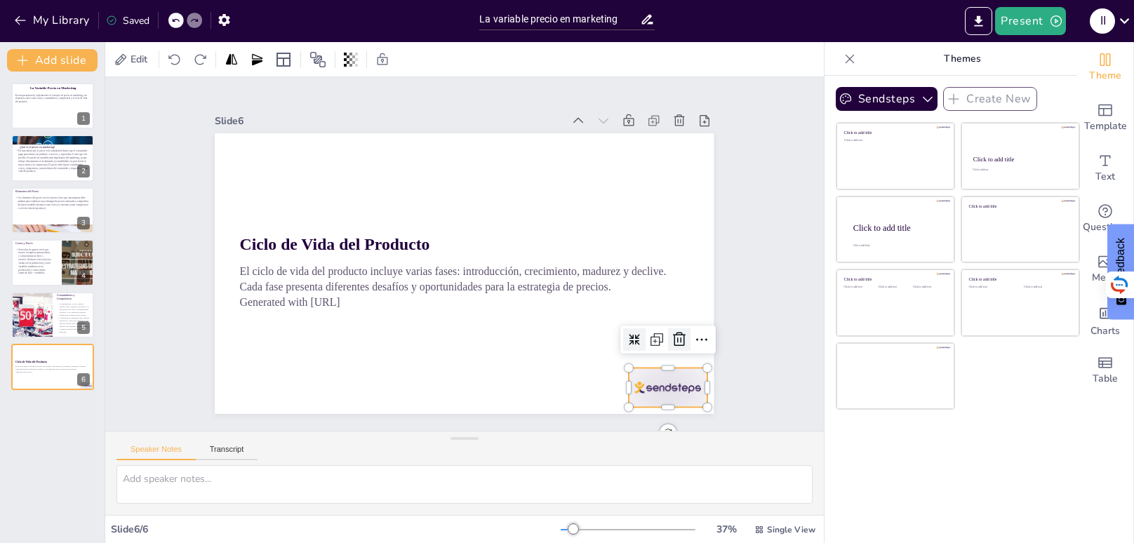
click at [678, 353] on icon at bounding box center [669, 362] width 18 height 18
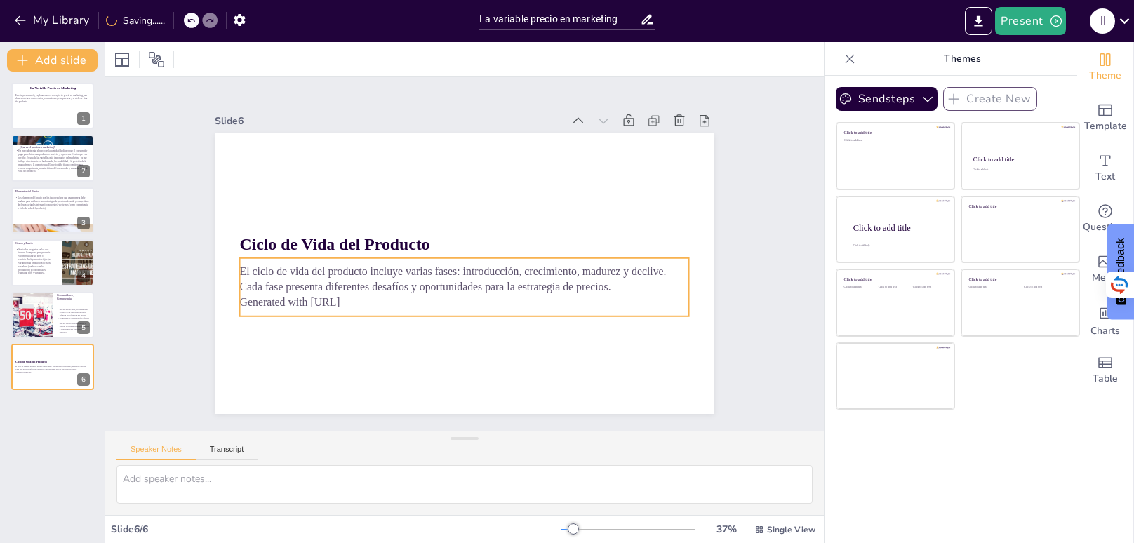
click at [520, 288] on p "El ciclo de vida del producto incluye varias fases: introducción, crecimiento, …" at bounding box center [464, 279] width 449 height 31
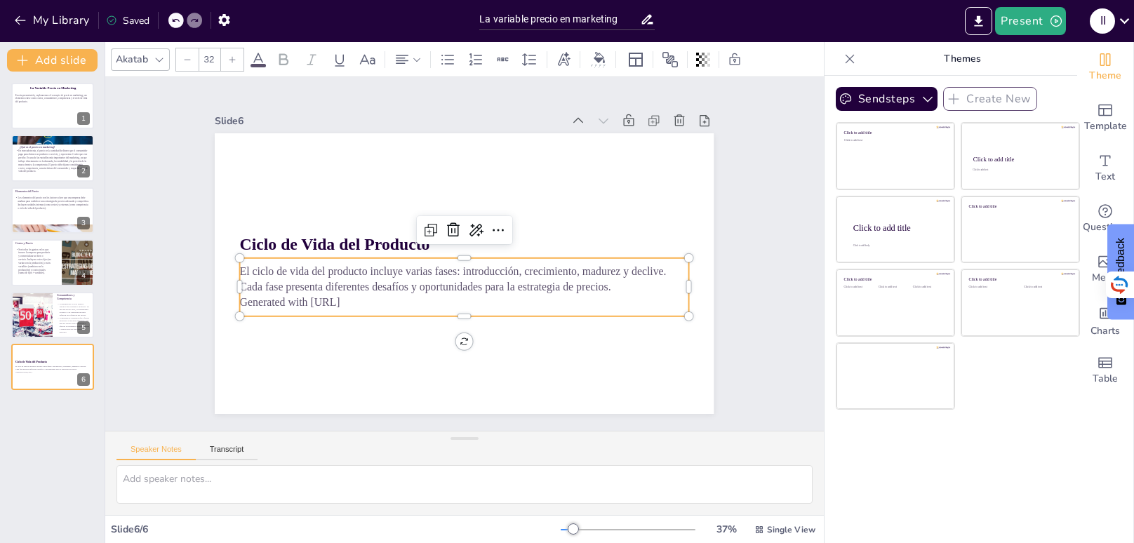
click at [520, 288] on p "El ciclo de vida del producto incluye varias fases: introducción, crecimiento, …" at bounding box center [462, 279] width 450 height 78
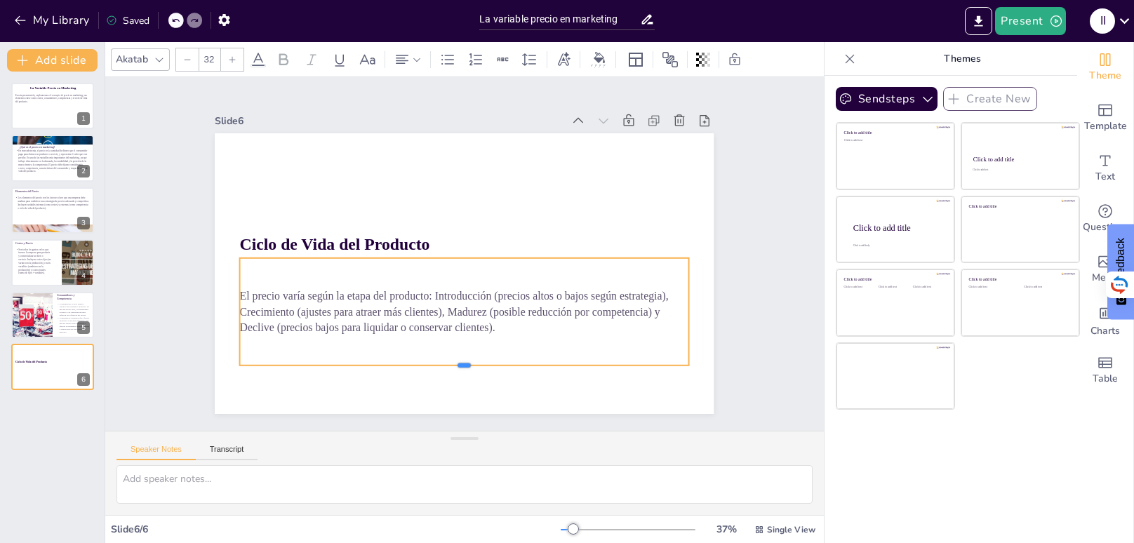
drag, startPoint x: 407, startPoint y: 307, endPoint x: 406, endPoint y: 370, distance: 62.5
click at [406, 370] on div at bounding box center [385, 341] width 341 height 309
click at [231, 61] on icon at bounding box center [232, 59] width 8 height 8
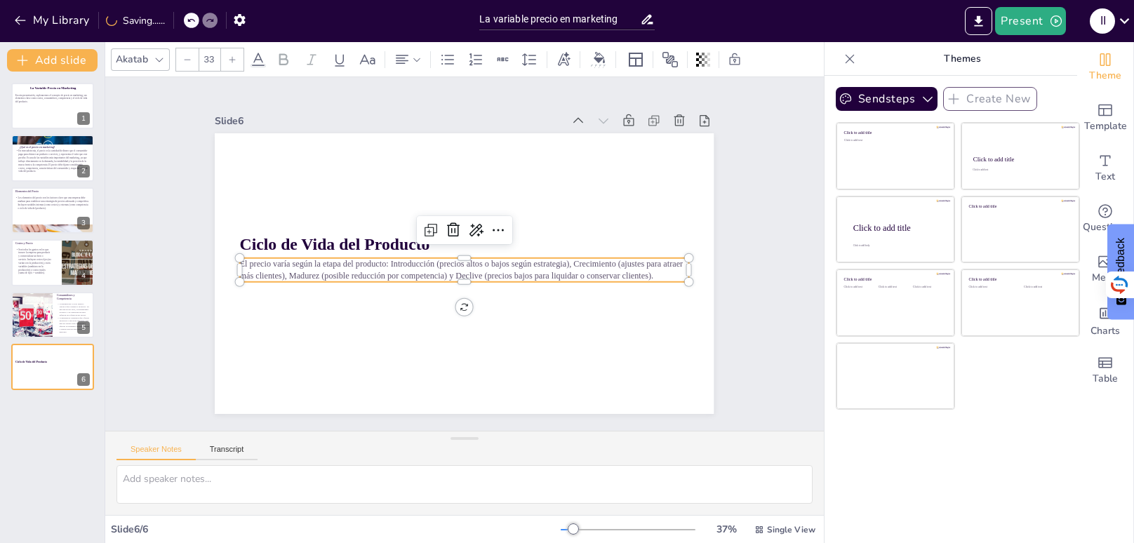
click at [231, 61] on icon at bounding box center [232, 59] width 8 height 8
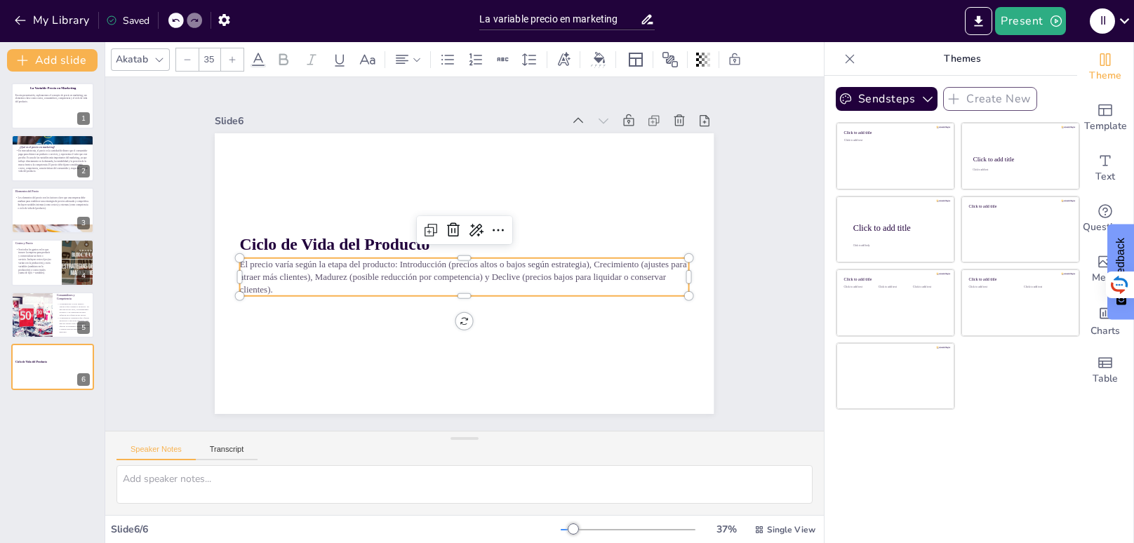
click at [231, 61] on icon at bounding box center [232, 59] width 8 height 8
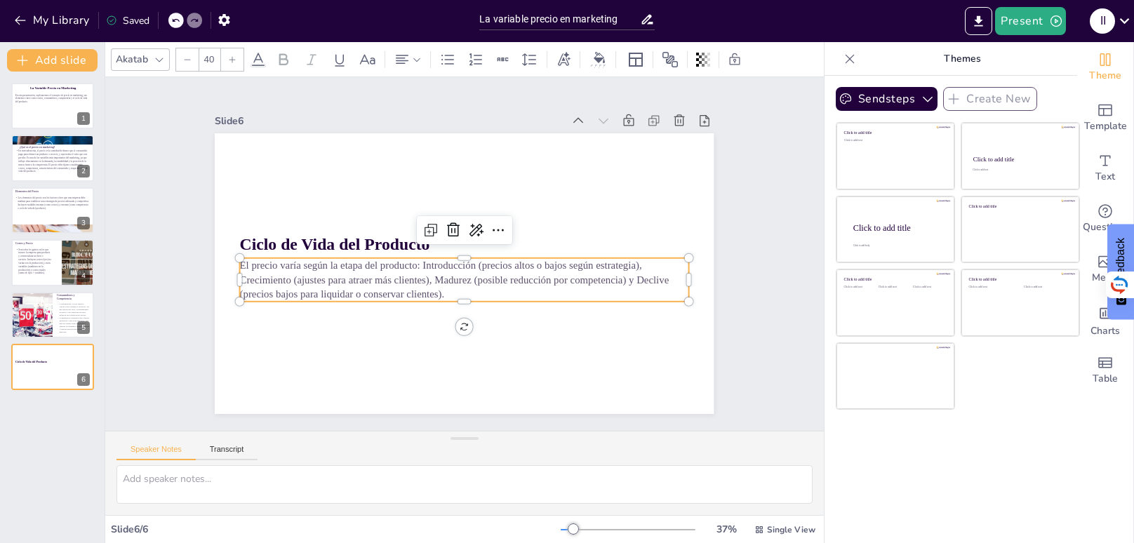
click at [231, 61] on icon at bounding box center [232, 59] width 8 height 8
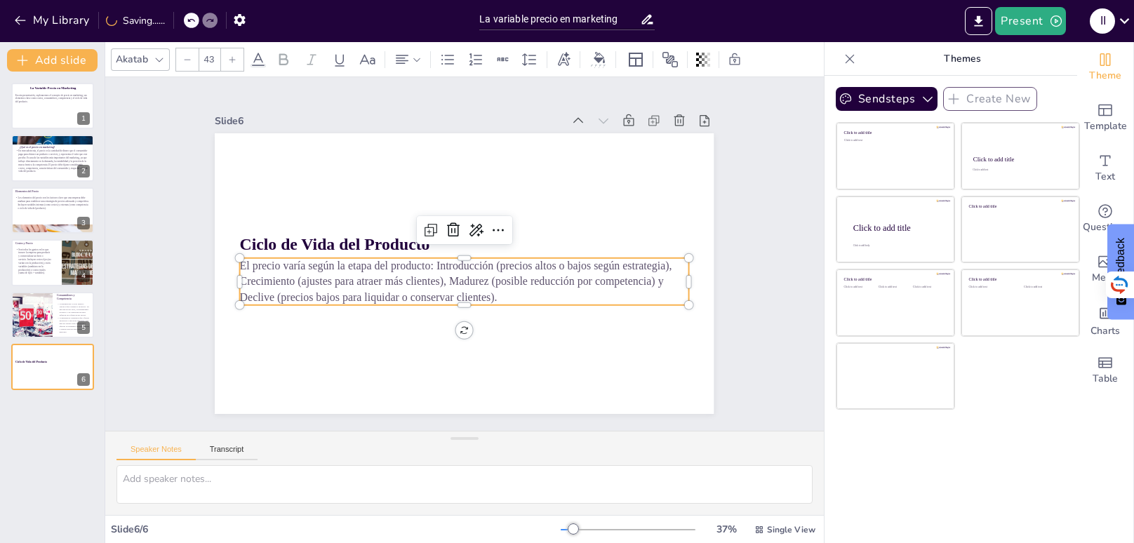
click at [231, 61] on icon at bounding box center [232, 59] width 8 height 8
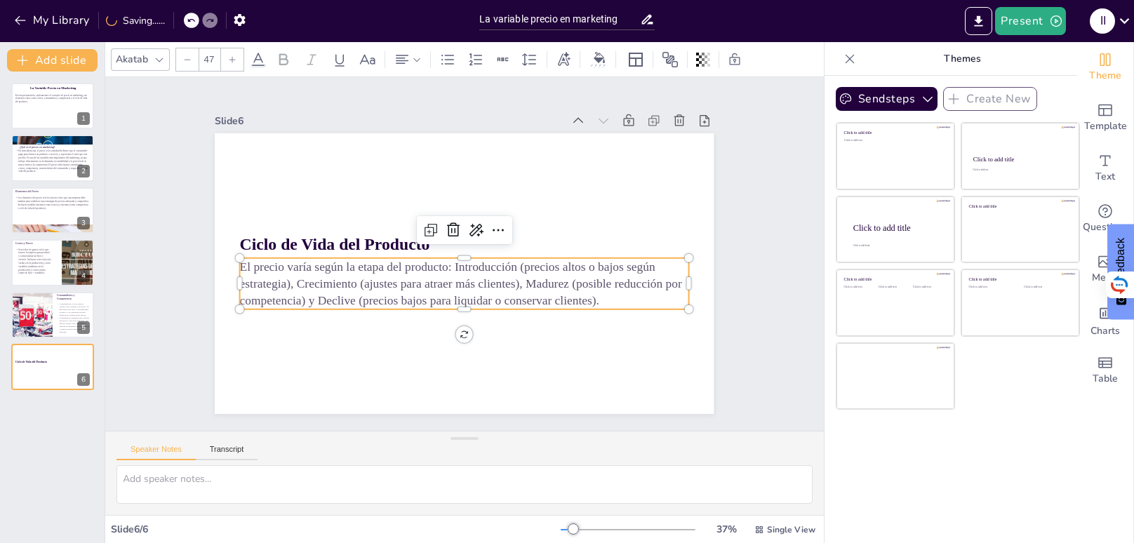
click at [231, 61] on icon at bounding box center [232, 59] width 8 height 8
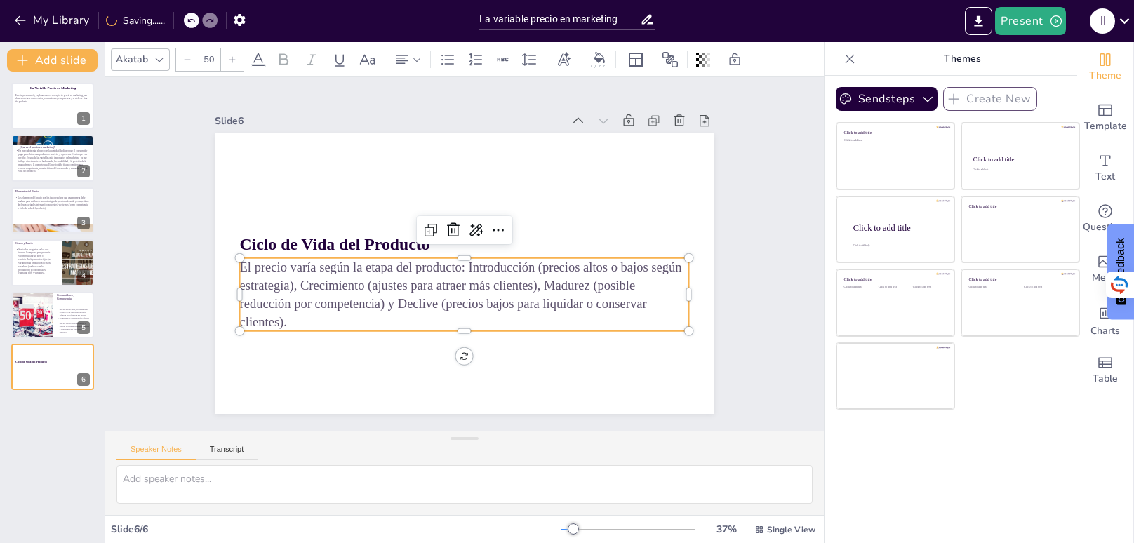
click at [231, 61] on icon at bounding box center [232, 59] width 8 height 8
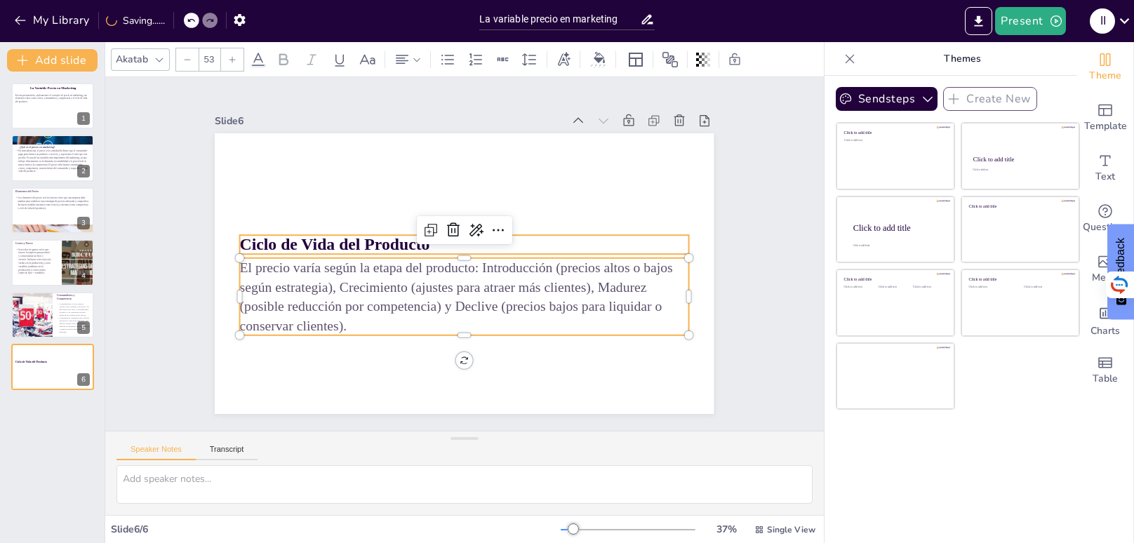
click at [353, 253] on div at bounding box center [464, 252] width 449 height 11
click at [345, 245] on strong "Ciclo de Vida del Producto" at bounding box center [336, 231] width 191 height 39
type input "48"
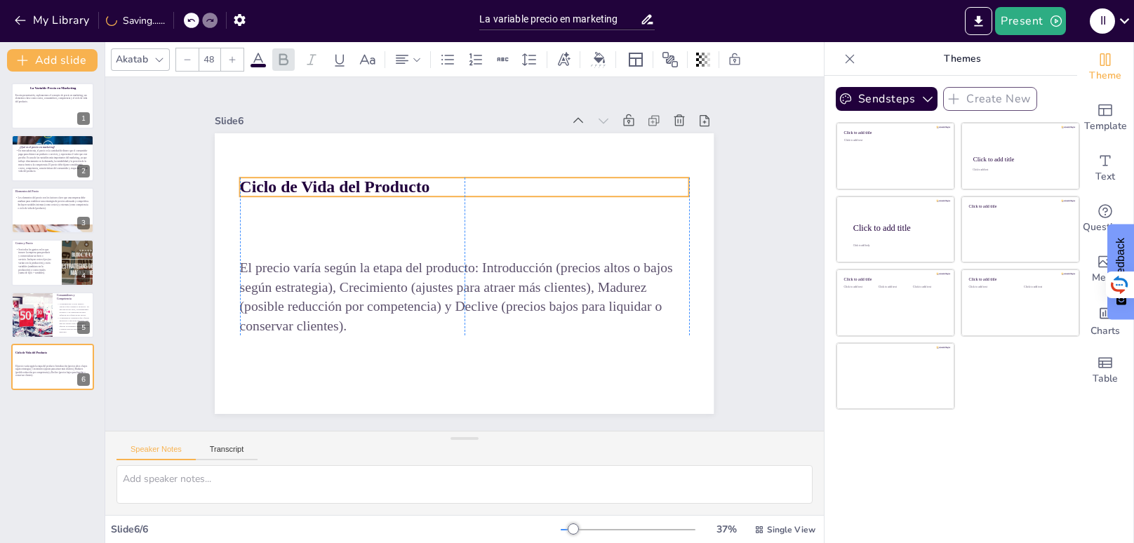
drag, startPoint x: 345, startPoint y: 245, endPoint x: 343, endPoint y: 187, distance: 57.6
click at [343, 187] on strong "Ciclo de Vida del Producto" at bounding box center [342, 174] width 191 height 38
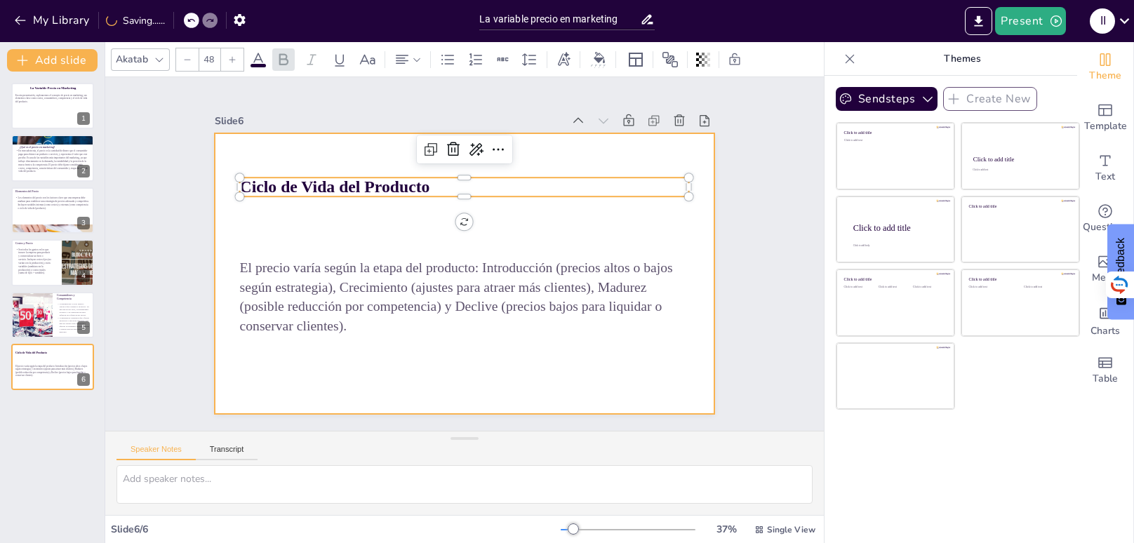
click at [295, 210] on div at bounding box center [447, 246] width 460 height 570
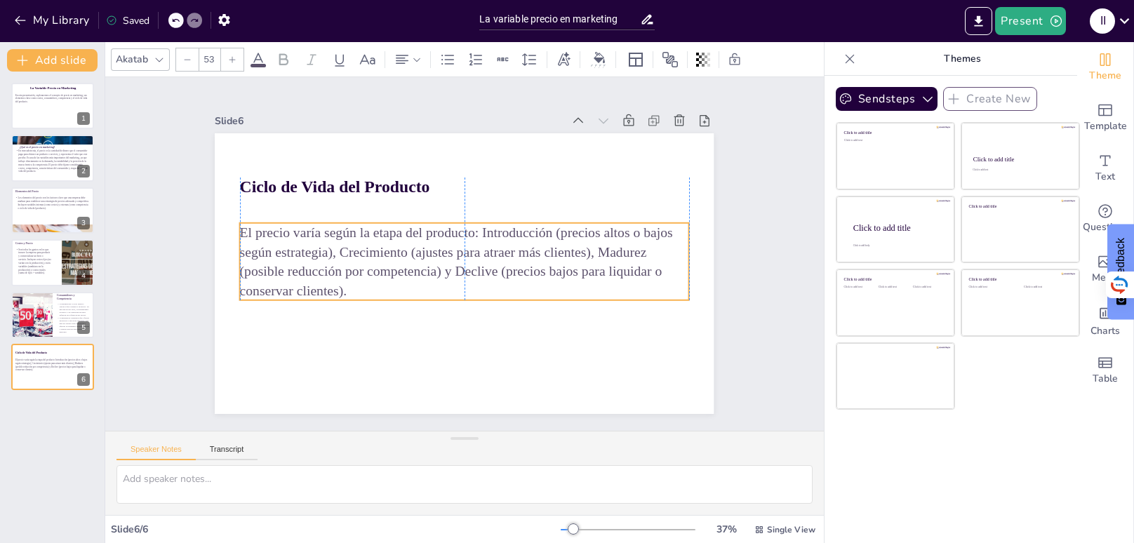
drag, startPoint x: 315, startPoint y: 283, endPoint x: 315, endPoint y: 248, distance: 35.1
click at [315, 248] on p "El precio varía según la etapa del producto: Introducción (precios altos o bajo…" at bounding box center [464, 261] width 449 height 77
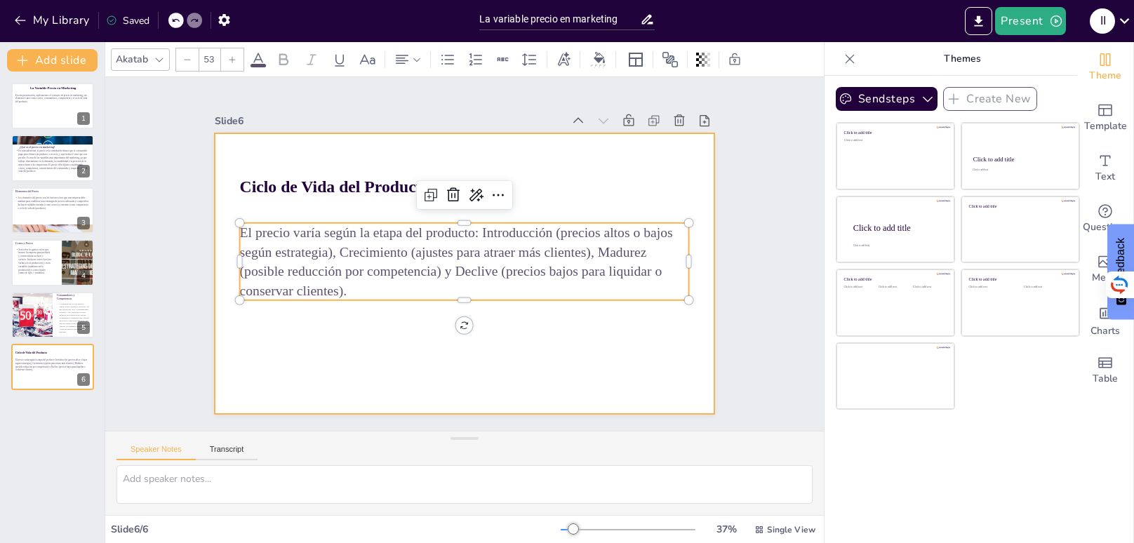
click at [455, 376] on div at bounding box center [464, 273] width 499 height 281
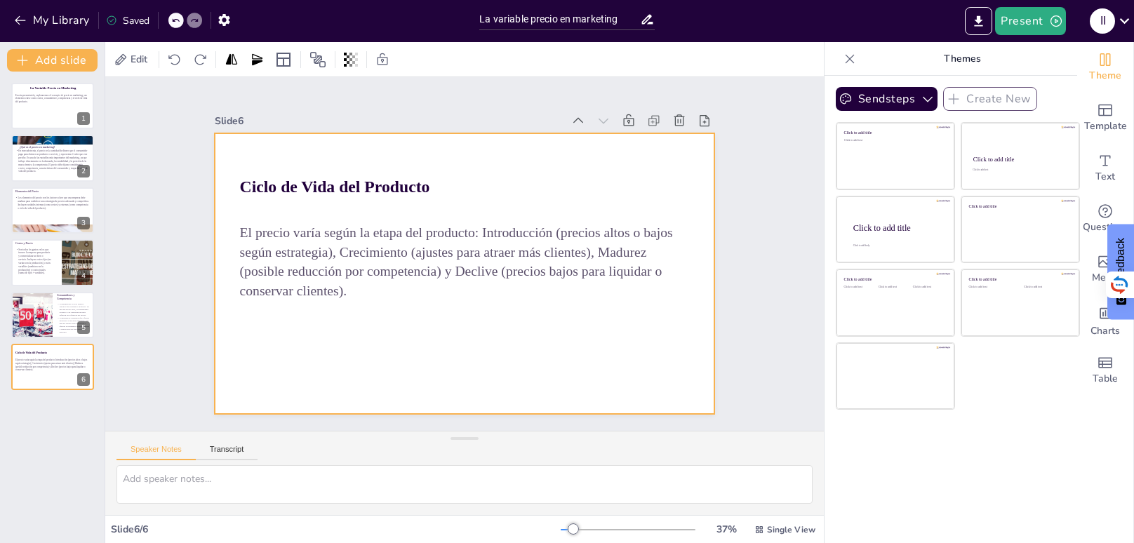
click at [662, 359] on div at bounding box center [464, 273] width 499 height 281
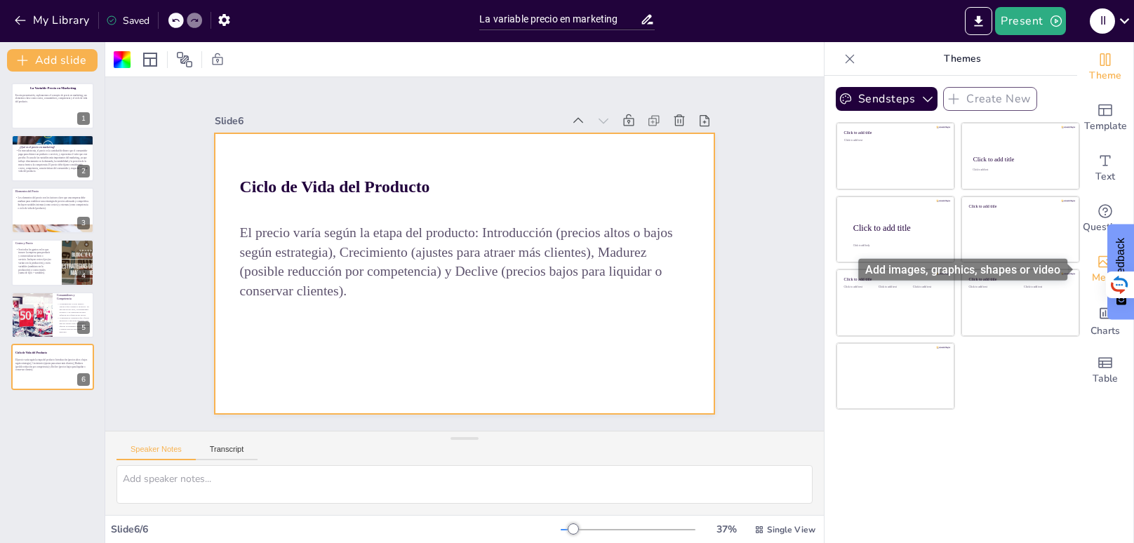
click at [1097, 265] on icon "Add images, graphics, shapes or video" at bounding box center [1105, 261] width 17 height 17
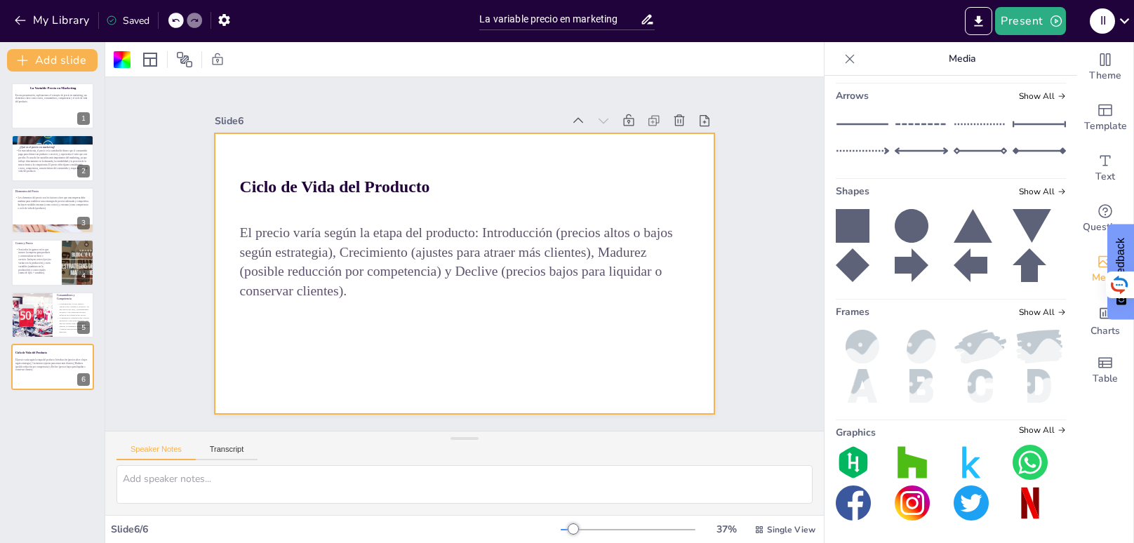
scroll to position [0, 0]
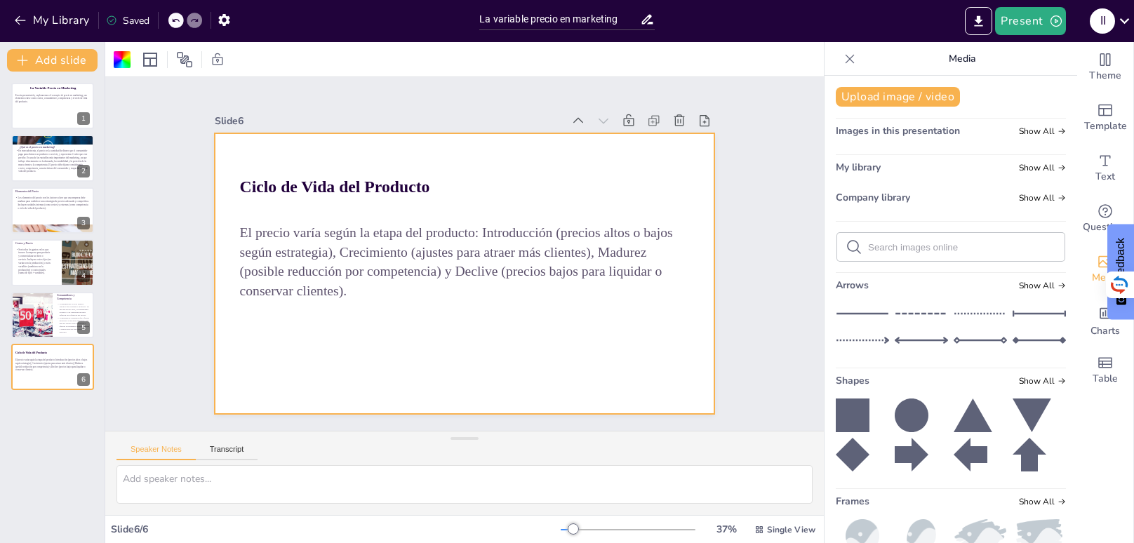
click at [913, 251] on input "text" at bounding box center [962, 247] width 188 height 11
type input "marketing"
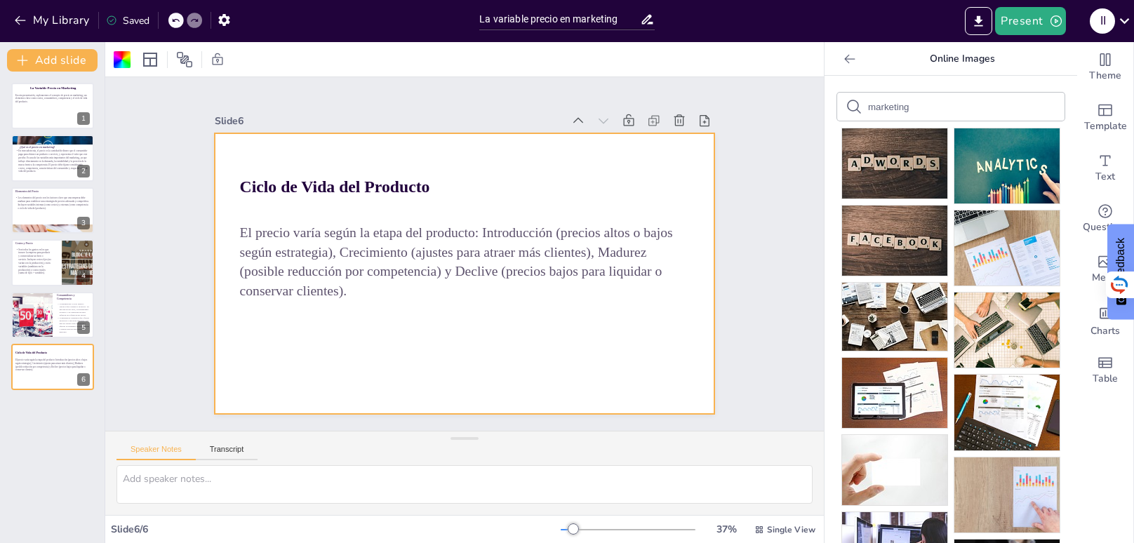
click at [953, 110] on input "marketing" at bounding box center [927, 107] width 119 height 11
type input "m"
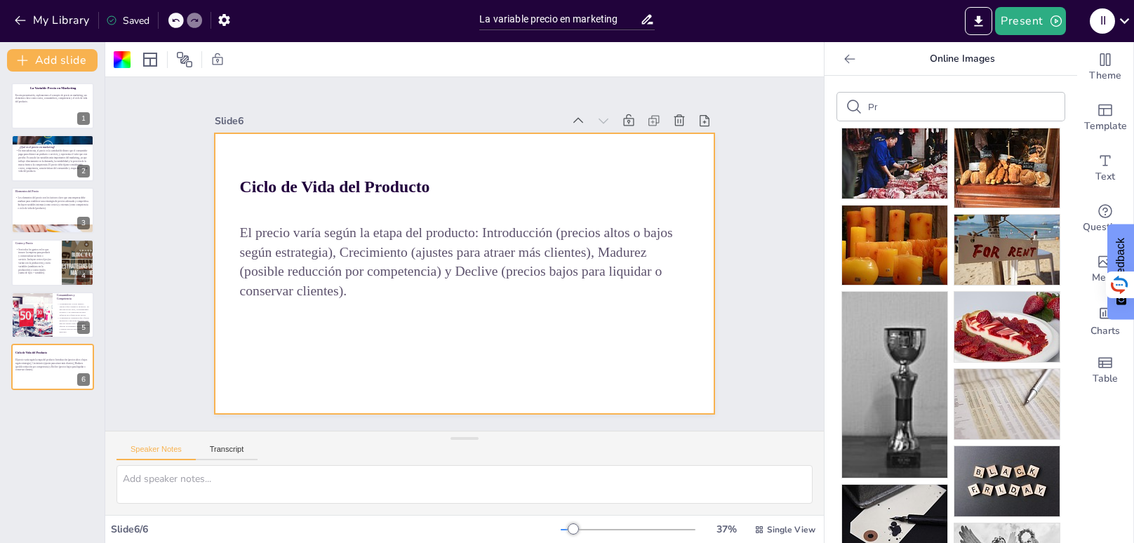
type input "P"
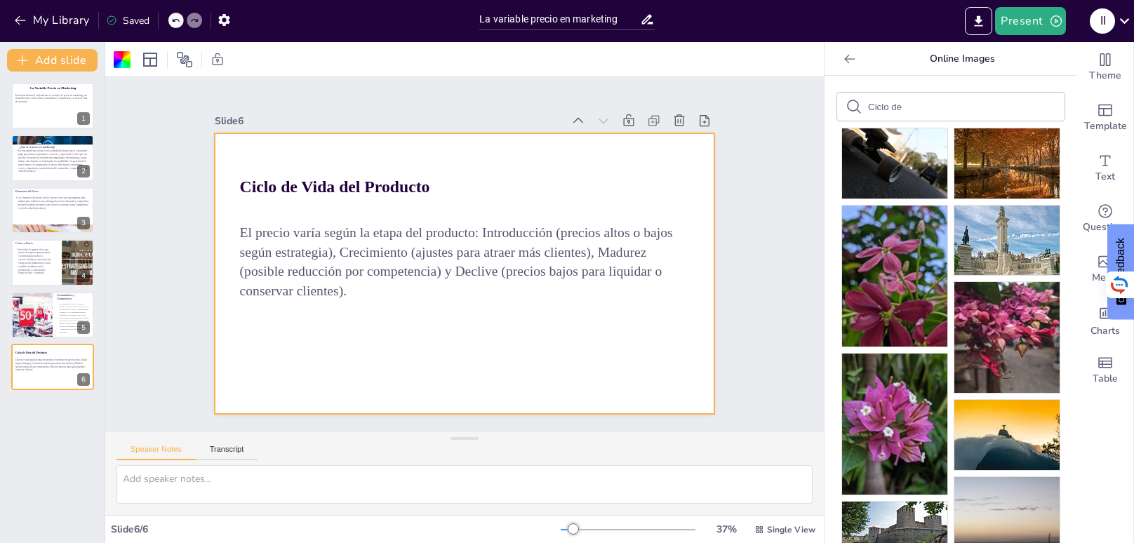
type input "Ciclo"
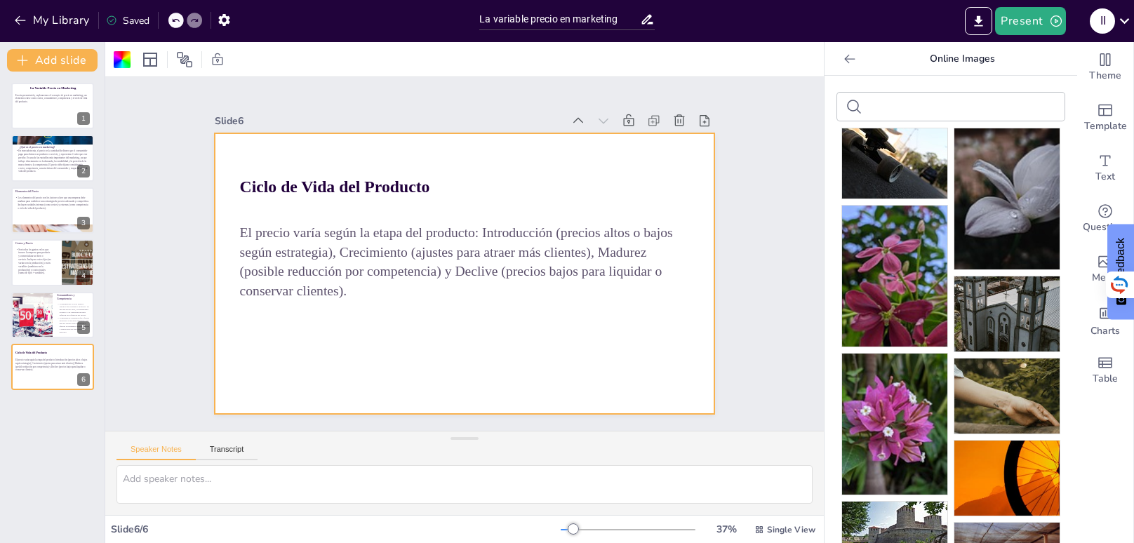
click at [913, 109] on input "text" at bounding box center [927, 107] width 119 height 11
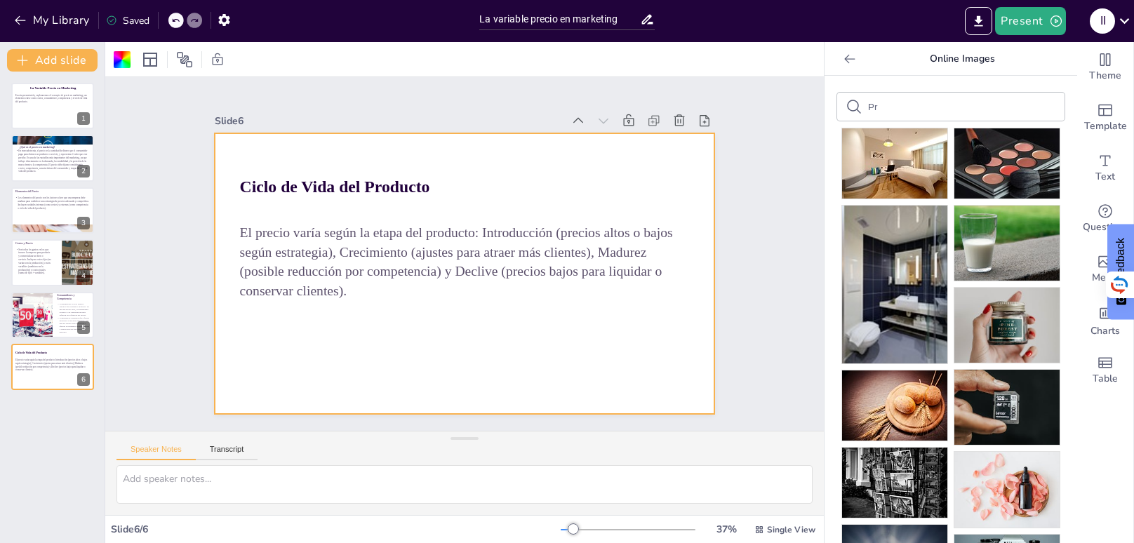
type input "P"
type input "marketing"
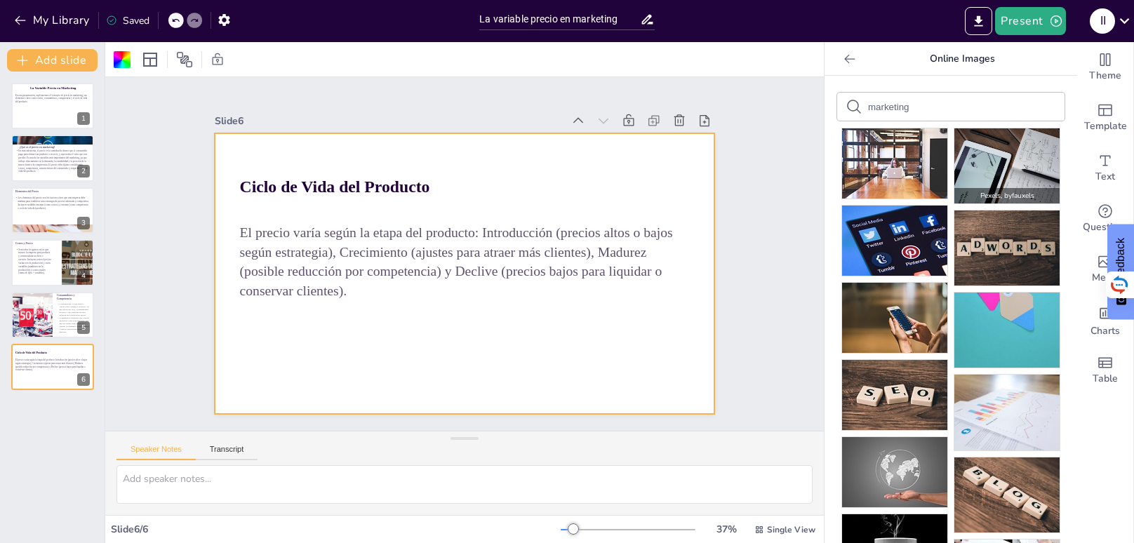
click at [988, 166] on img at bounding box center [1007, 165] width 105 height 75
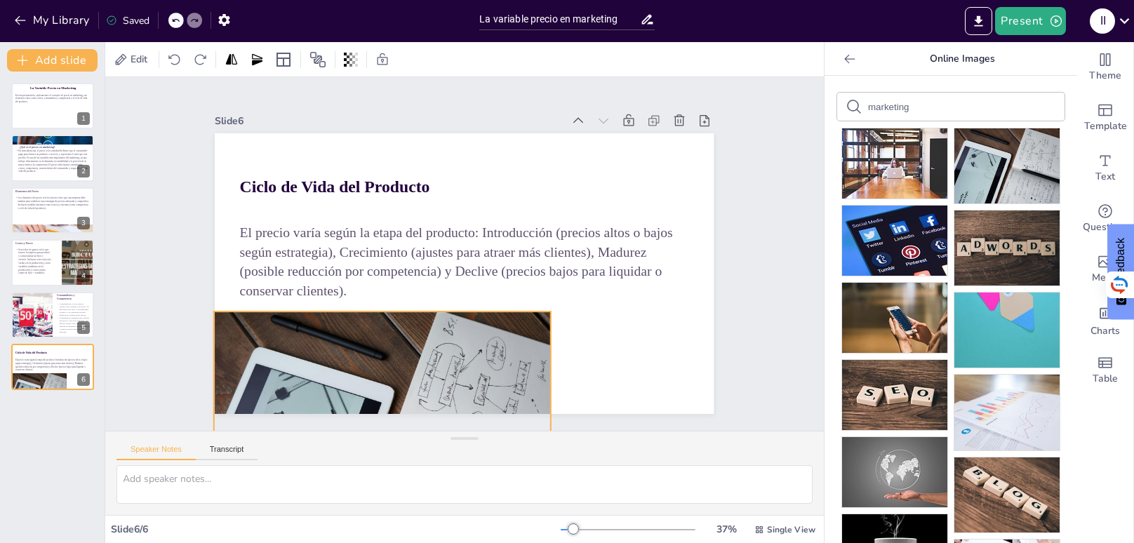
drag, startPoint x: 569, startPoint y: 343, endPoint x: 487, endPoint y: 493, distance: 171.2
click at [487, 493] on div "Slide 1 La Variable Precio en Marketing En esta presentación, exploraremos el c…" at bounding box center [464, 296] width 719 height 438
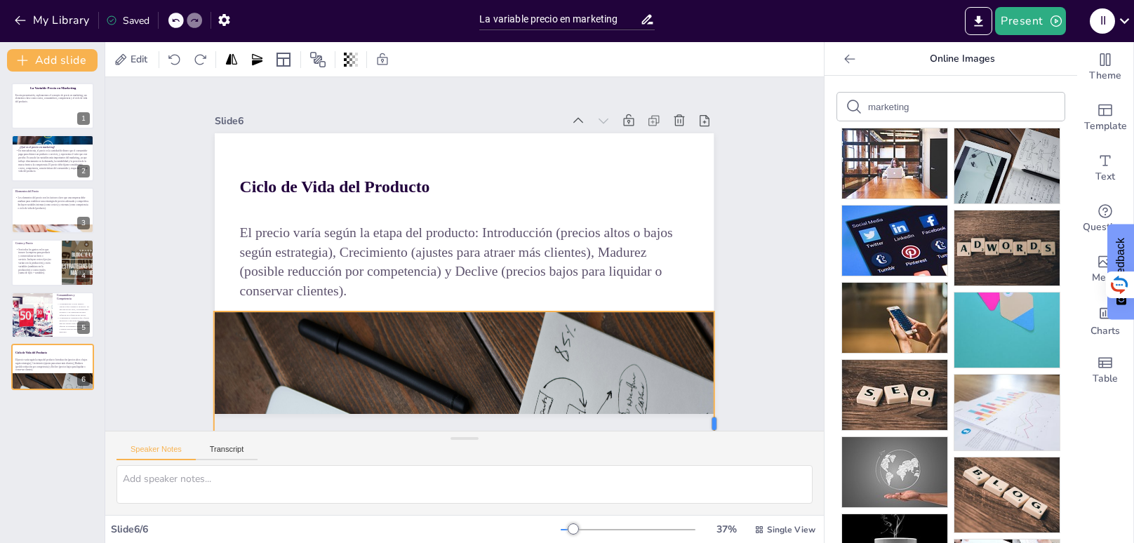
drag, startPoint x: 552, startPoint y: 390, endPoint x: 715, endPoint y: 368, distance: 165.0
click at [708, 368] on div at bounding box center [679, 473] width 58 height 222
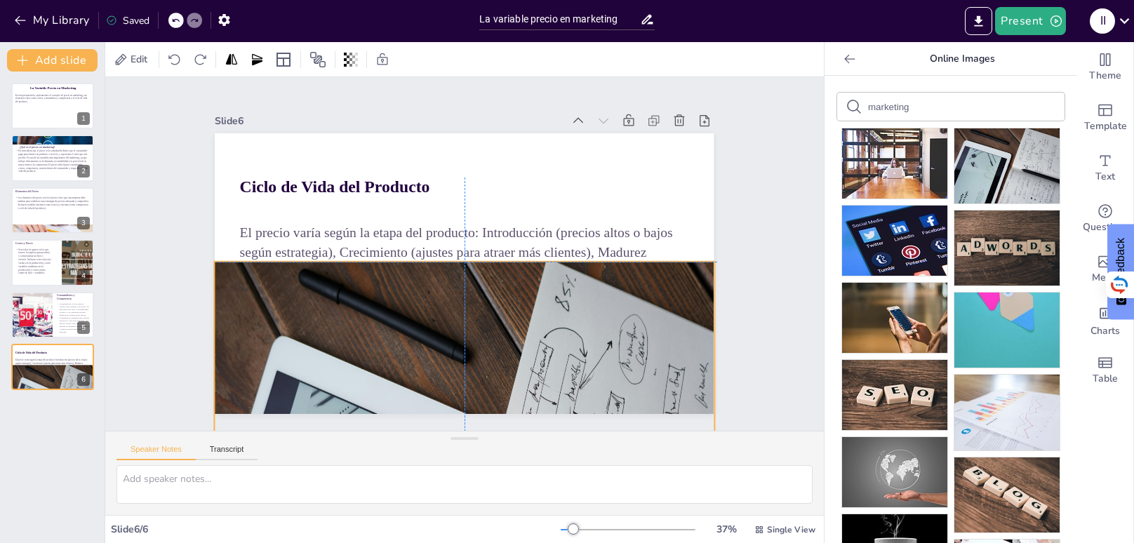
drag, startPoint x: 679, startPoint y: 365, endPoint x: 682, endPoint y: 317, distance: 48.5
click at [682, 317] on div at bounding box center [389, 484] width 621 height 601
click at [465, 187] on div "Ciclo de Vida del Producto El precio varía según la etapa del producto: Introdu…" at bounding box center [490, 135] width 489 height 103
click at [465, 260] on div at bounding box center [464, 256] width 498 height 63
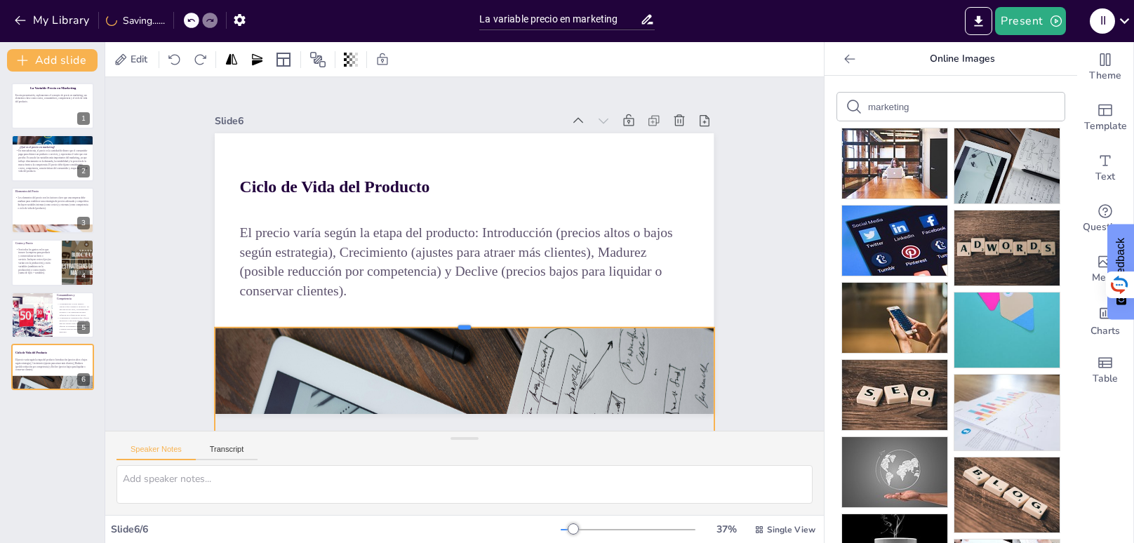
drag, startPoint x: 465, startPoint y: 260, endPoint x: 468, endPoint y: 326, distance: 66.0
click at [468, 326] on div at bounding box center [450, 320] width 491 height 114
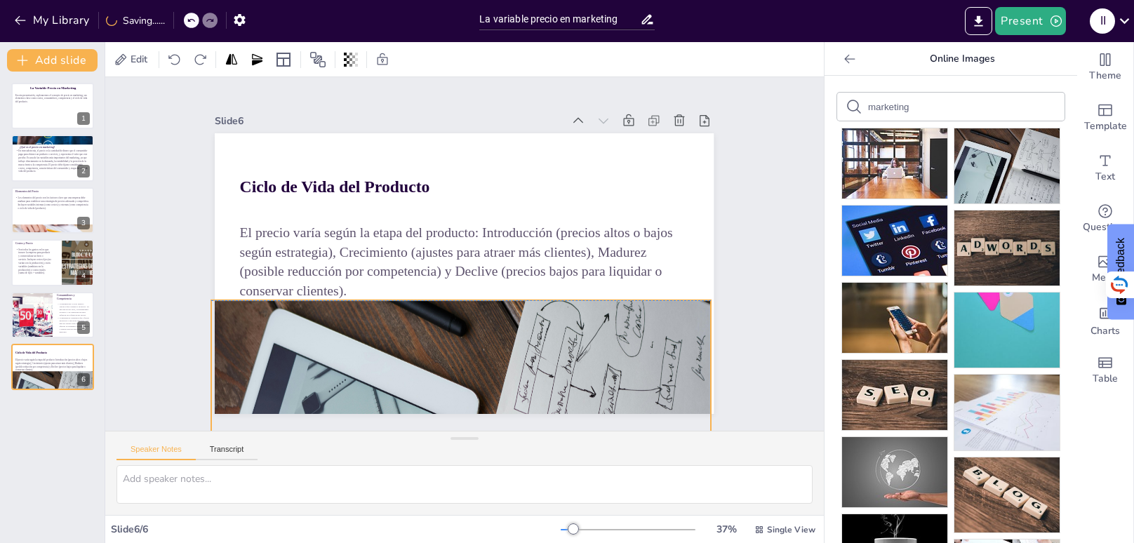
drag, startPoint x: 579, startPoint y: 370, endPoint x: 575, endPoint y: 341, distance: 29.1
click at [575, 341] on div at bounding box center [318, 412] width 686 height 684
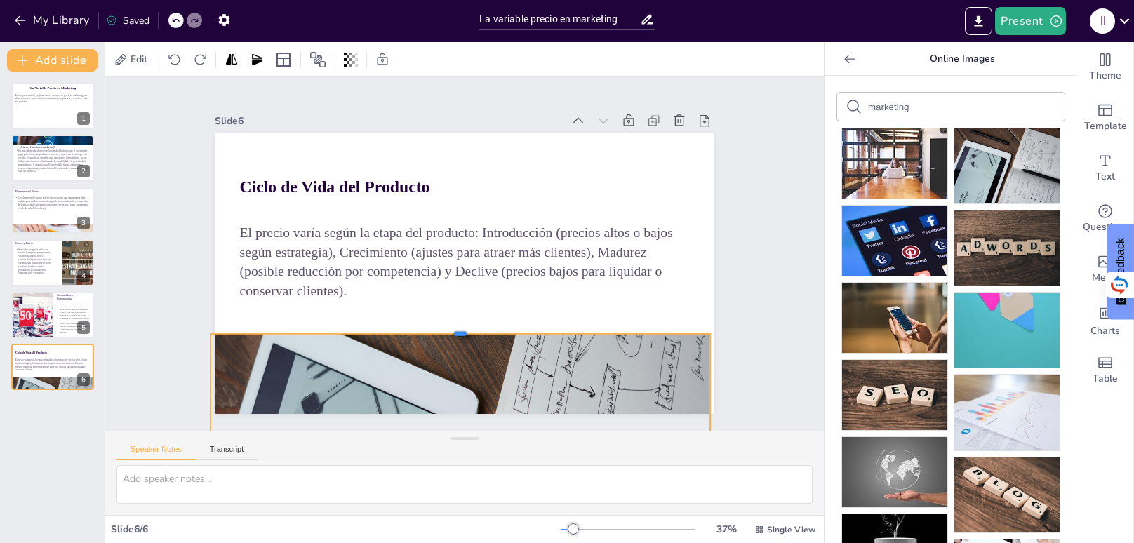
drag, startPoint x: 461, startPoint y: 296, endPoint x: 468, endPoint y: 332, distance: 37.0
click at [468, 332] on div at bounding box center [445, 325] width 491 height 115
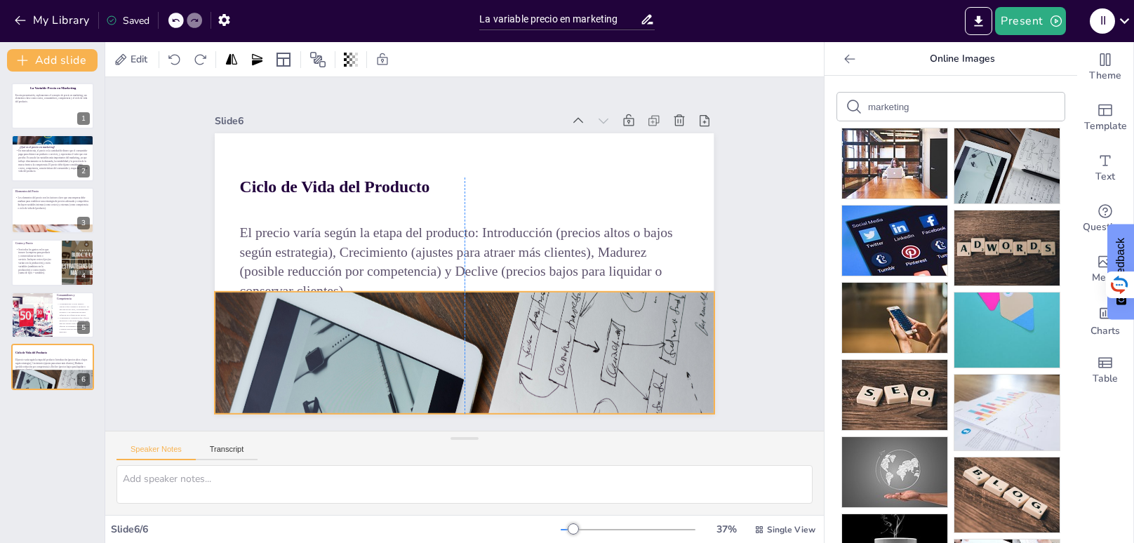
drag, startPoint x: 502, startPoint y: 366, endPoint x: 507, endPoint y: 321, distance: 45.2
click at [507, 321] on div at bounding box center [396, 409] width 648 height 632
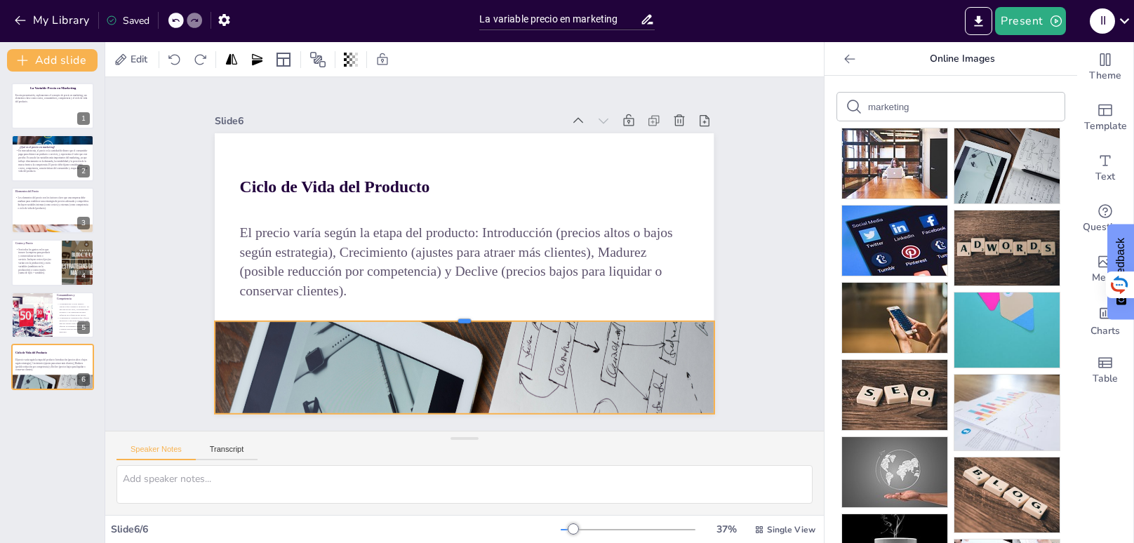
drag, startPoint x: 466, startPoint y: 291, endPoint x: 471, endPoint y: 320, distance: 29.9
click at [471, 320] on div at bounding box center [458, 315] width 498 height 63
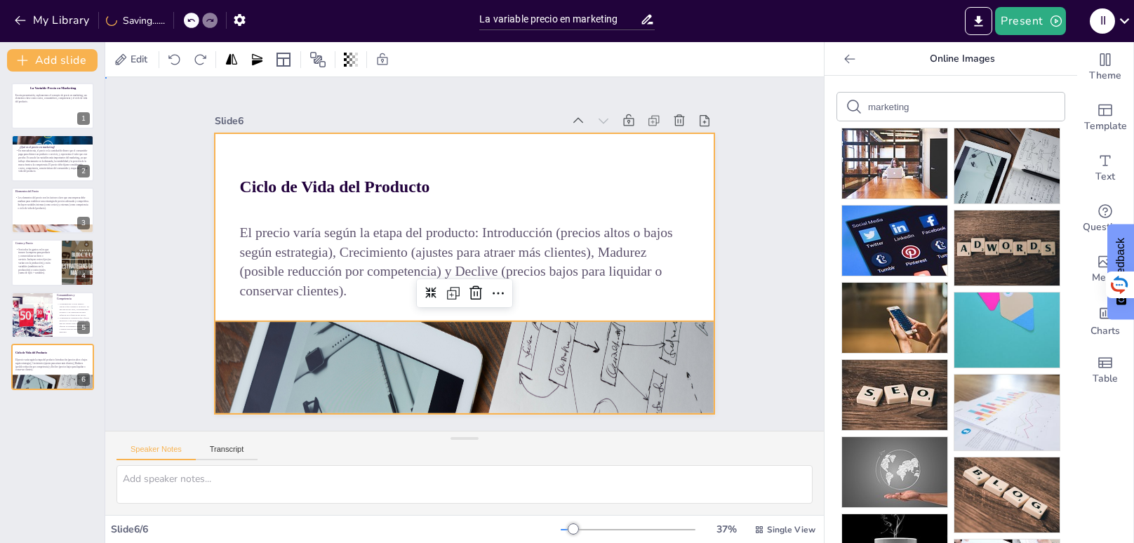
click at [575, 300] on div at bounding box center [463, 273] width 526 height 331
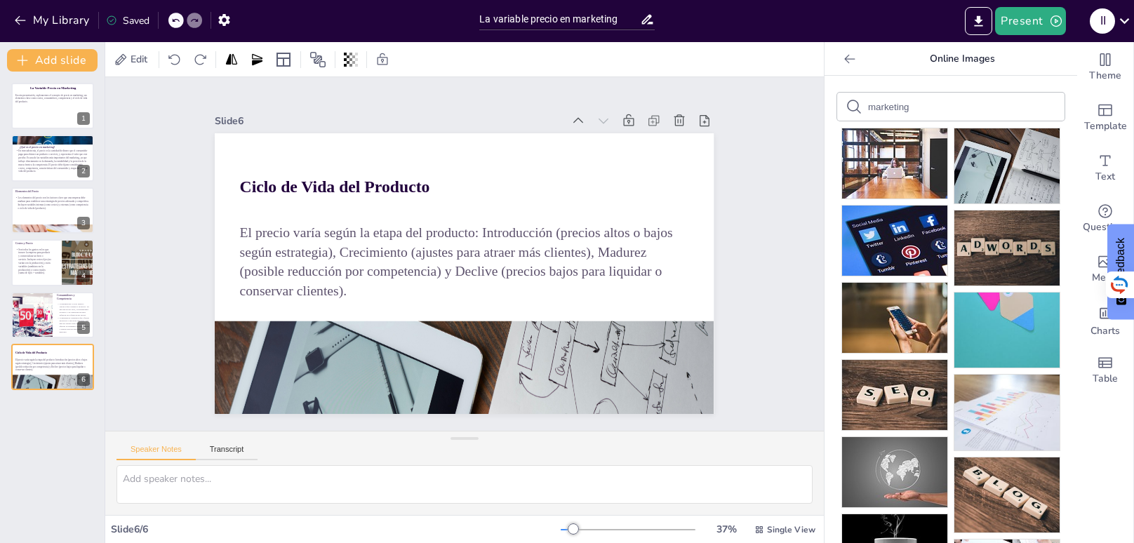
click at [67, 404] on div "La Variable Precio en Marketing En esta presentación, exploraremos el concepto …" at bounding box center [52, 308] width 105 height 472
click at [60, 352] on icon at bounding box center [62, 356] width 8 height 8
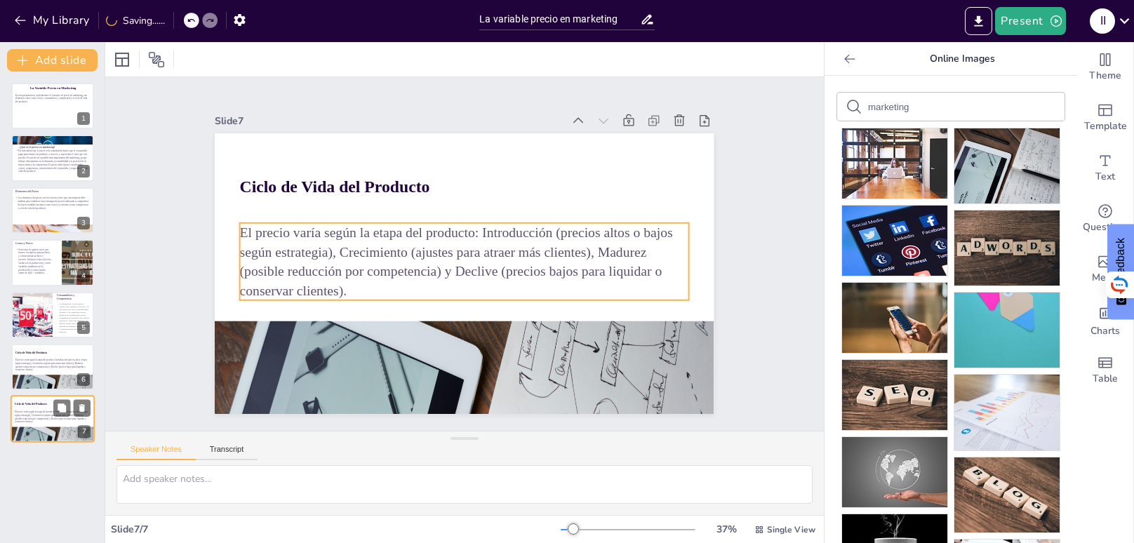
click at [39, 421] on p "El precio varía según la etapa del producto: Introducción (precios altos o bajo…" at bounding box center [53, 417] width 76 height 13
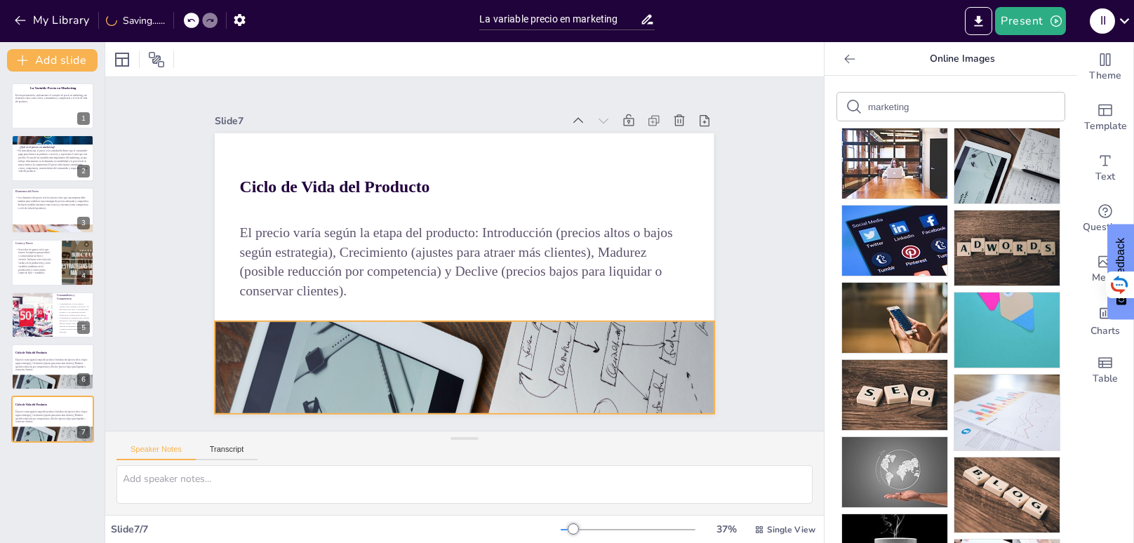
click at [446, 340] on div at bounding box center [447, 423] width 546 height 519
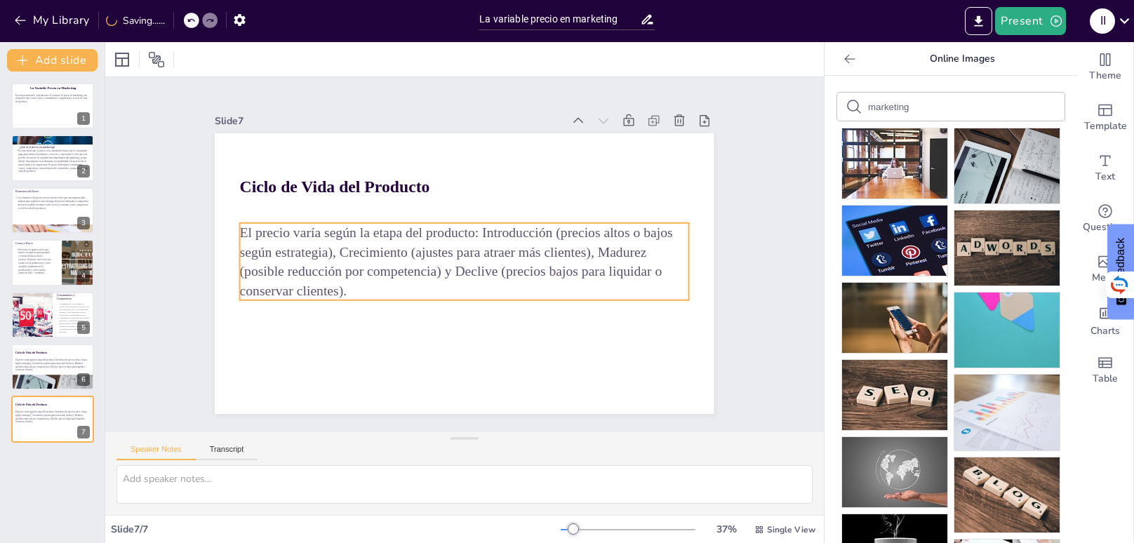
click at [411, 278] on p "El precio varía según la etapa del producto: Introducción (precios altos o bajo…" at bounding box center [462, 261] width 451 height 212
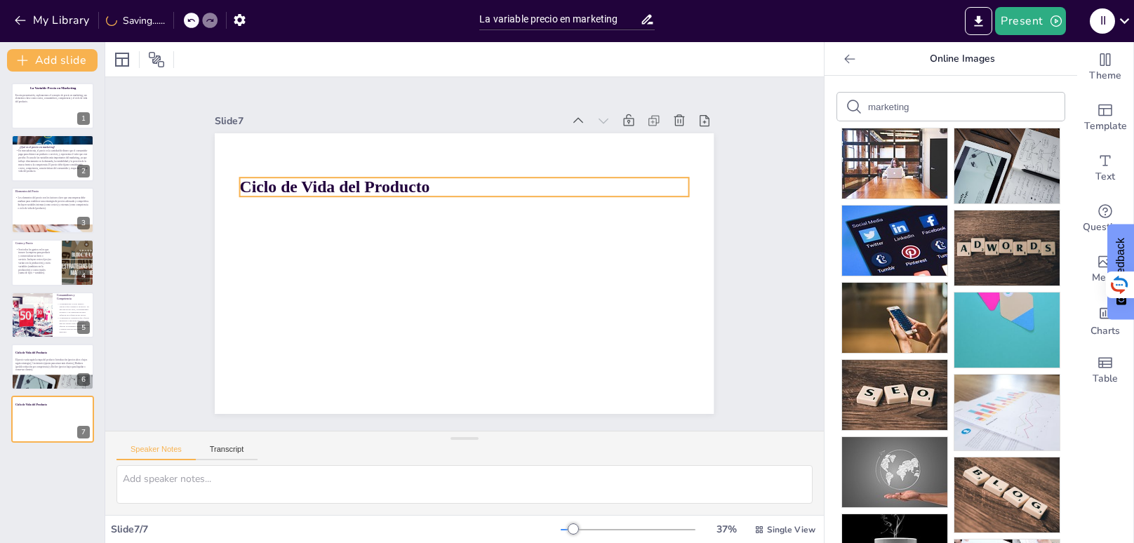
click at [371, 192] on strong "Ciclo de Vida del Producto" at bounding box center [342, 173] width 191 height 39
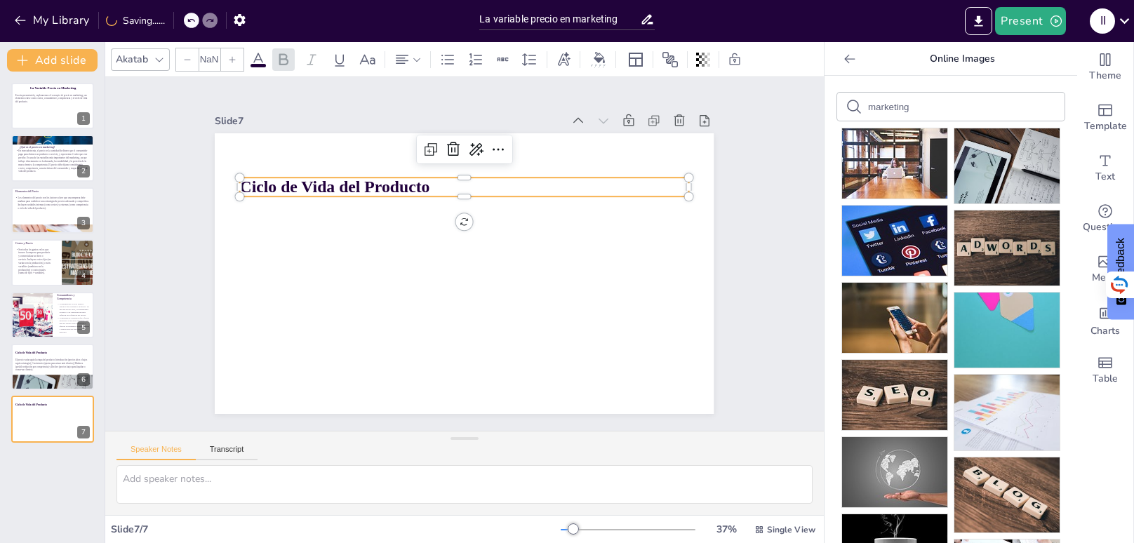
type input "48"
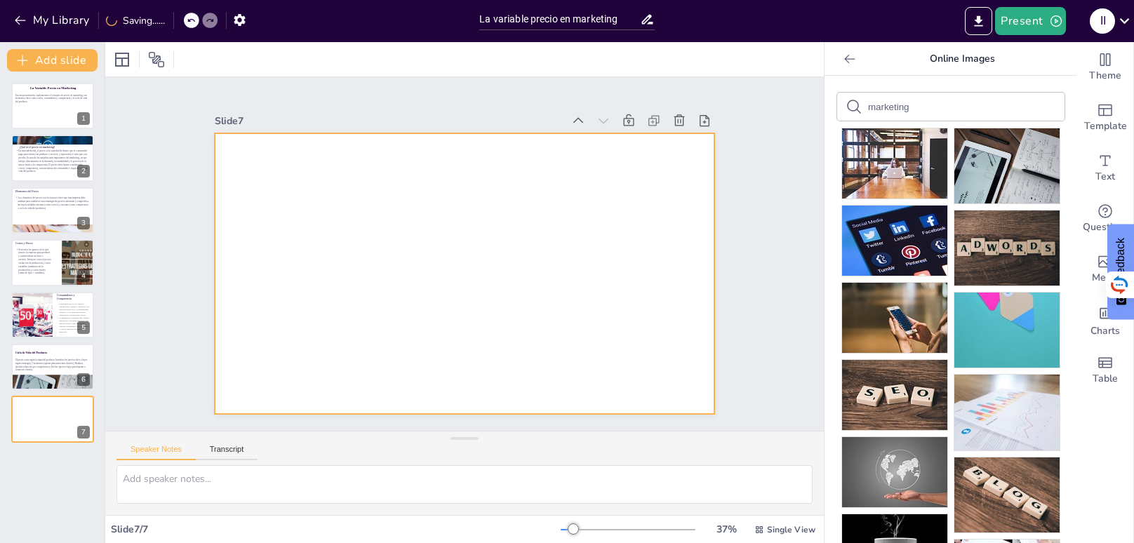
click at [506, 252] on div at bounding box center [463, 273] width 526 height 331
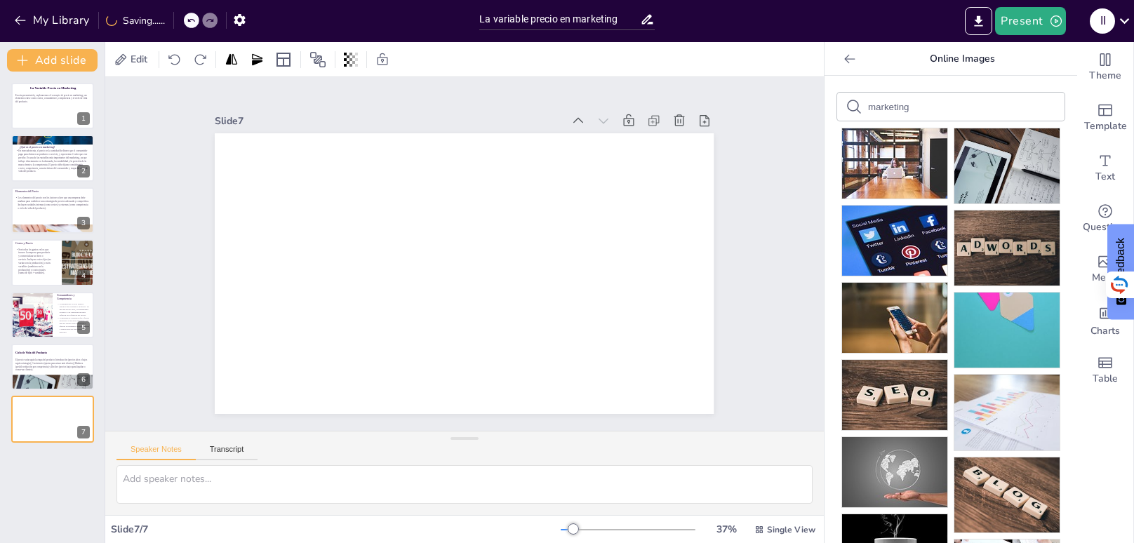
click at [967, 101] on form "marketing" at bounding box center [927, 106] width 119 height 13
click at [926, 107] on input "marketing" at bounding box center [927, 107] width 119 height 11
type input "marketin"
type input "Thanks"
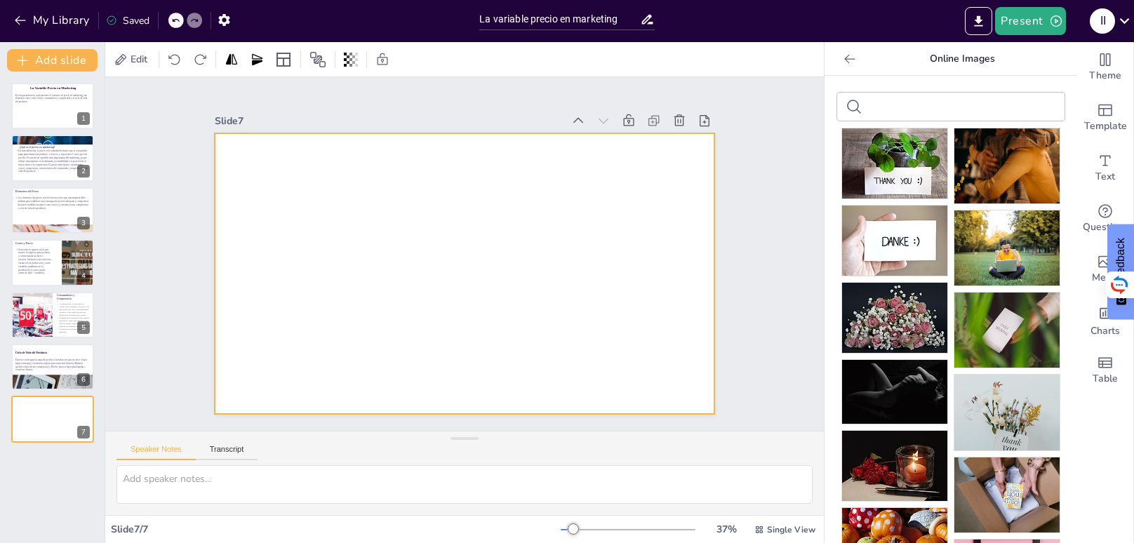
click at [422, 245] on div at bounding box center [463, 273] width 526 height 331
click at [468, 247] on div at bounding box center [464, 273] width 499 height 281
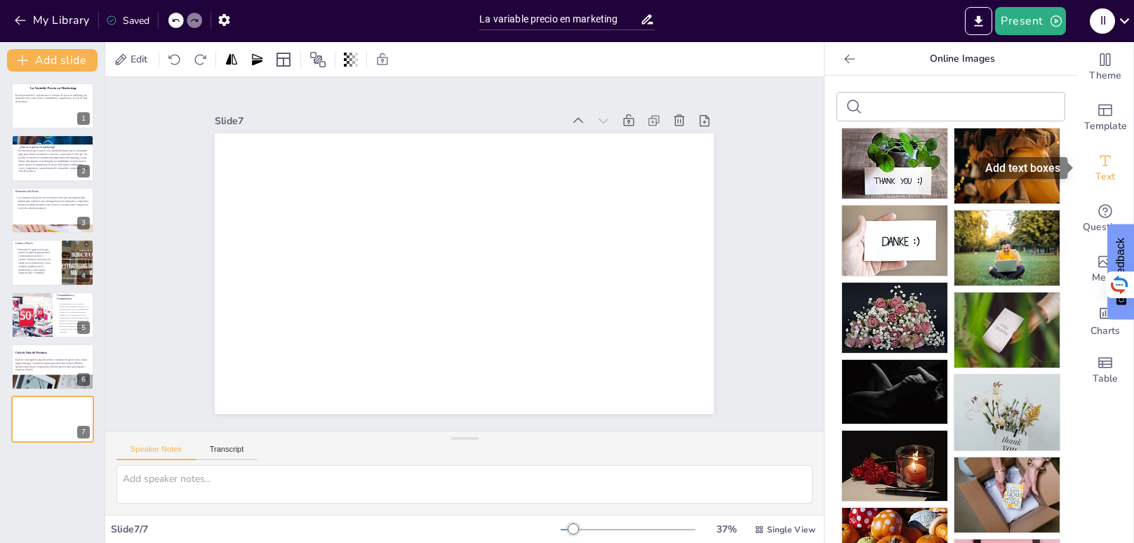
click at [1106, 173] on span "Text" at bounding box center [1106, 176] width 20 height 15
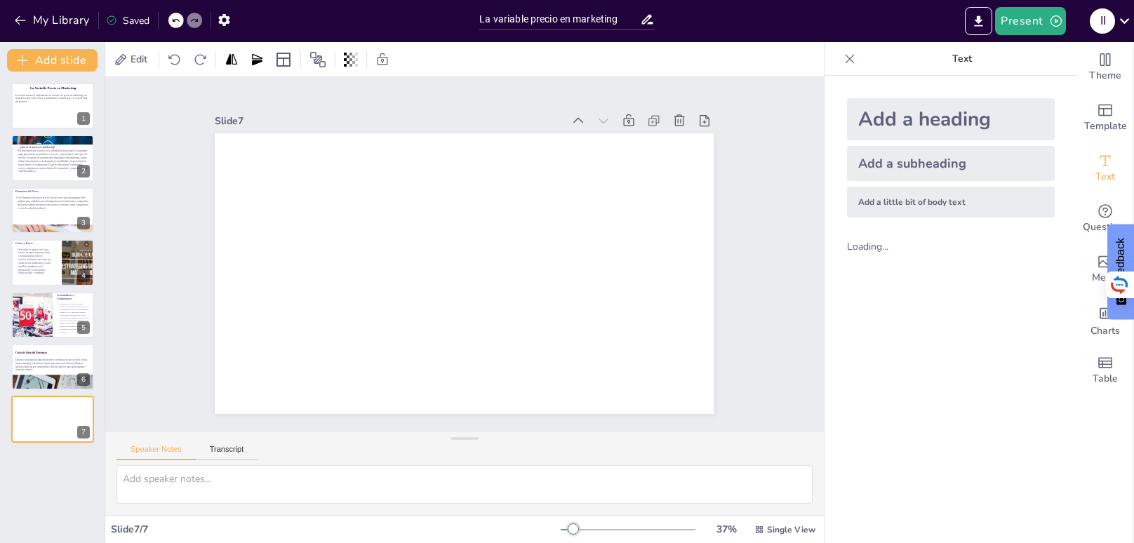
click at [903, 126] on div "Add a heading" at bounding box center [951, 119] width 208 height 42
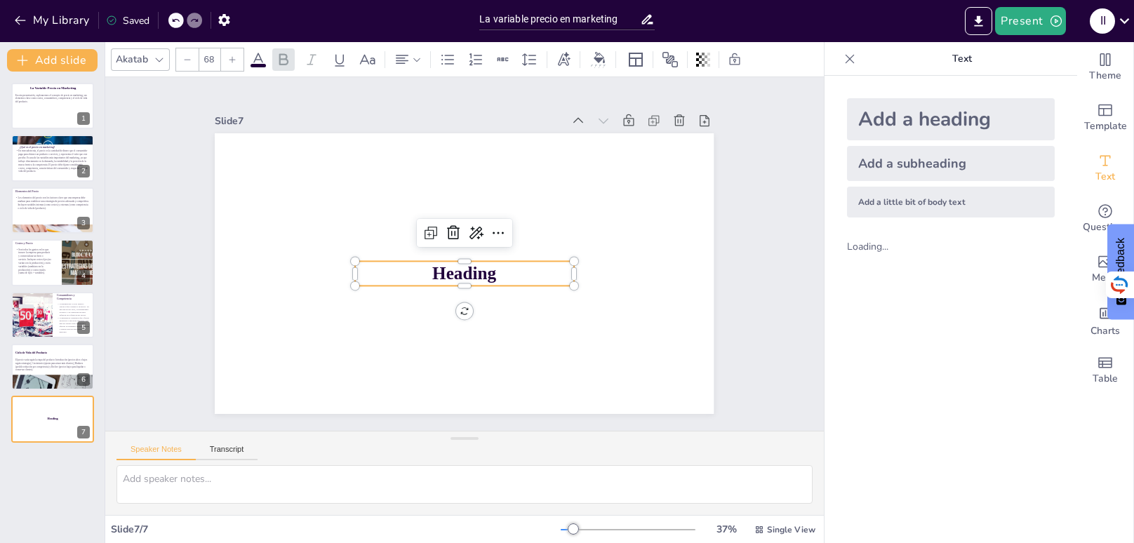
click at [510, 270] on p "Heading" at bounding box center [463, 273] width 220 height 47
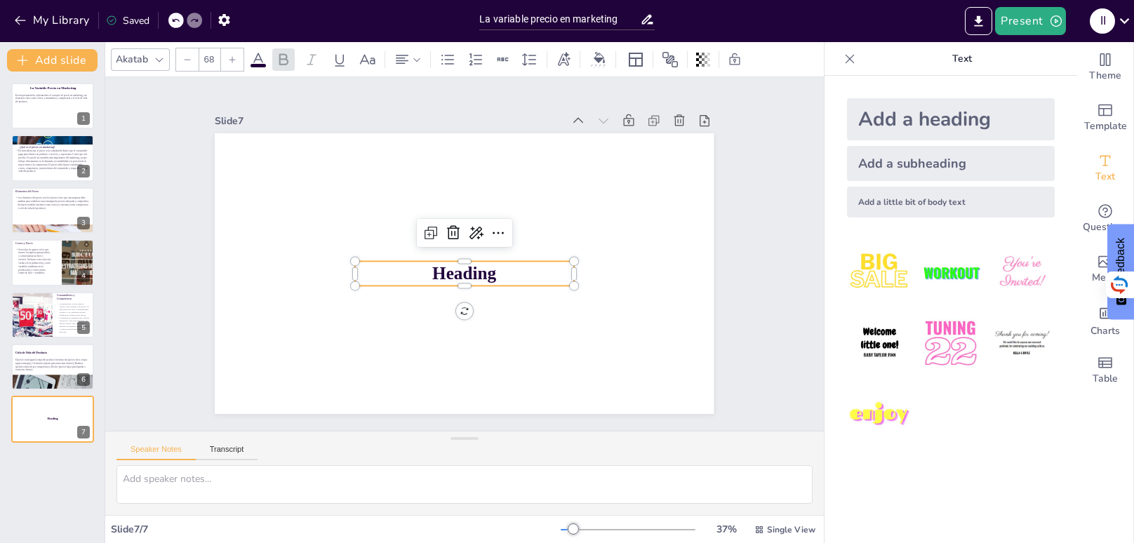
click at [510, 270] on p "Heading" at bounding box center [464, 273] width 218 height 25
click at [498, 277] on p "Heading" at bounding box center [463, 274] width 220 height 48
click at [498, 277] on p "Heading" at bounding box center [463, 273] width 220 height 47
click at [402, 279] on span "Fin, gracias por su atencion" at bounding box center [465, 274] width 208 height 20
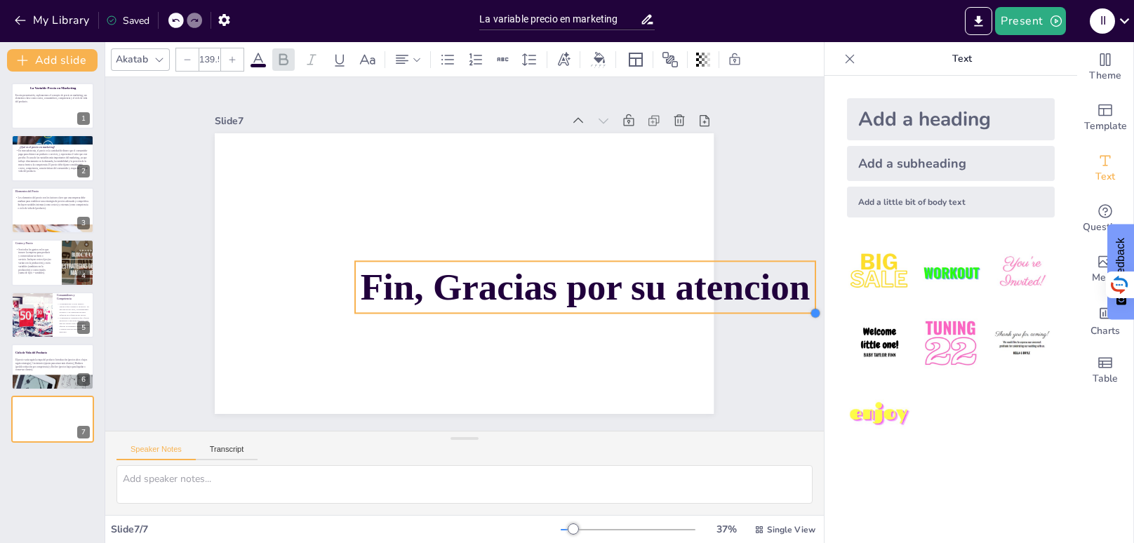
type input "135.6"
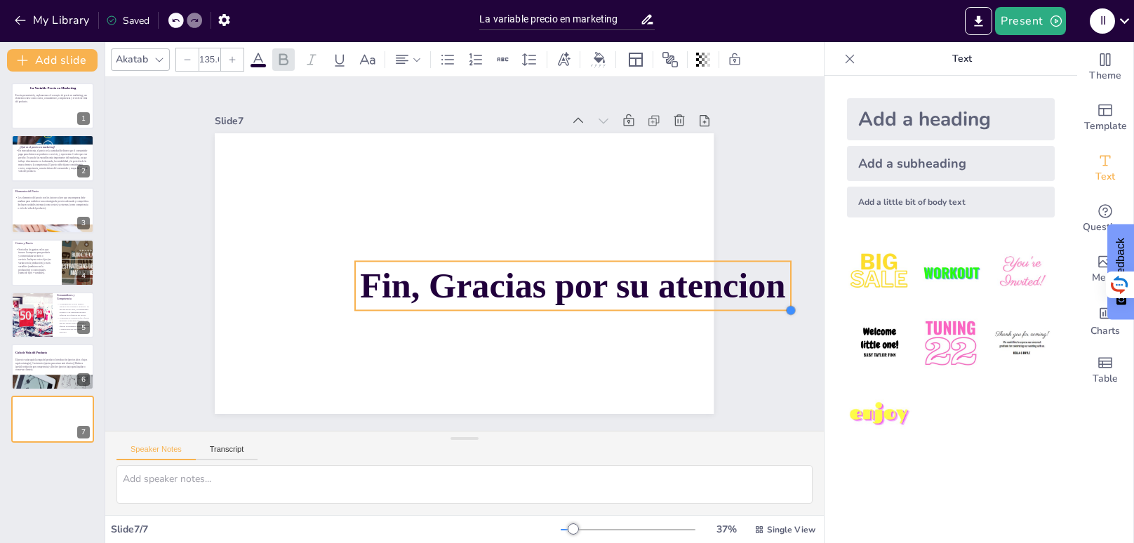
drag, startPoint x: 571, startPoint y: 289, endPoint x: 608, endPoint y: 314, distance: 44.6
click at [608, 314] on div "Fin, Gracias por su atencion" at bounding box center [464, 273] width 499 height 281
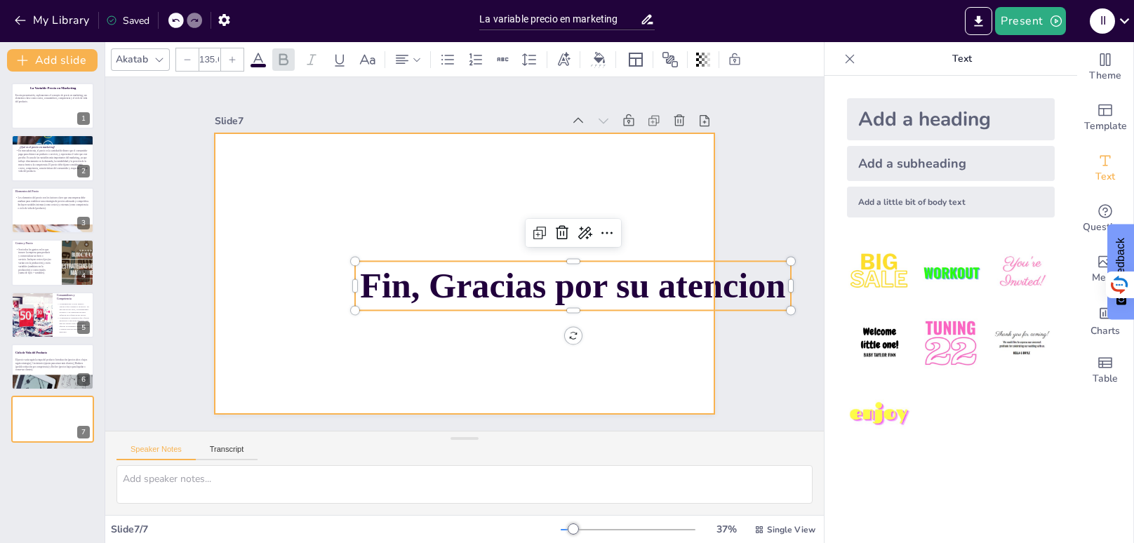
click at [459, 349] on div at bounding box center [464, 273] width 499 height 281
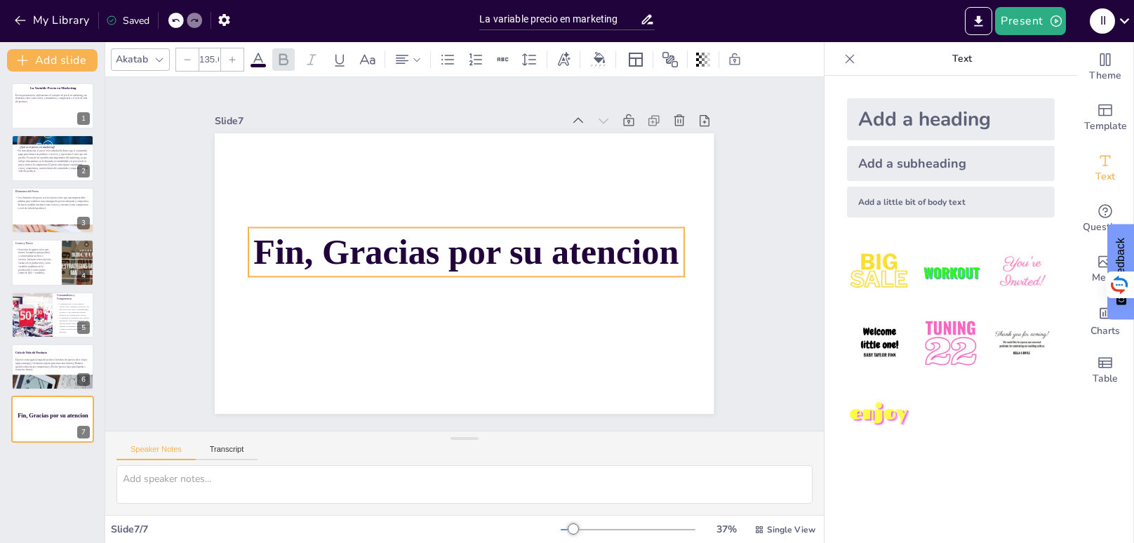
drag, startPoint x: 484, startPoint y: 303, endPoint x: 377, endPoint y: 269, distance: 111.9
click at [377, 269] on span "Fin, Gracias por su atencion" at bounding box center [466, 253] width 427 height 84
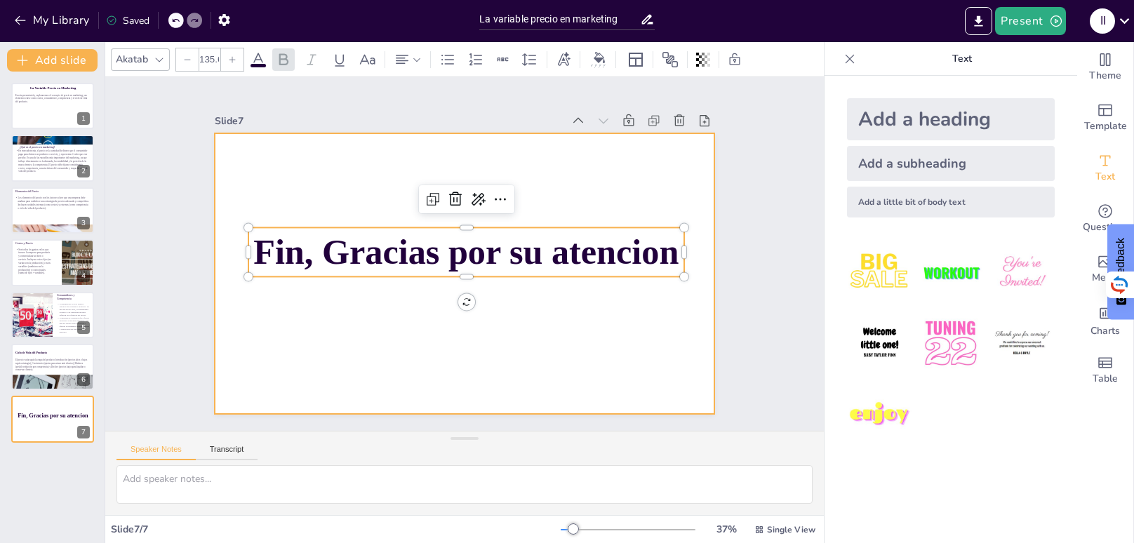
click at [385, 286] on div at bounding box center [463, 273] width 526 height 331
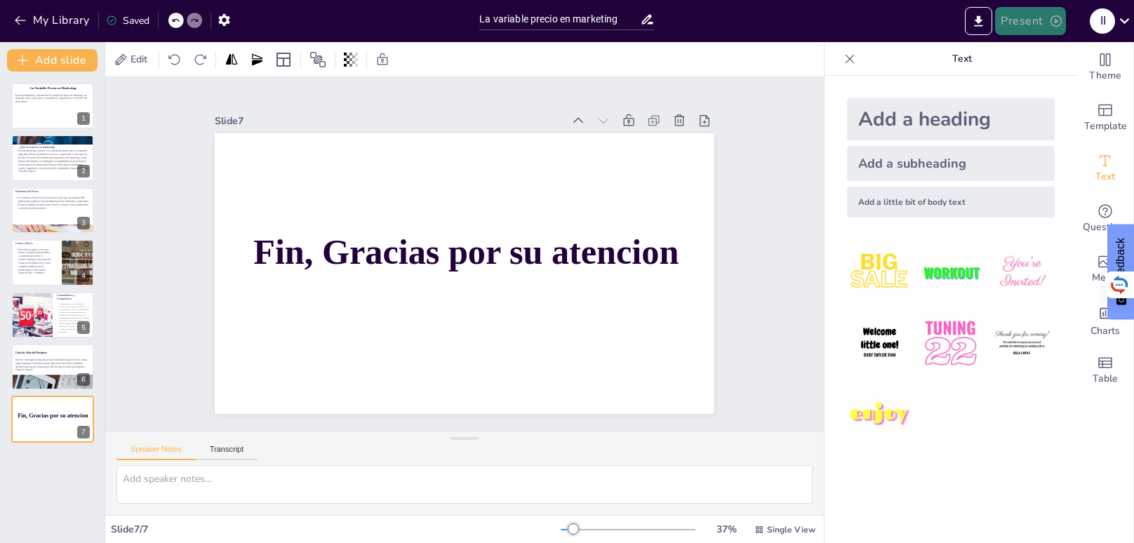
click at [1037, 25] on button "Present" at bounding box center [1030, 21] width 70 height 28
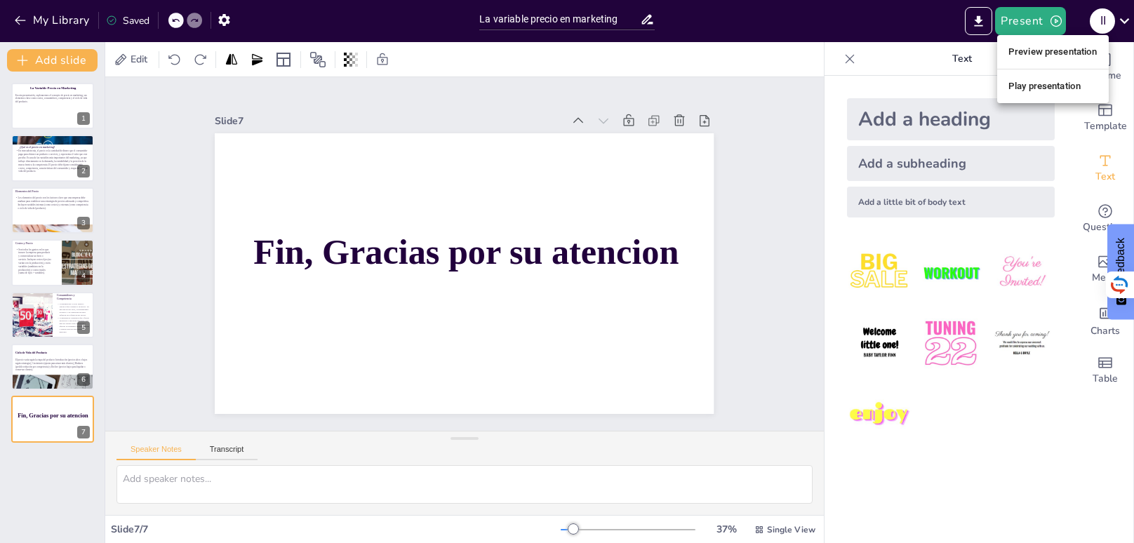
click at [1036, 87] on li "Play presentation" at bounding box center [1053, 86] width 112 height 22
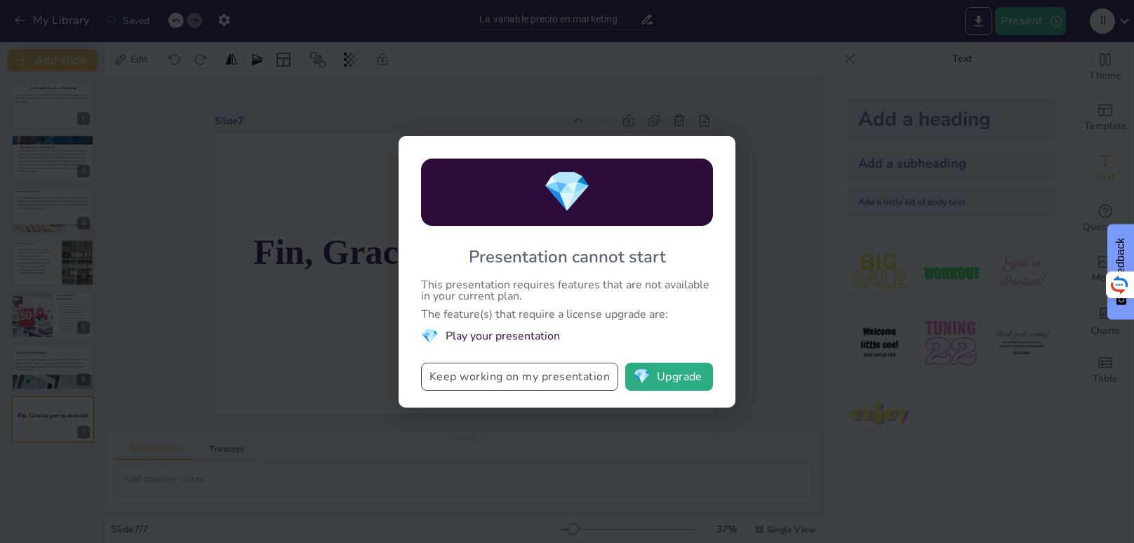
click at [574, 378] on button "Keep working on my presentation" at bounding box center [519, 377] width 197 height 28
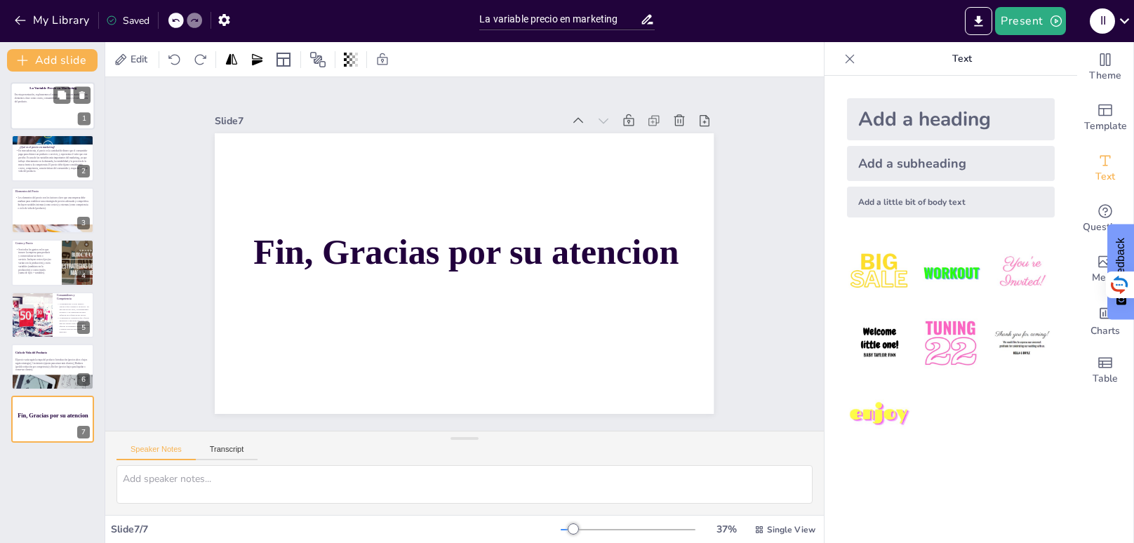
click at [46, 105] on p at bounding box center [53, 106] width 76 height 4
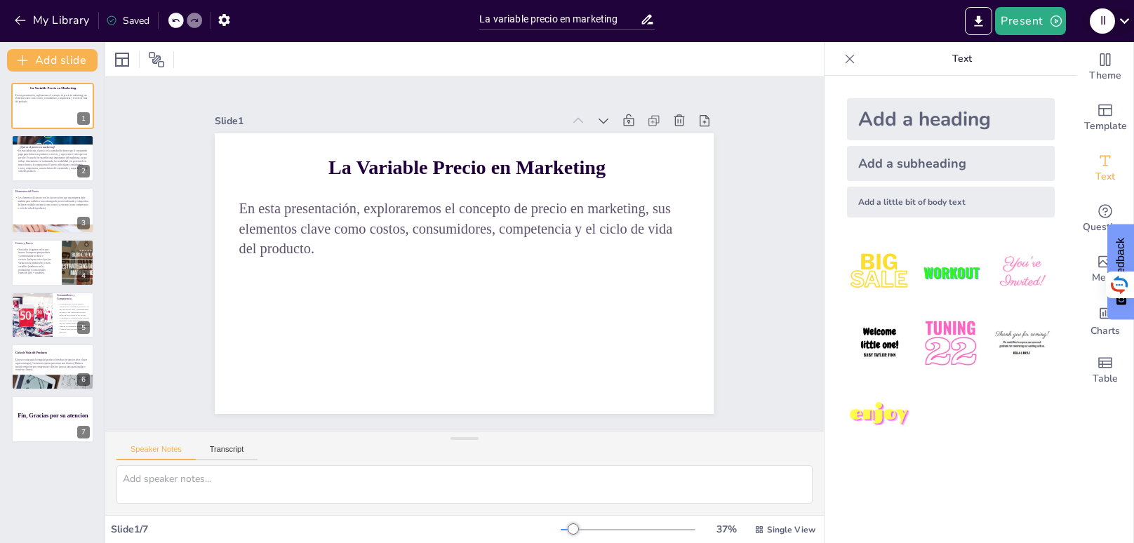
click at [1131, 20] on icon at bounding box center [1124, 20] width 19 height 19
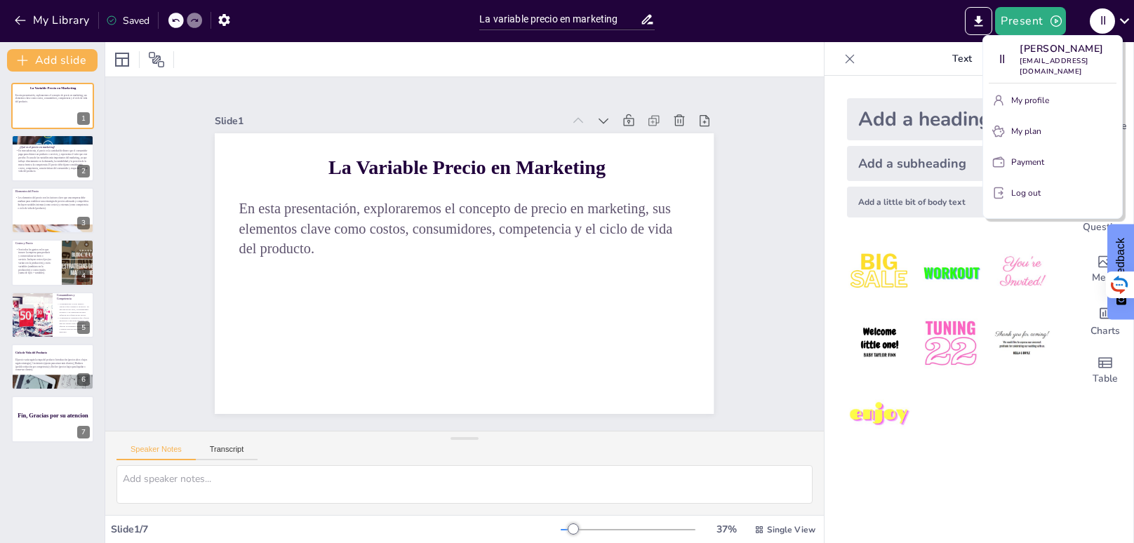
click at [1129, 20] on div at bounding box center [567, 271] width 1134 height 543
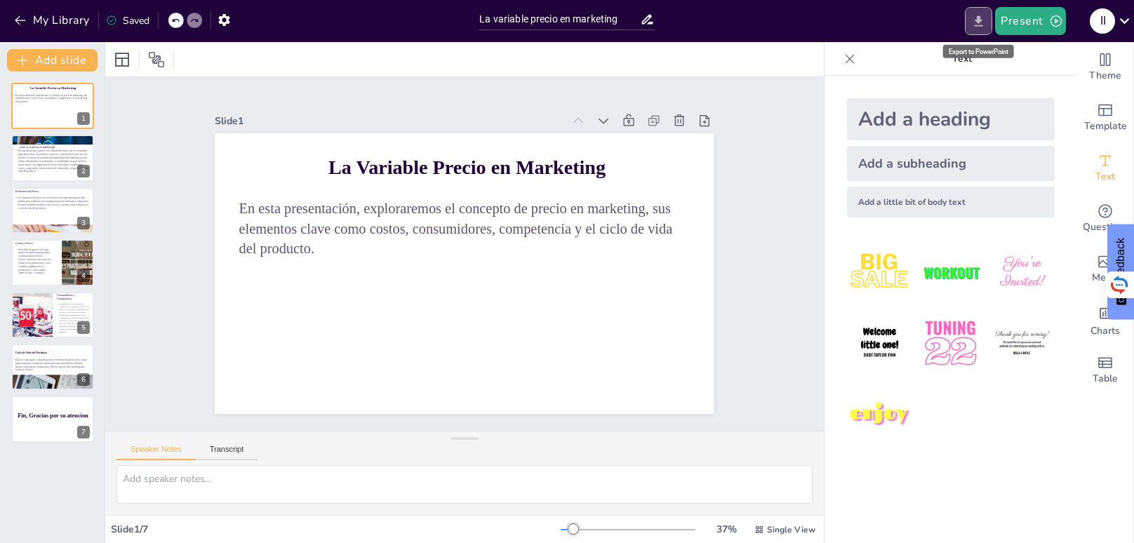
click at [982, 21] on icon "Export to PowerPoint" at bounding box center [979, 20] width 8 height 11
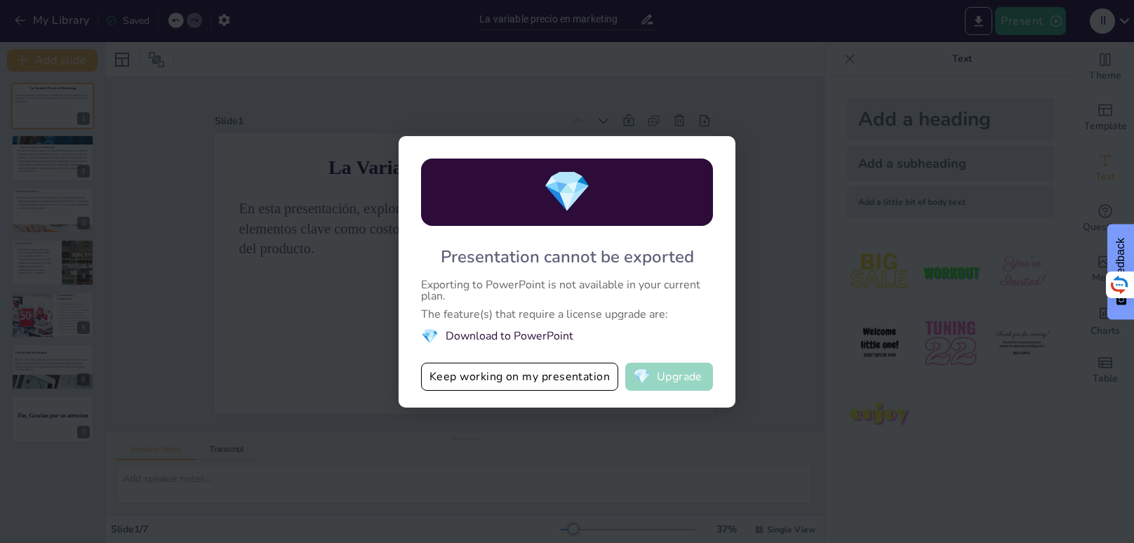
click at [675, 373] on button "💎 Upgrade" at bounding box center [669, 377] width 88 height 28
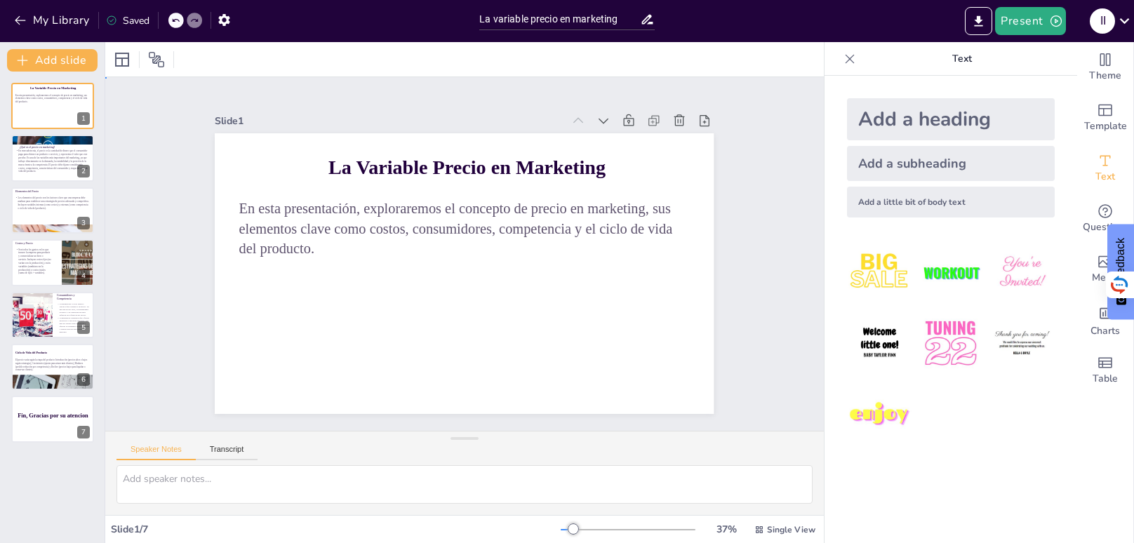
click at [743, 260] on div "Slide 1 La Variable Precio en Marketing En esta presentación, exploraremos el c…" at bounding box center [464, 254] width 578 height 320
click at [226, 25] on icon "button" at bounding box center [224, 20] width 15 height 15
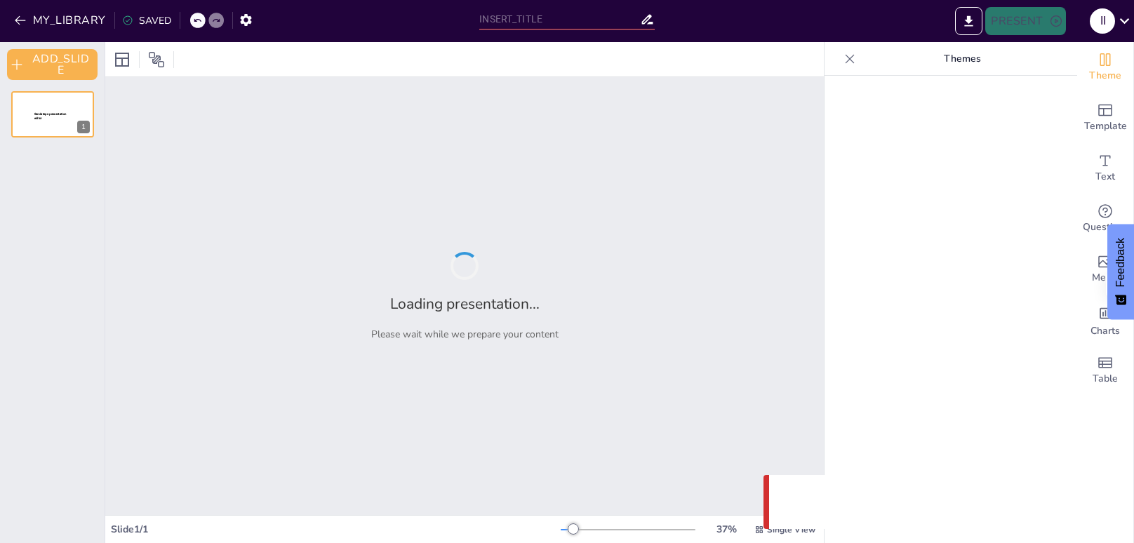
type input "La variable precio en marketing"
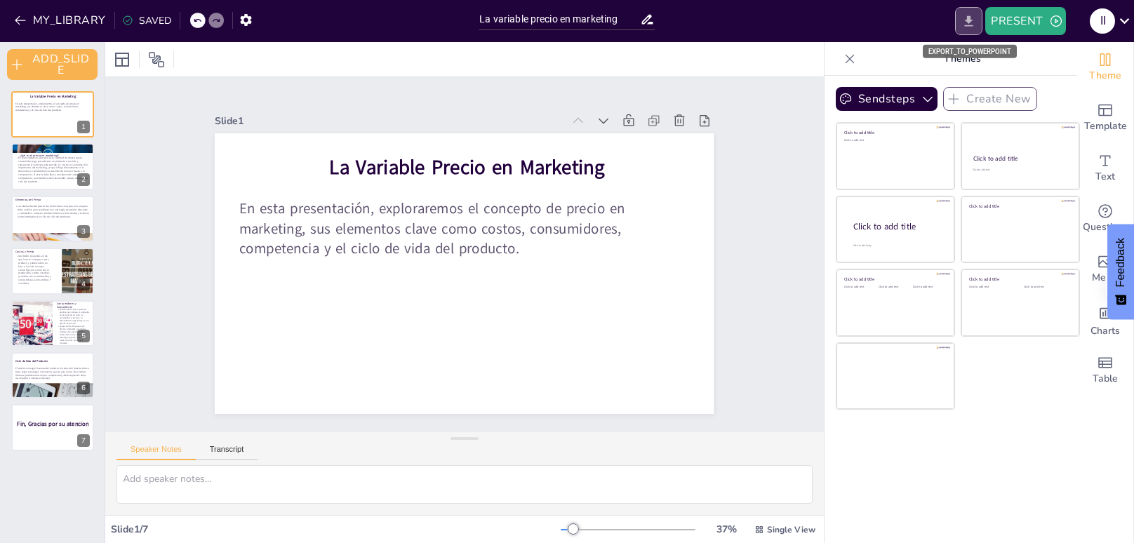
click at [968, 21] on icon "EXPORT_TO_POWERPOINT" at bounding box center [969, 20] width 8 height 11
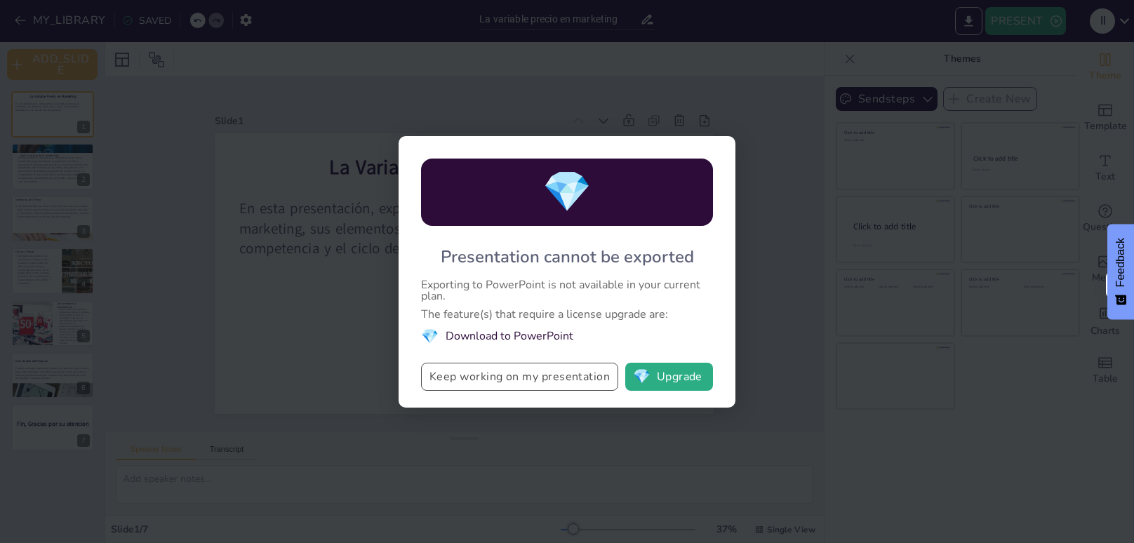
click at [551, 378] on button "Keep working on my presentation" at bounding box center [519, 377] width 197 height 28
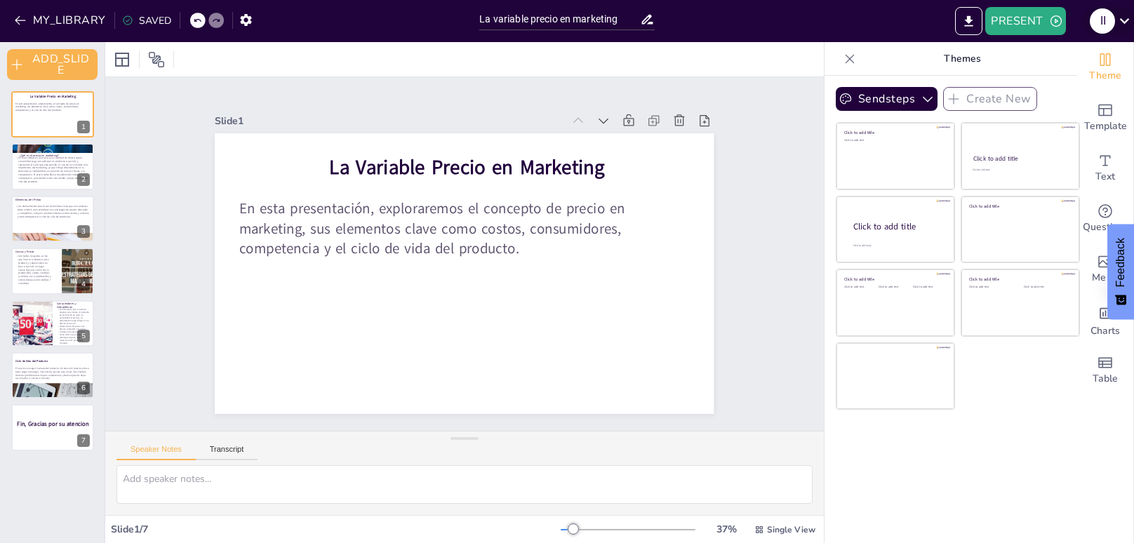
click at [1131, 17] on icon at bounding box center [1124, 20] width 19 height 19
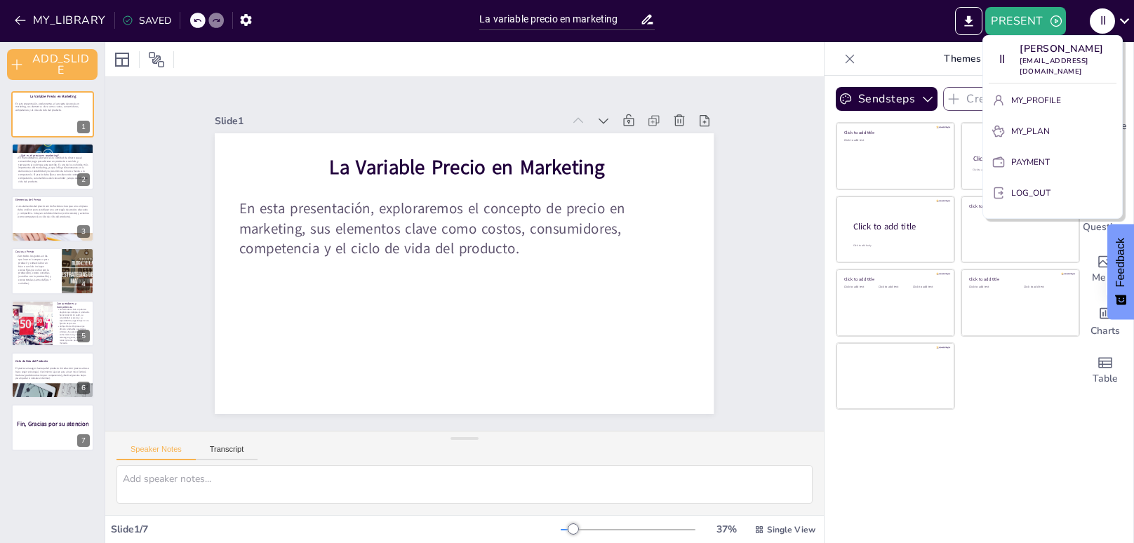
click at [1127, 21] on div at bounding box center [567, 271] width 1134 height 543
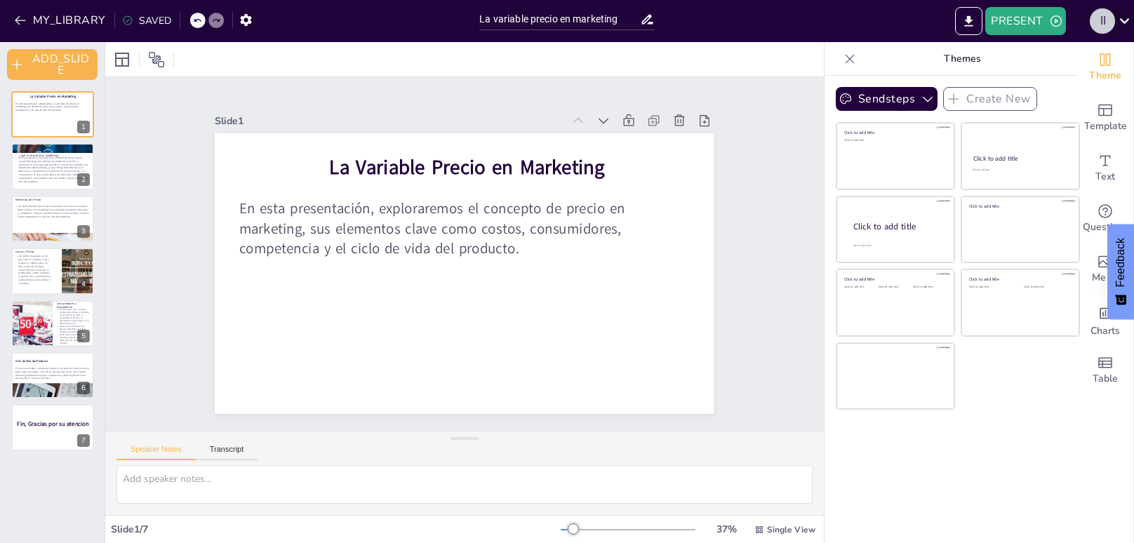
click at [1103, 18] on div "I I" at bounding box center [1102, 20] width 25 height 25
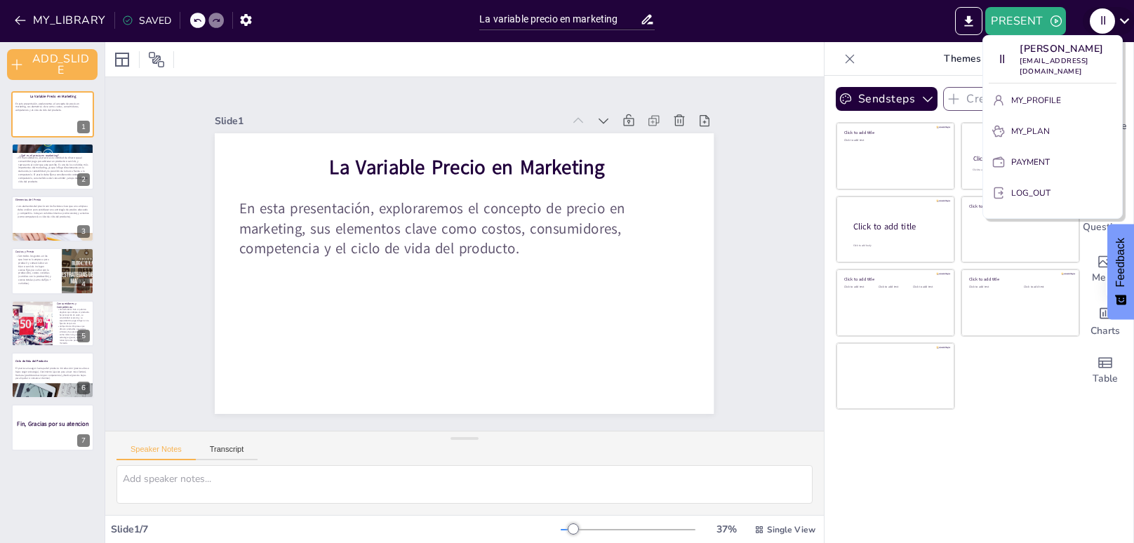
click at [1103, 18] on div at bounding box center [567, 271] width 1134 height 543
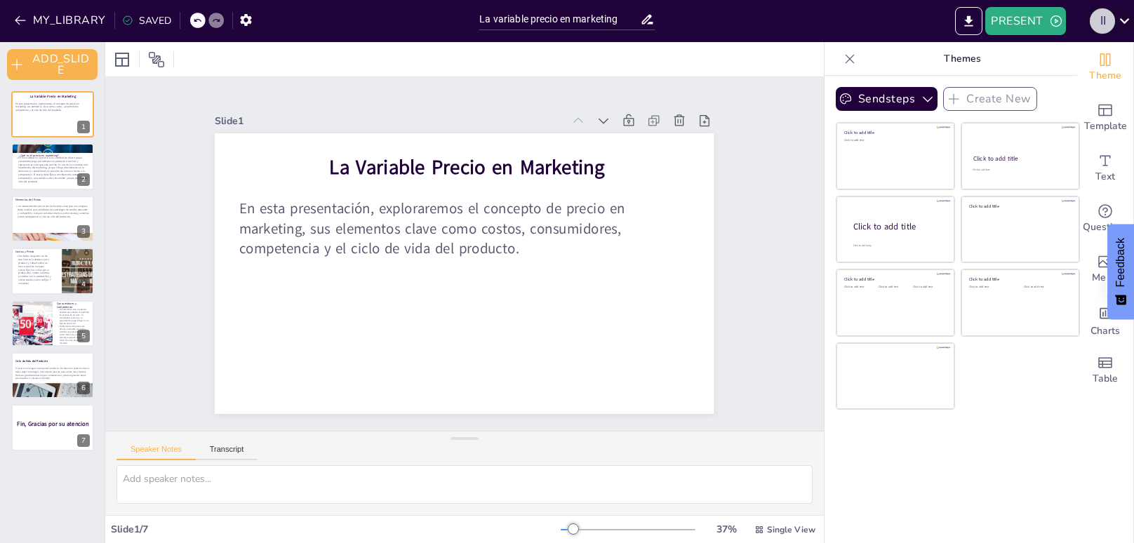
click at [1103, 18] on div "I I" at bounding box center [1102, 20] width 25 height 25
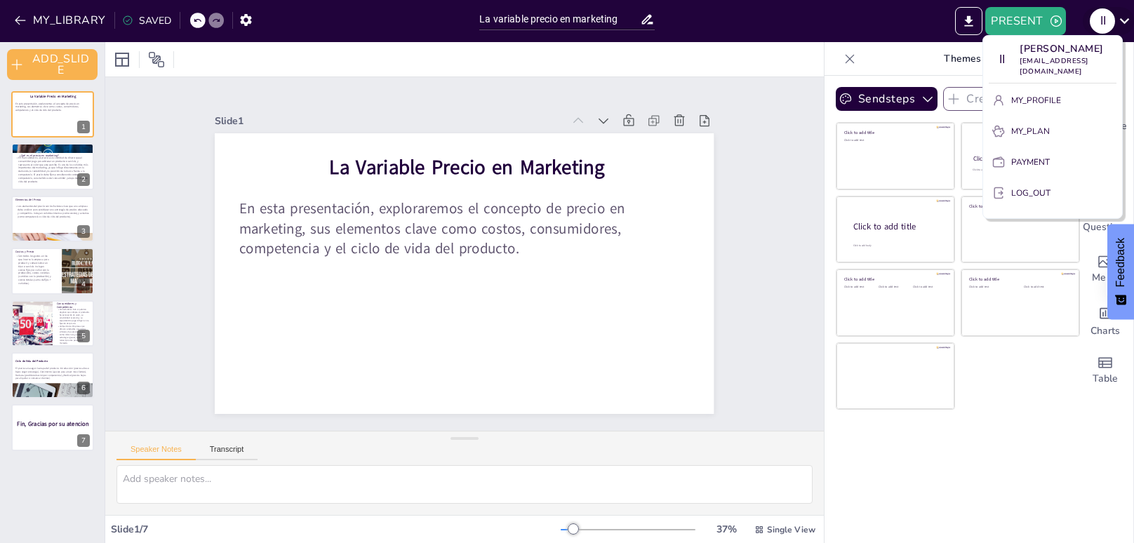
click at [1103, 18] on div at bounding box center [567, 271] width 1134 height 543
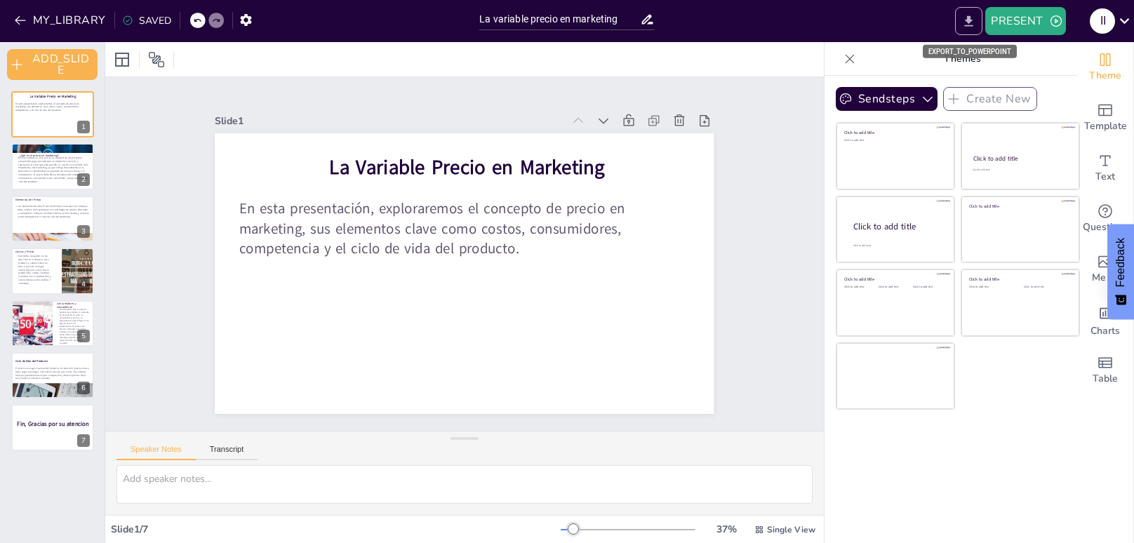
click at [979, 14] on button "EXPORT_TO_POWERPOINT" at bounding box center [968, 21] width 27 height 28
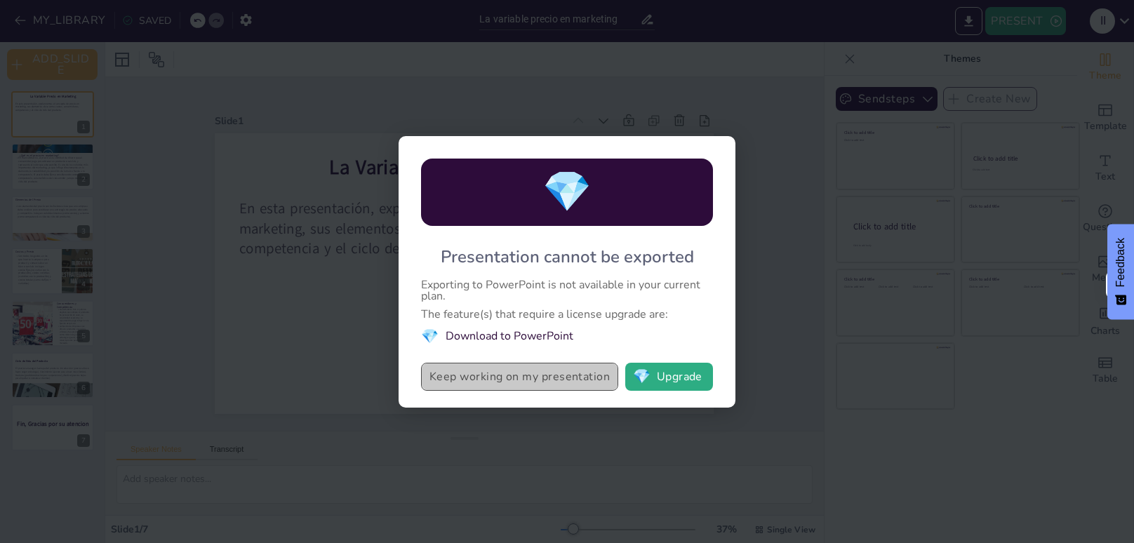
click at [551, 373] on button "Keep working on my presentation" at bounding box center [519, 377] width 197 height 28
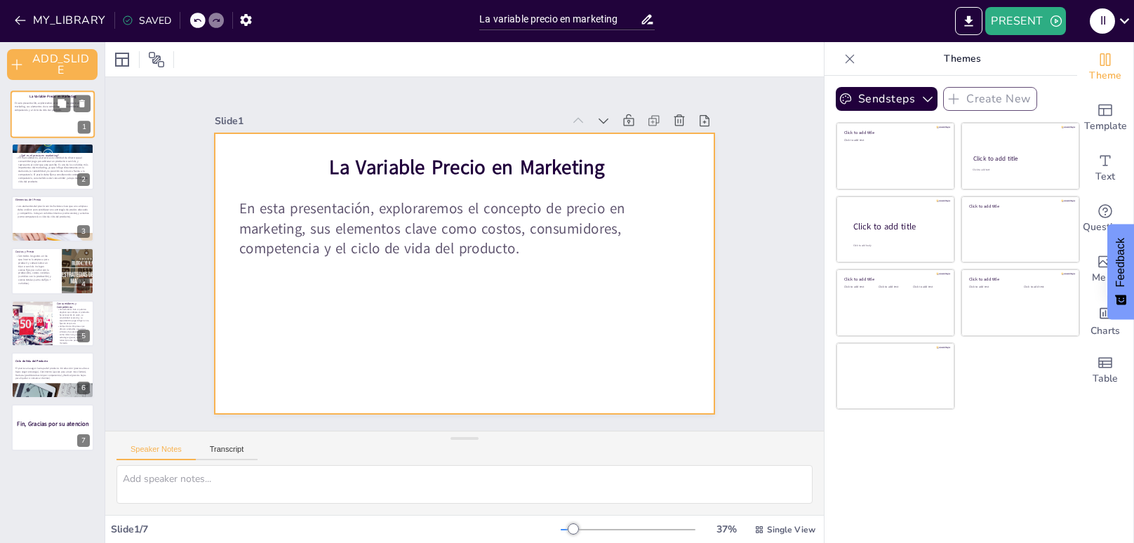
click at [51, 131] on div at bounding box center [53, 115] width 84 height 48
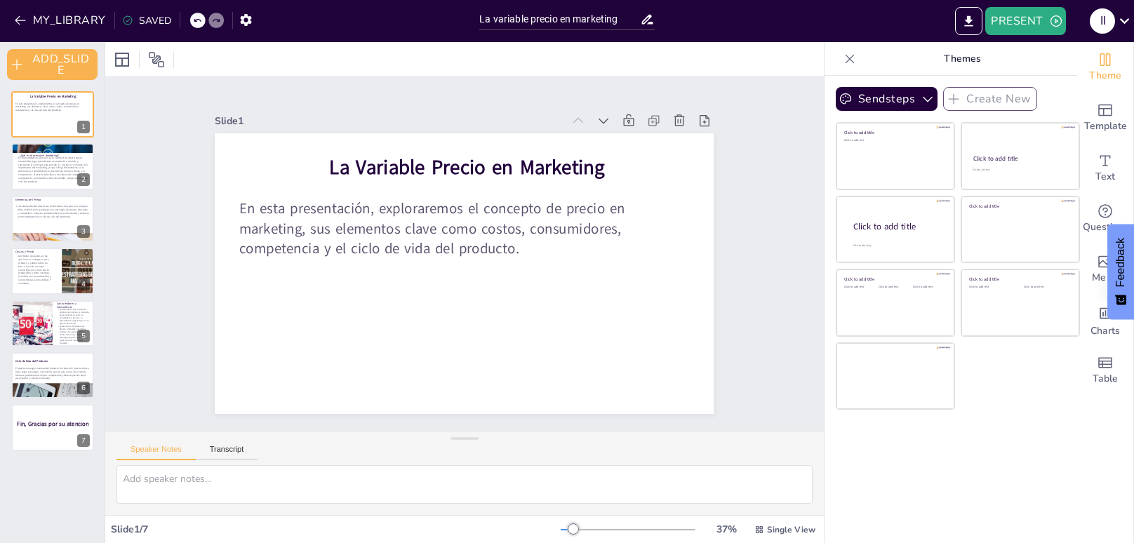
click at [52, 453] on div "La Variable Precio en Marketing En esta presentación, exploraremos el concepto …" at bounding box center [52, 311] width 105 height 463
click at [51, 428] on span "Fin, Gracias por su atencion" at bounding box center [52, 424] width 73 height 8
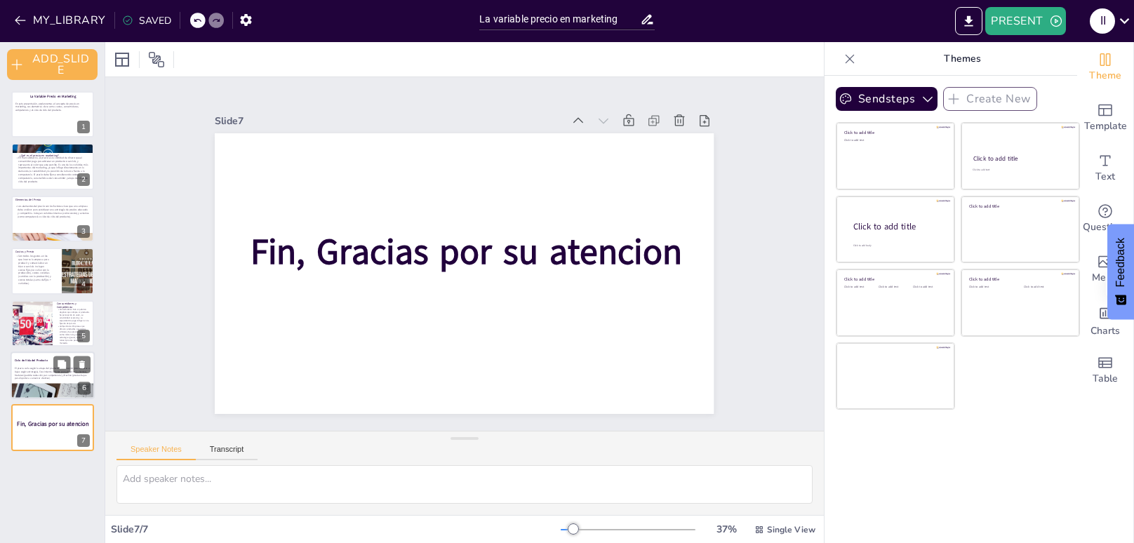
click at [41, 387] on div at bounding box center [53, 401] width 85 height 79
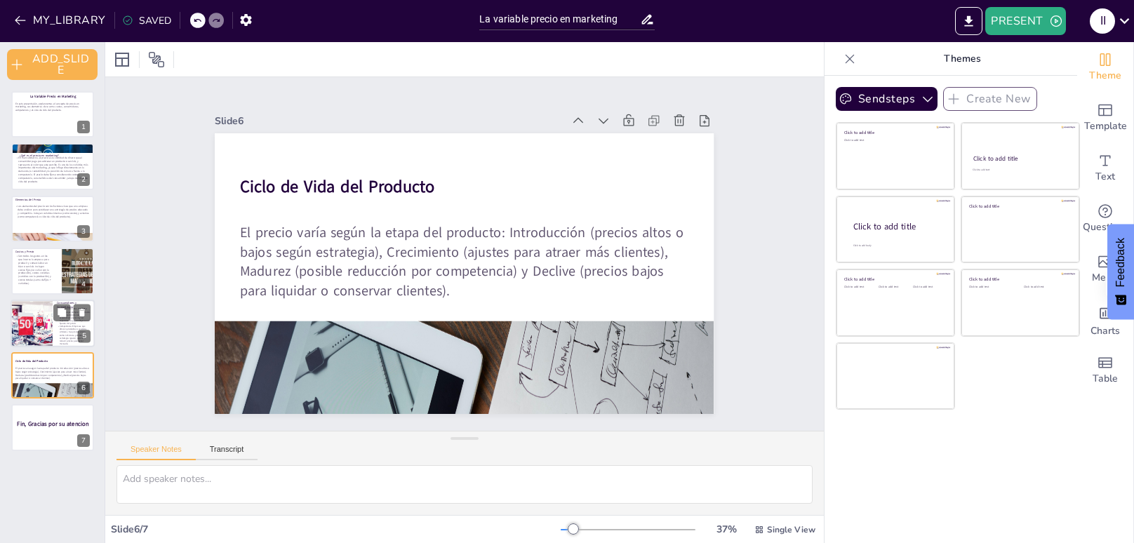
click at [33, 302] on div at bounding box center [32, 324] width 72 height 48
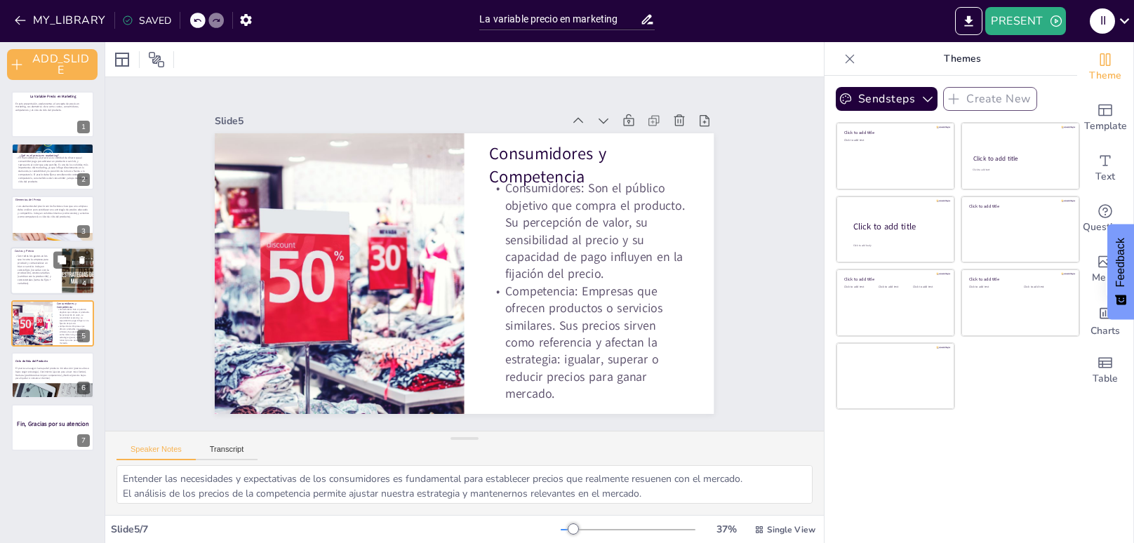
click at [40, 278] on p "Son todos los gastos en los que incurre la empresa para producir y comercializa…" at bounding box center [33, 270] width 37 height 31
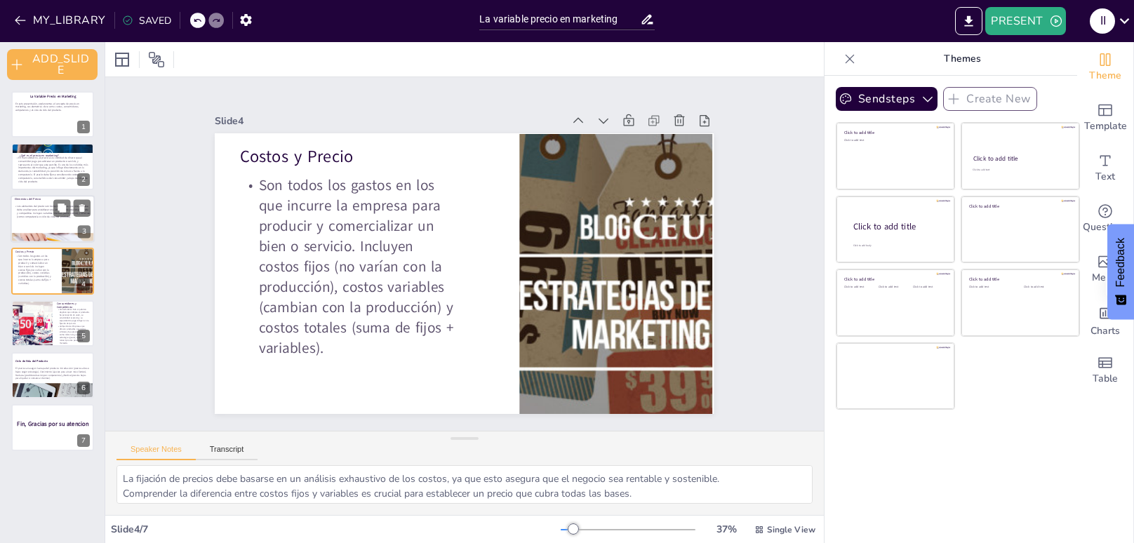
click at [48, 215] on p "Los elementos del precio son los factores clave que una empresa debe analizar p…" at bounding box center [52, 211] width 76 height 14
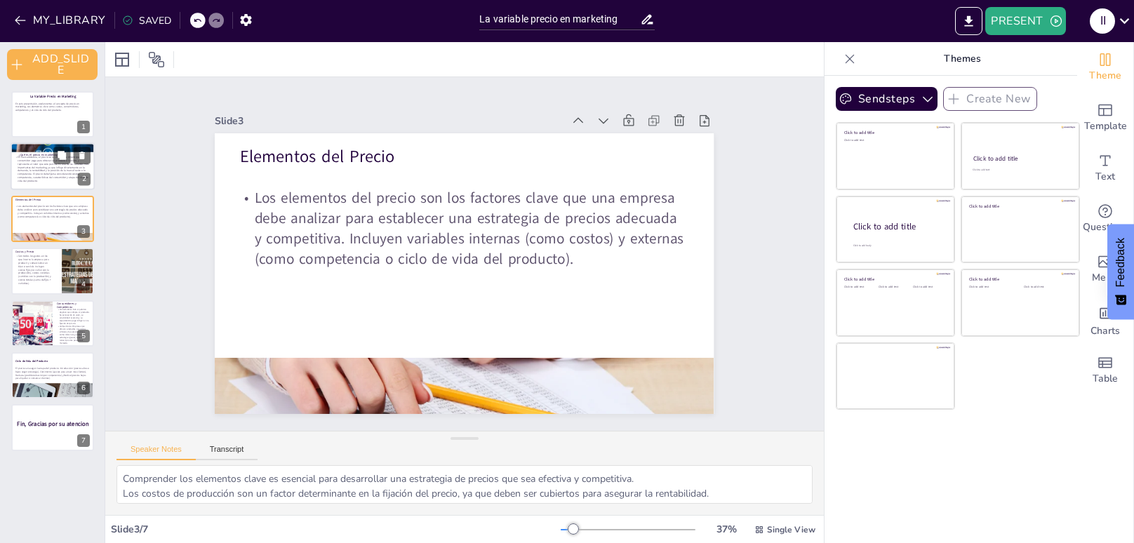
click at [39, 170] on p "En mercadotecnia, el precio es la cantidad de dinero que el consumidor paga par…" at bounding box center [53, 169] width 76 height 27
type textarea "El precio es una de las variables más importantes en marketing, ya que puede de…"
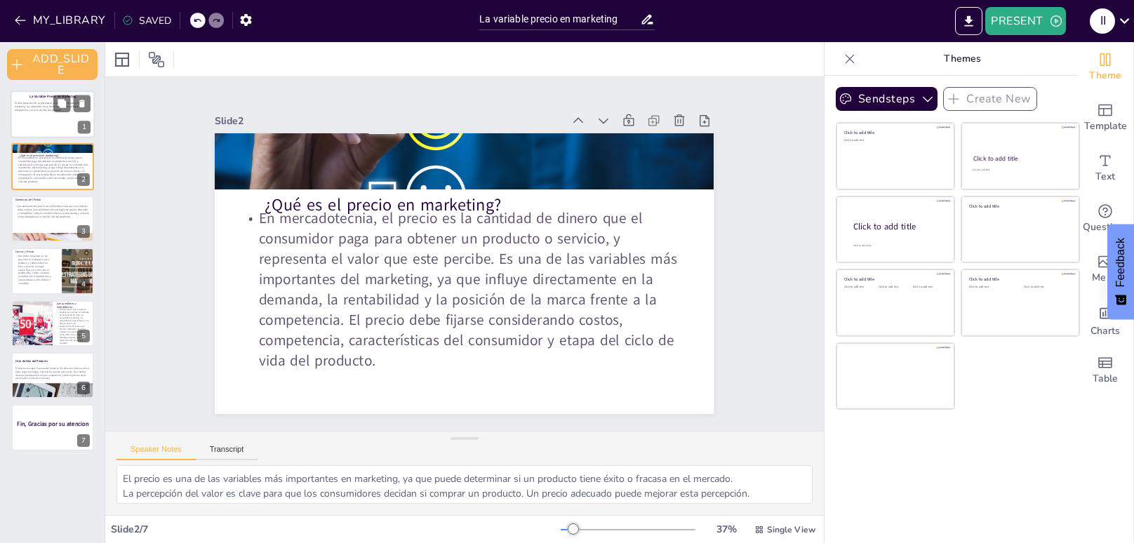
click at [39, 133] on div at bounding box center [53, 115] width 84 height 48
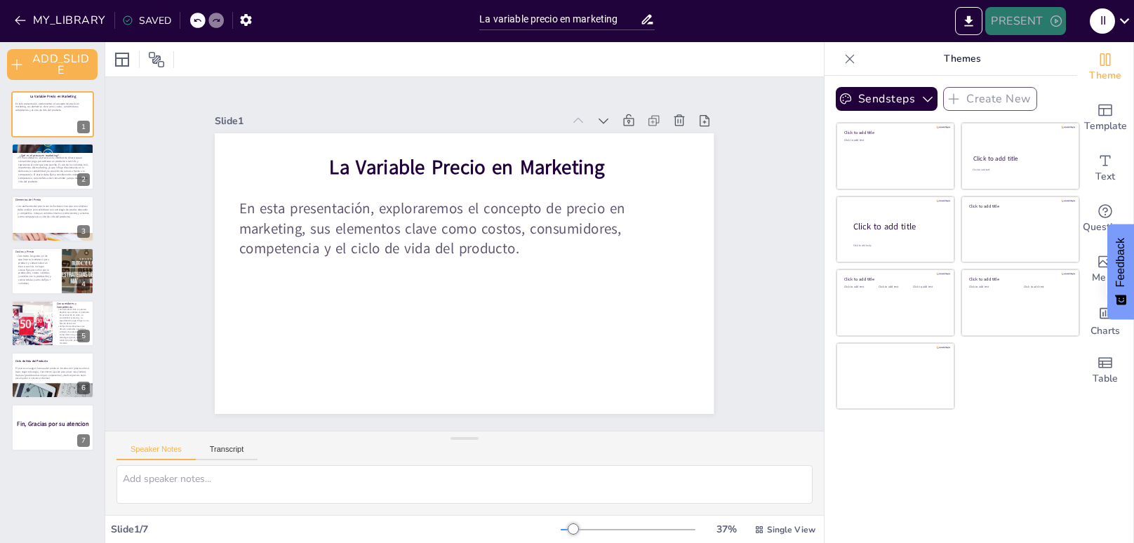
click at [1026, 20] on button "PRESENT" at bounding box center [1026, 21] width 80 height 28
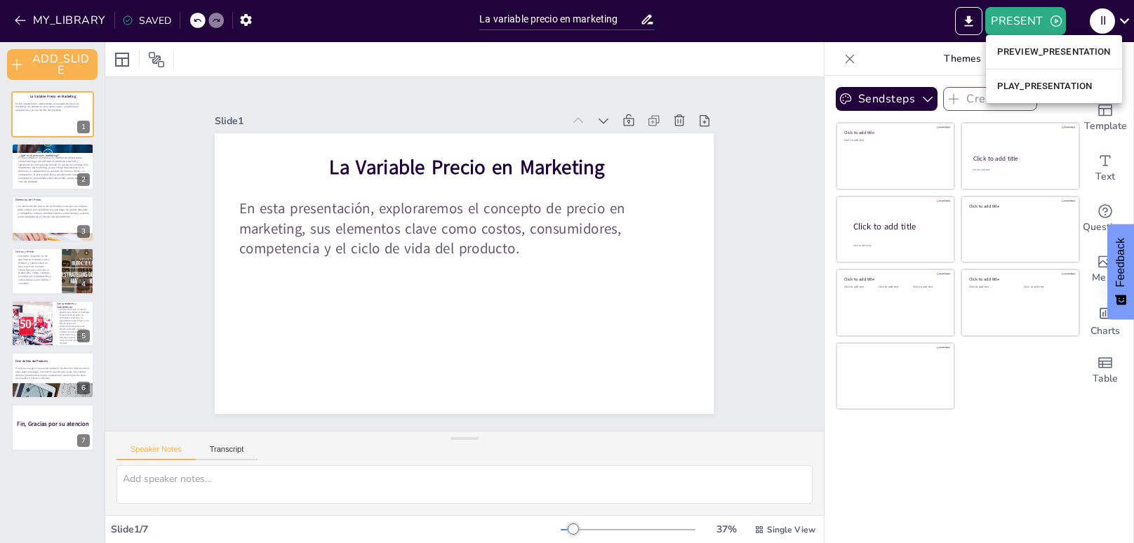
click at [1030, 55] on li "PREVIEW_PRESENTATION" at bounding box center [1054, 52] width 136 height 22
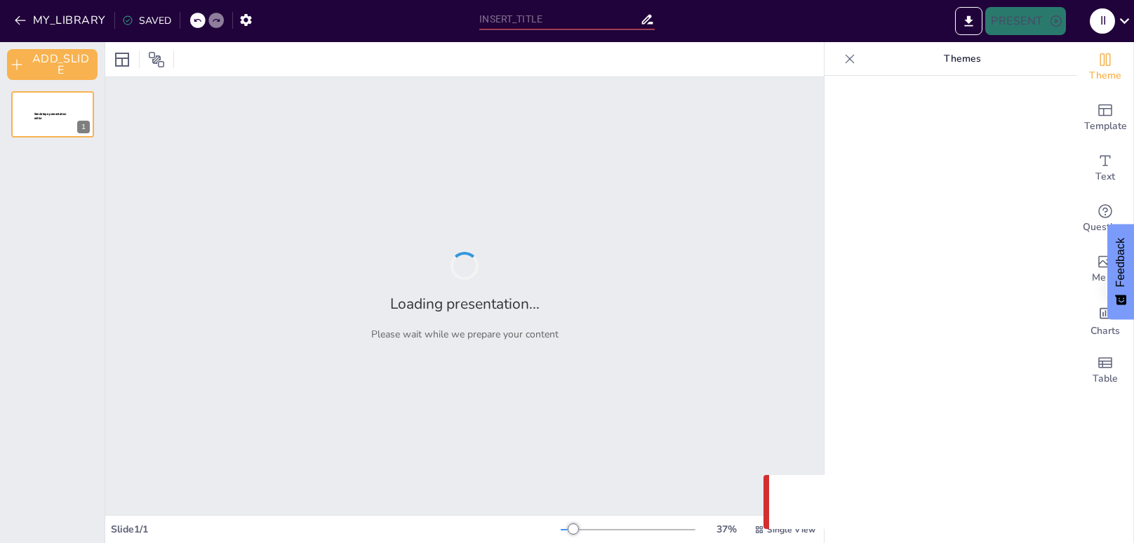
type input "La variable precio en marketing"
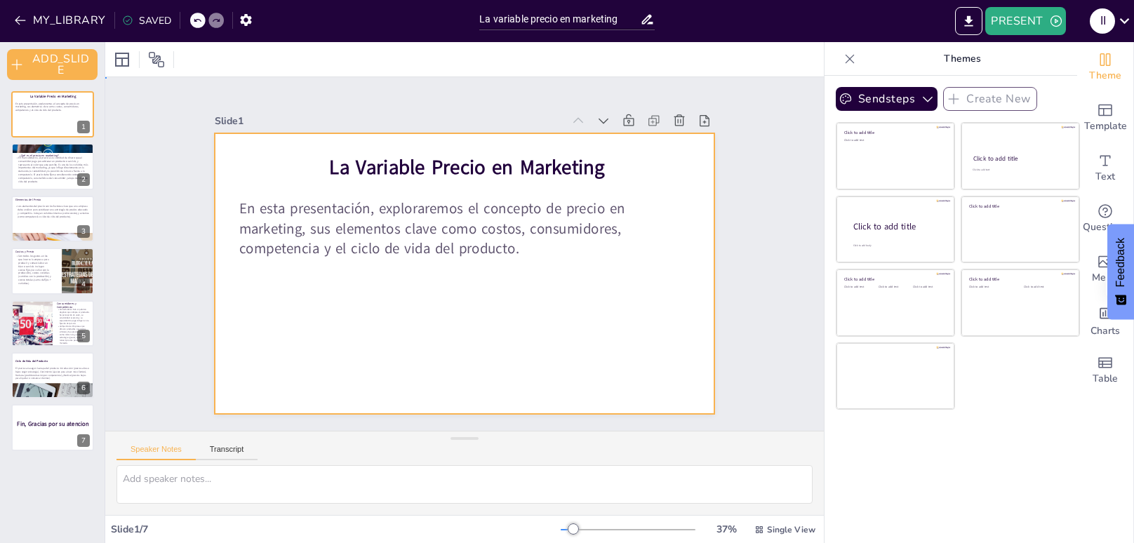
click at [476, 310] on div at bounding box center [459, 272] width 562 height 421
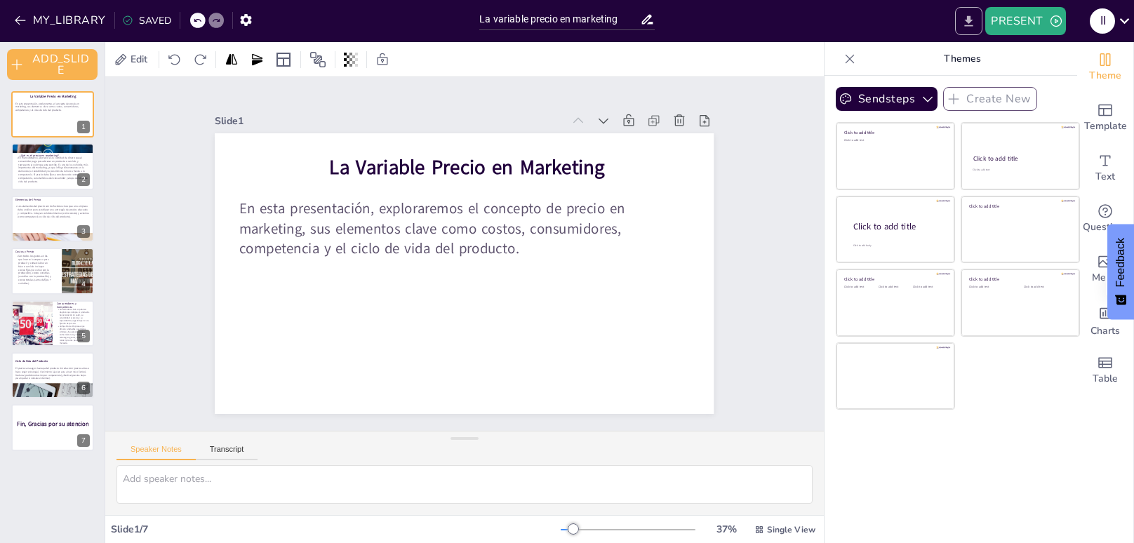
click at [969, 34] on button "EXPORT_TO_POWERPOINT" at bounding box center [968, 21] width 27 height 28
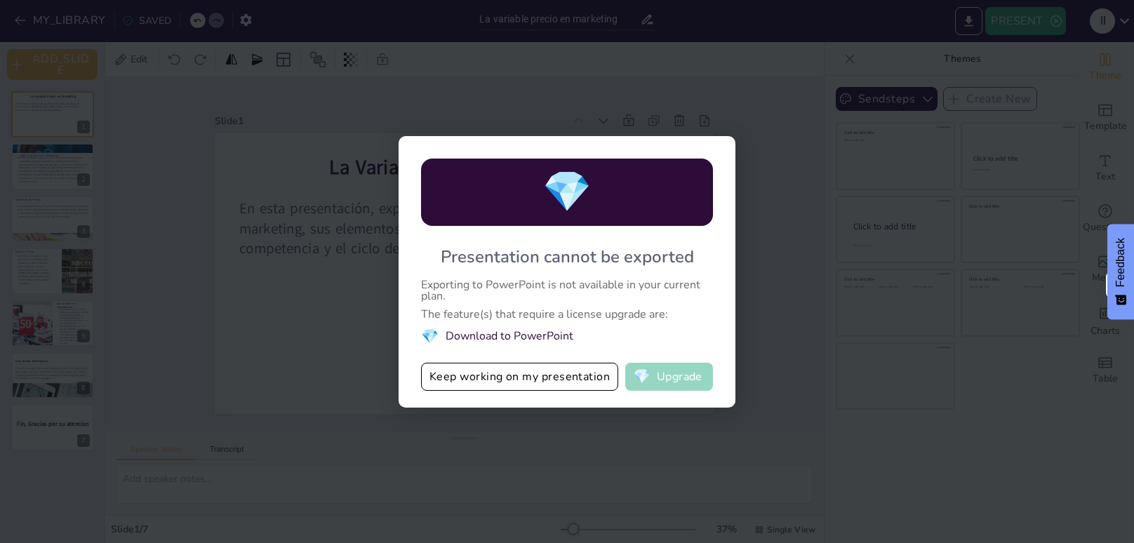
click at [670, 386] on button "💎 Upgrade" at bounding box center [669, 377] width 88 height 28
